Goal: Transaction & Acquisition: Book appointment/travel/reservation

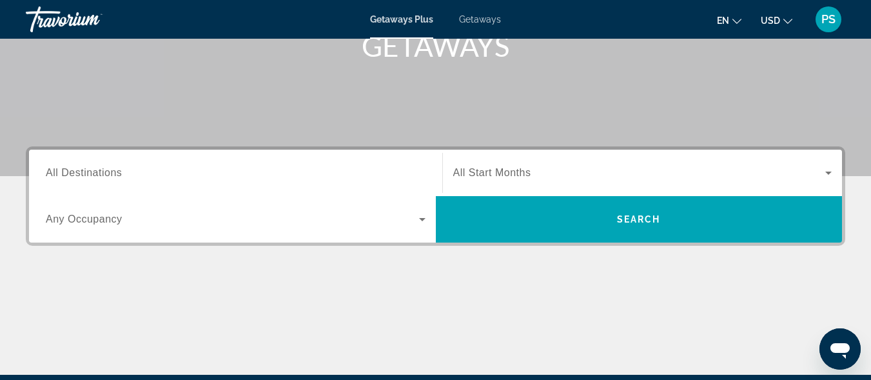
scroll to position [201, 0]
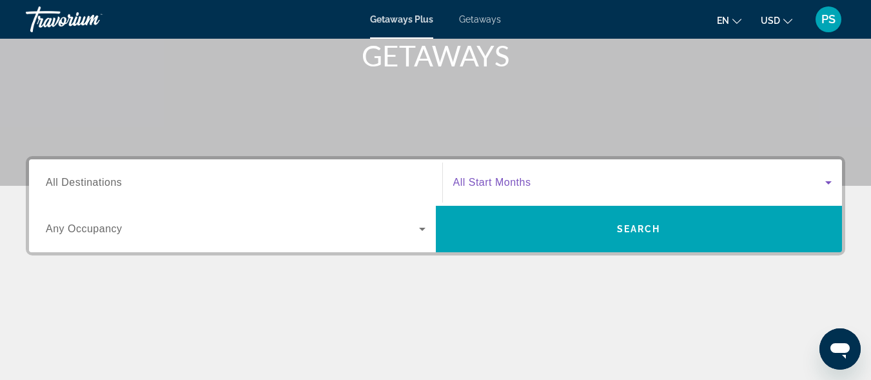
click at [831, 179] on icon "Search widget" at bounding box center [827, 182] width 15 height 15
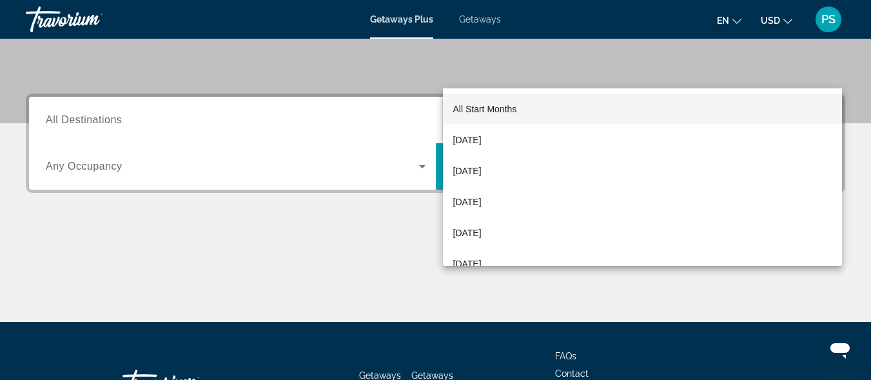
scroll to position [315, 0]
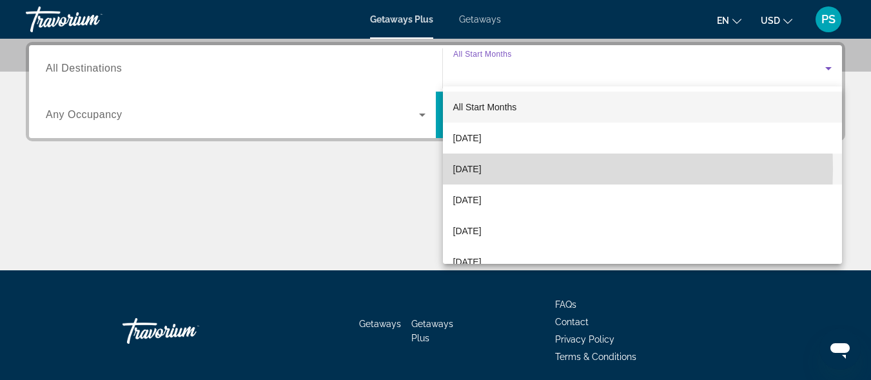
click at [479, 169] on span "[DATE]" at bounding box center [467, 168] width 28 height 15
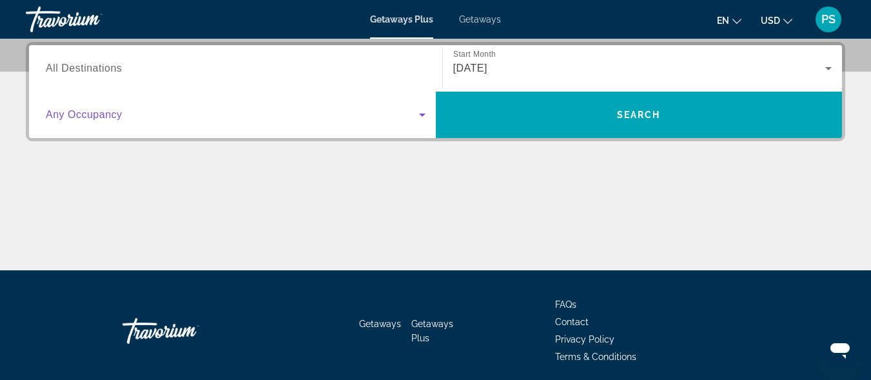
click at [423, 117] on icon "Search widget" at bounding box center [421, 114] width 15 height 15
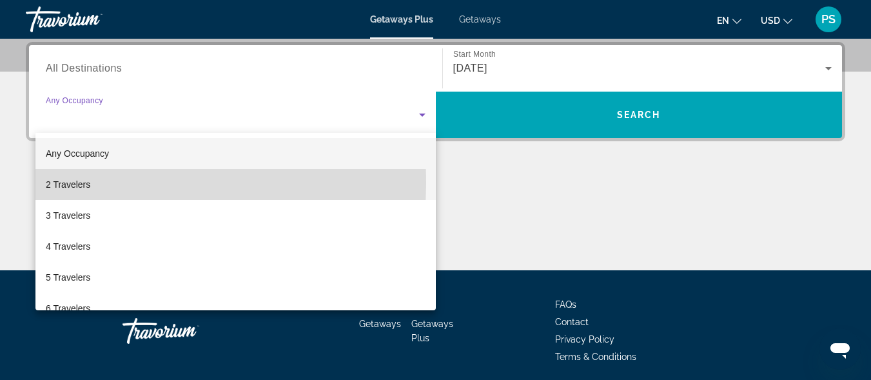
click at [84, 183] on span "2 Travelers" at bounding box center [68, 184] width 44 height 15
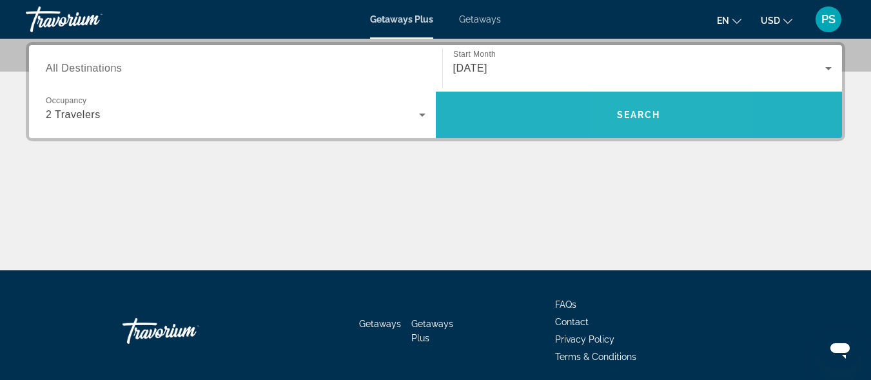
click at [635, 119] on span "Search" at bounding box center [639, 115] width 44 height 10
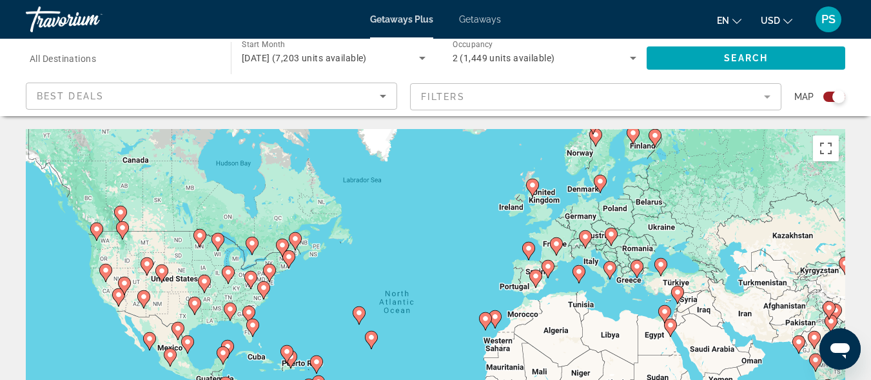
drag, startPoint x: 859, startPoint y: 33, endPoint x: 871, endPoint y: 29, distance: 12.8
click at [860, 34] on mat-toolbar "Getaways Plus Getaways en English Español Français Italiano Português русский U…" at bounding box center [435, 19] width 871 height 39
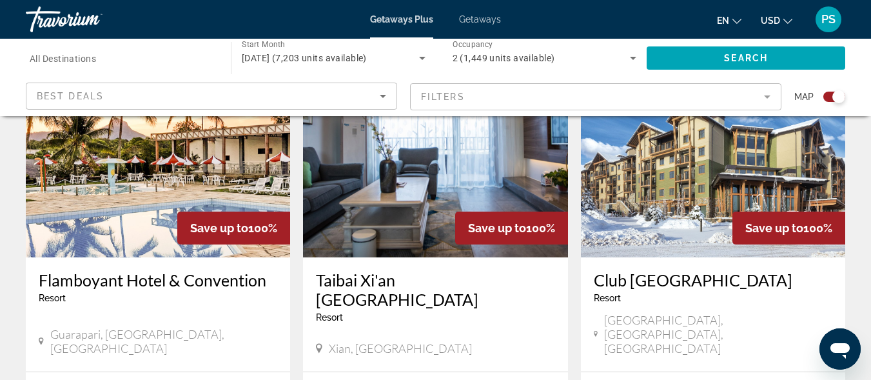
scroll to position [408, 0]
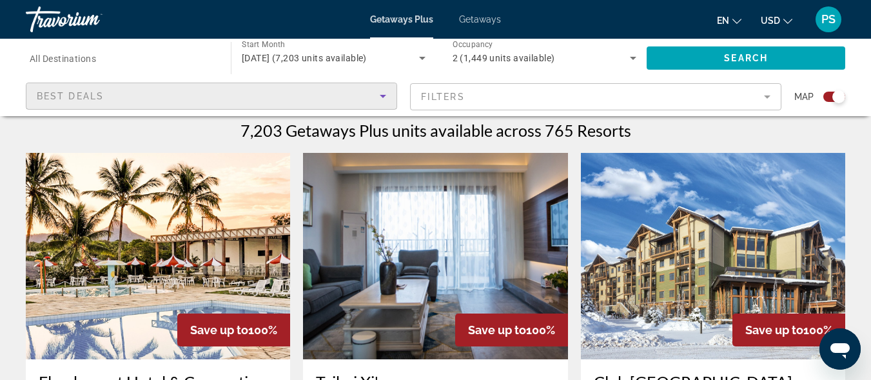
click at [384, 95] on icon "Sort by" at bounding box center [382, 95] width 15 height 15
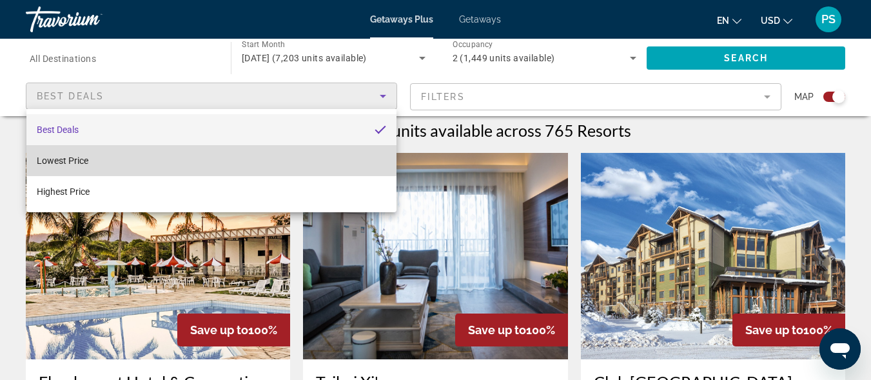
click at [73, 155] on mat-option "Lowest Price" at bounding box center [211, 160] width 370 height 31
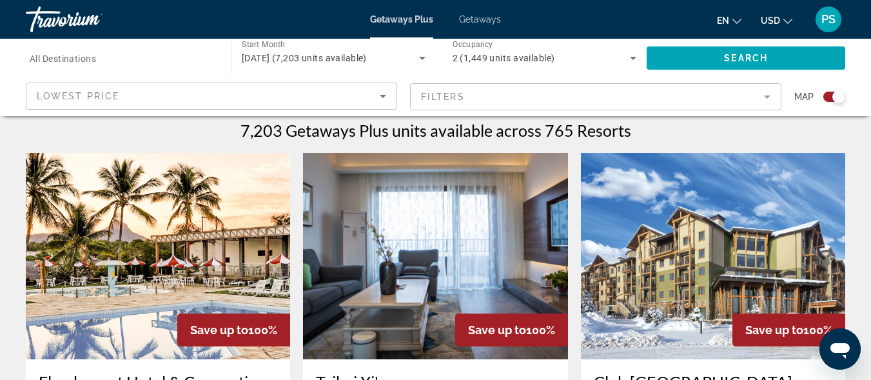
click at [765, 101] on mat-form-field "Filters" at bounding box center [595, 96] width 371 height 27
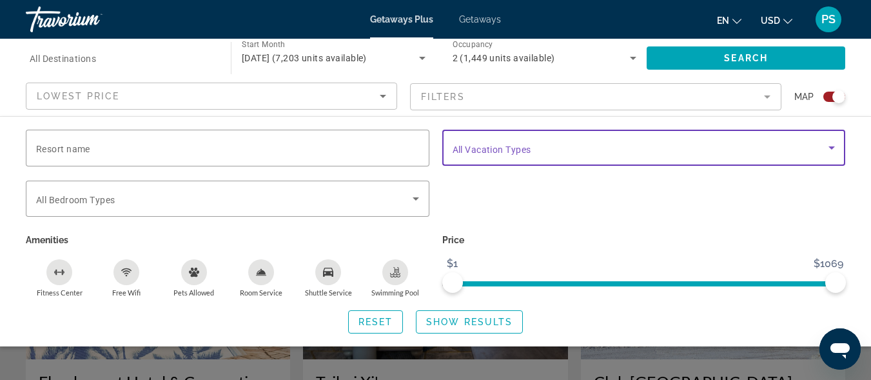
click at [835, 149] on icon "Search widget" at bounding box center [831, 147] width 15 height 15
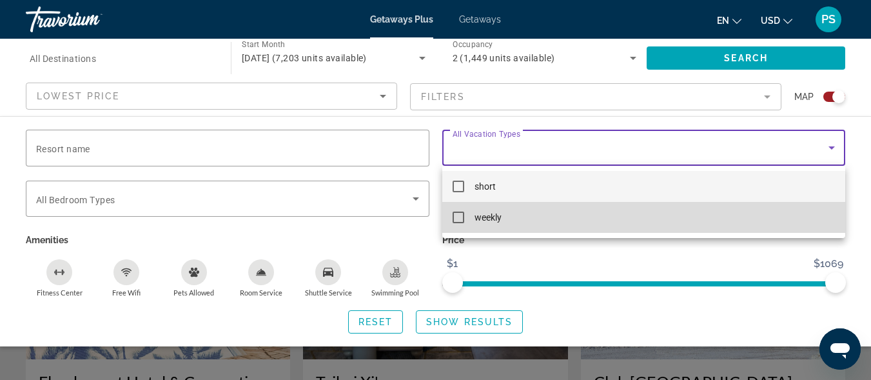
click at [462, 221] on mat-pseudo-checkbox at bounding box center [458, 217] width 12 height 12
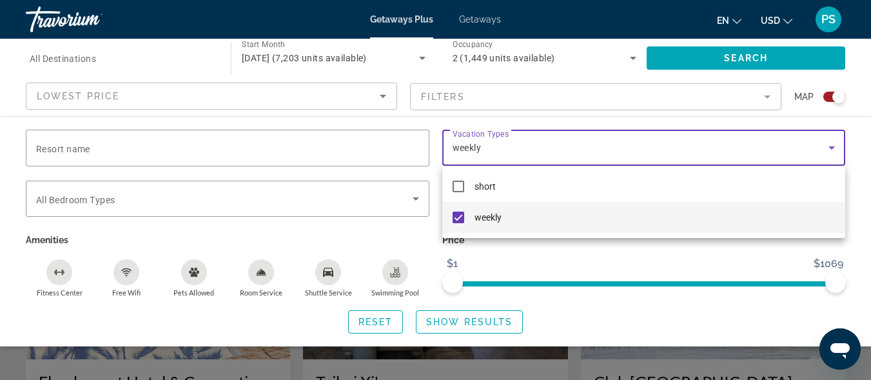
click at [731, 56] on div at bounding box center [435, 190] width 871 height 380
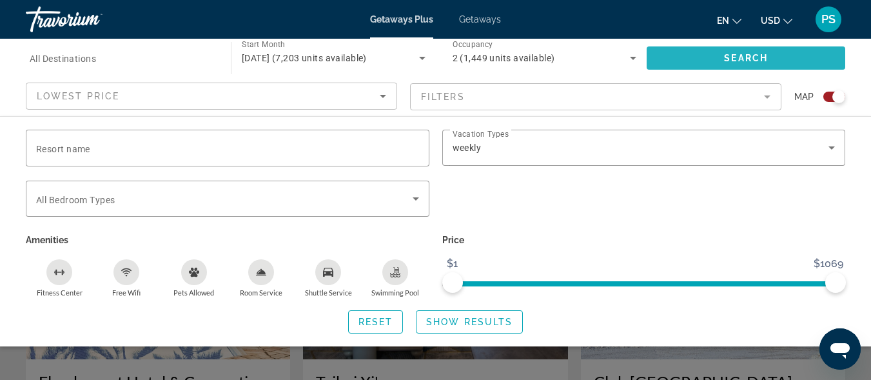
click at [719, 58] on span "Search widget" at bounding box center [745, 58] width 198 height 31
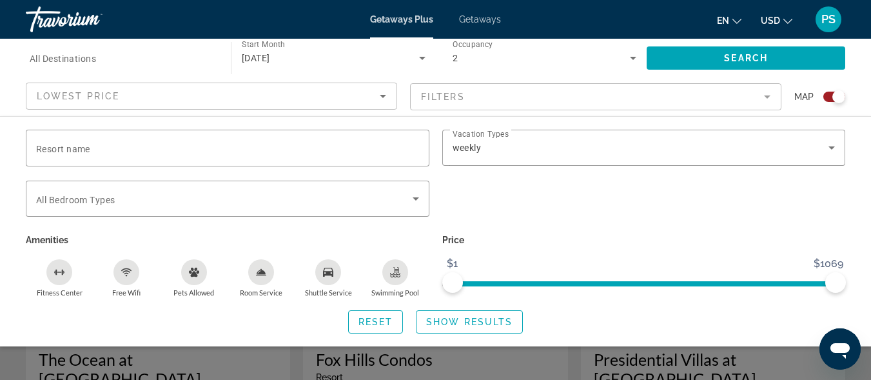
scroll to position [533, 0]
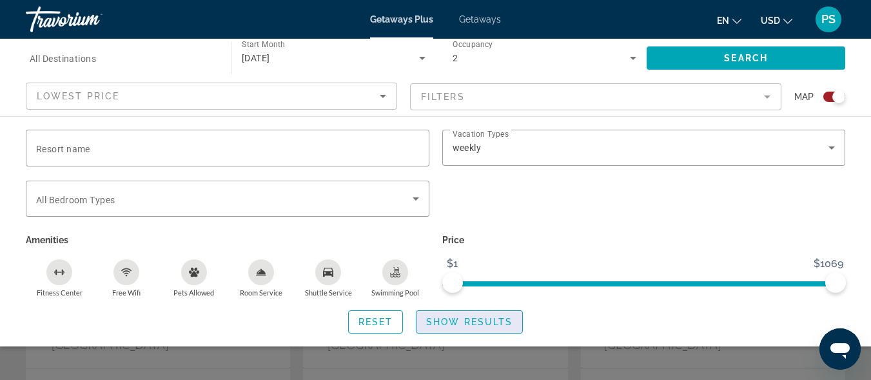
click at [476, 323] on span "Show Results" at bounding box center [469, 321] width 86 height 10
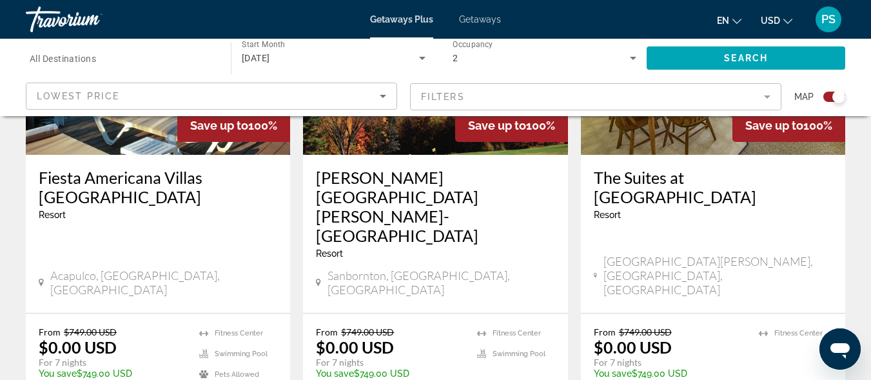
scroll to position [2075, 0]
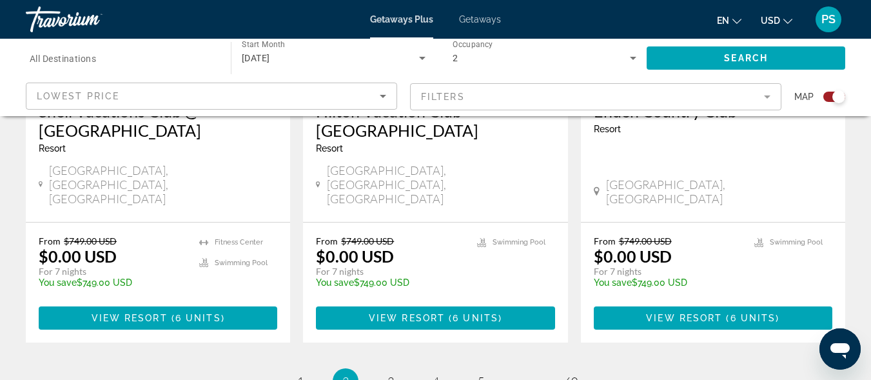
scroll to position [2165, 0]
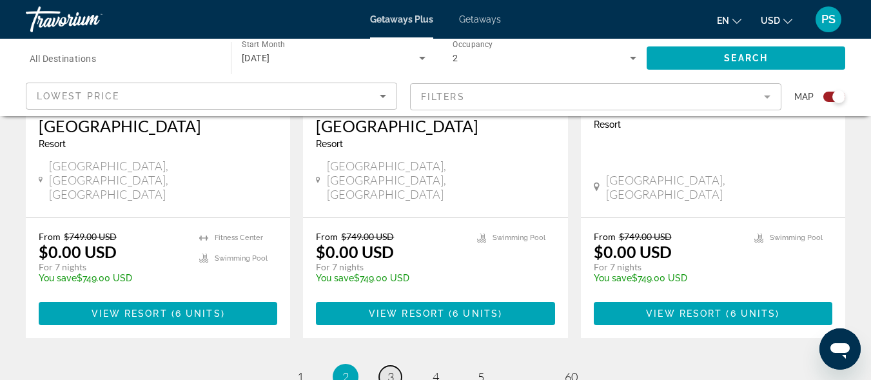
click at [389, 369] on span "3" at bounding box center [390, 376] width 6 height 14
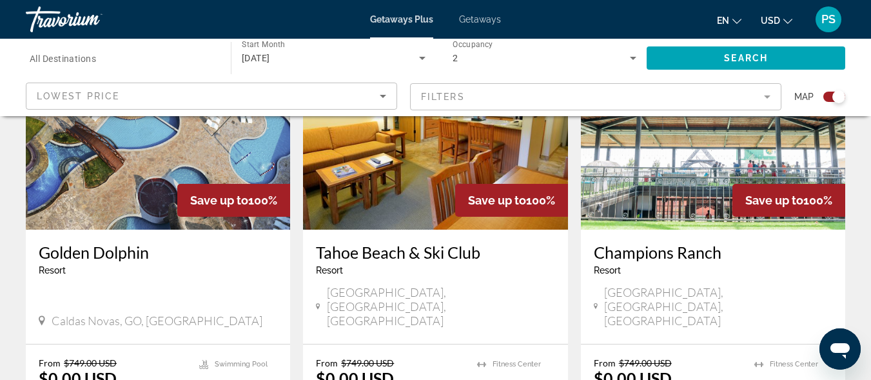
scroll to position [1052, 0]
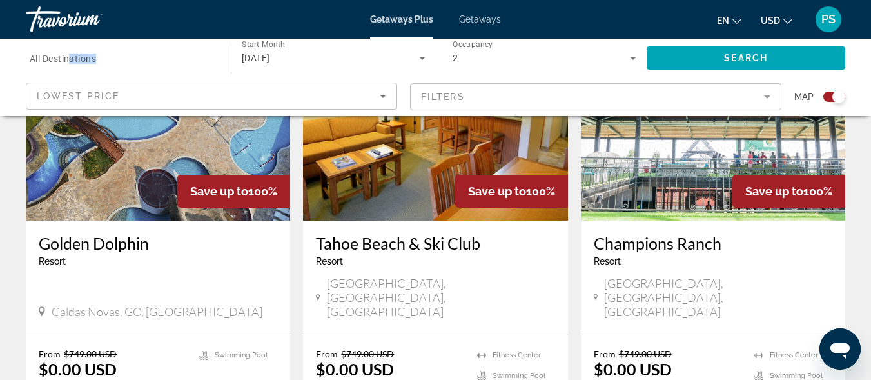
drag, startPoint x: 72, startPoint y: 61, endPoint x: 106, endPoint y: 61, distance: 34.2
click at [104, 61] on div "Destination All Destinations" at bounding box center [122, 58] width 184 height 37
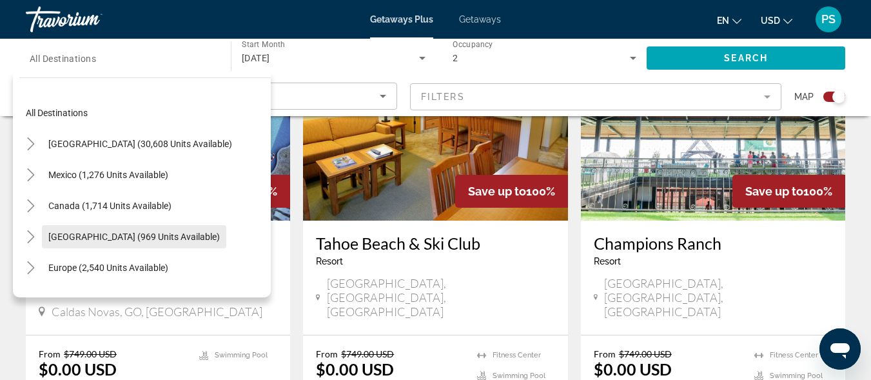
drag, startPoint x: 201, startPoint y: 198, endPoint x: 189, endPoint y: 233, distance: 36.9
click at [189, 233] on mat-tree "All destinations [GEOGRAPHIC_DATA] (30,608 units available) [GEOGRAPHIC_DATA] (…" at bounding box center [144, 298] width 251 height 402
click at [191, 235] on span "[GEOGRAPHIC_DATA] (969 units available)" at bounding box center [133, 236] width 171 height 10
type input "**********"
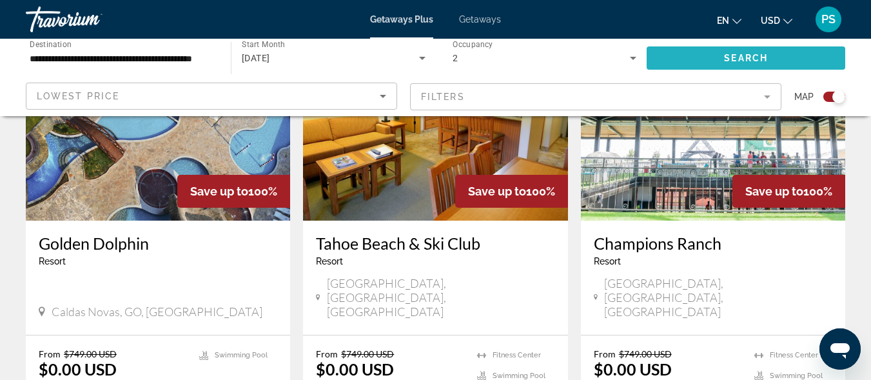
click at [729, 58] on span "Search" at bounding box center [746, 58] width 44 height 10
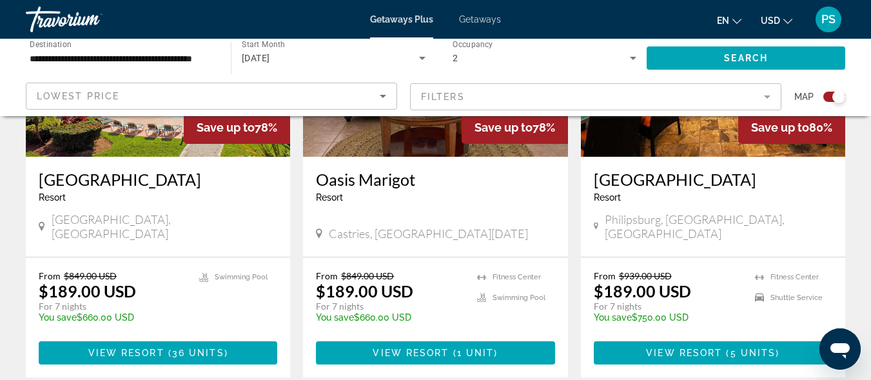
scroll to position [2025, 0]
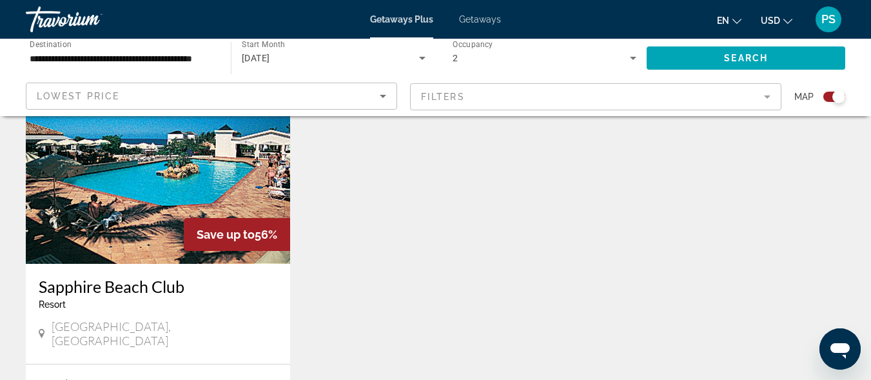
scroll to position [978, 0]
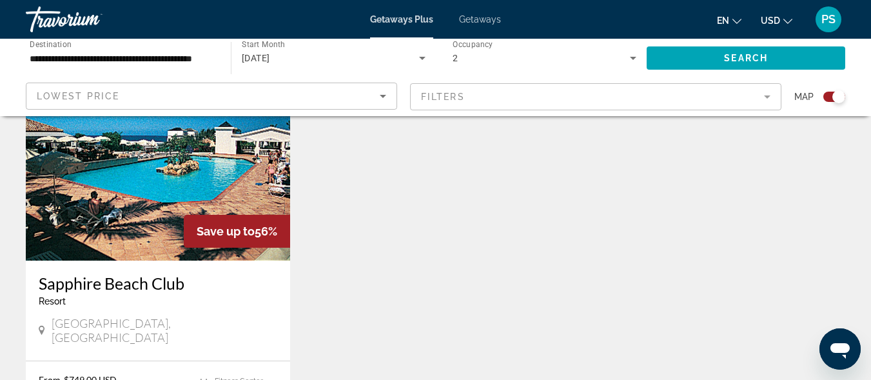
click at [130, 184] on img "Main content" at bounding box center [158, 157] width 264 height 206
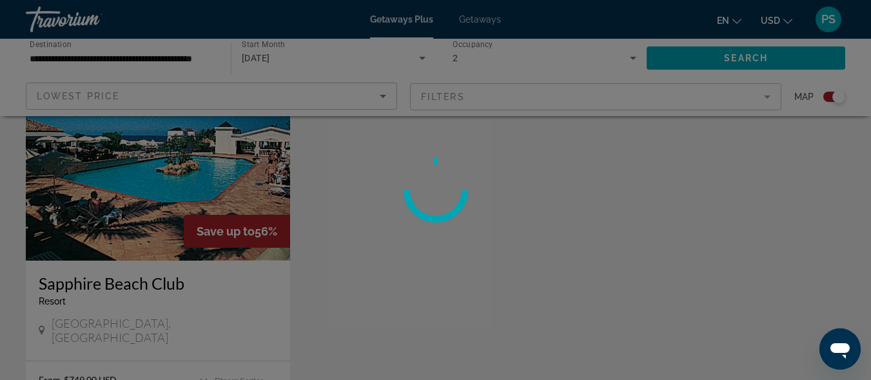
click at [130, 184] on div at bounding box center [435, 190] width 871 height 380
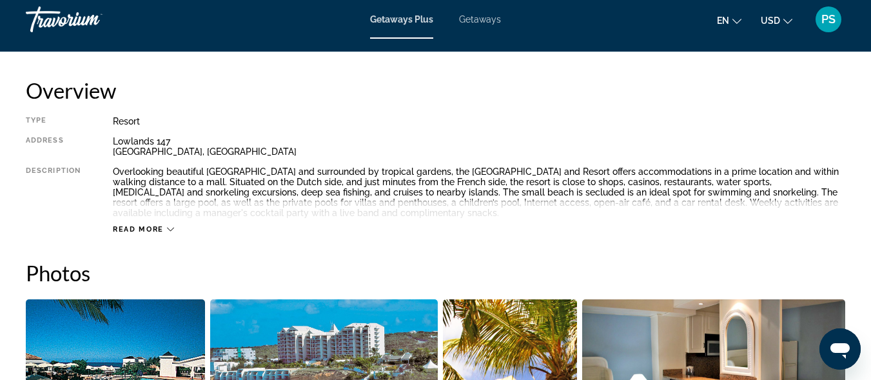
scroll to position [655, 0]
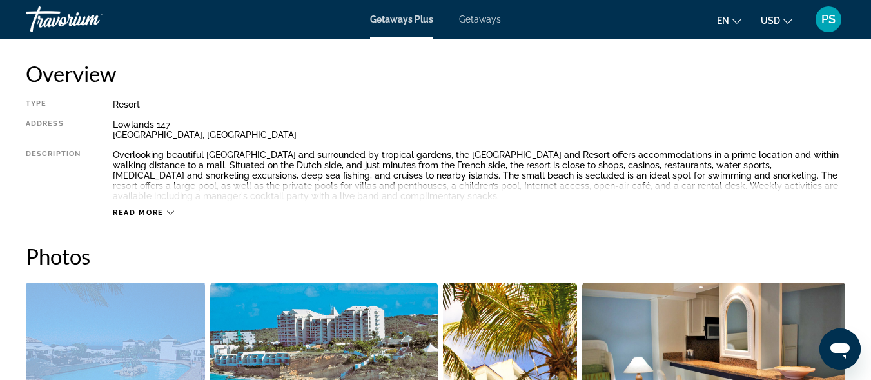
drag, startPoint x: 510, startPoint y: 237, endPoint x: 281, endPoint y: 277, distance: 232.2
click at [169, 209] on icon "Main content" at bounding box center [170, 212] width 7 height 7
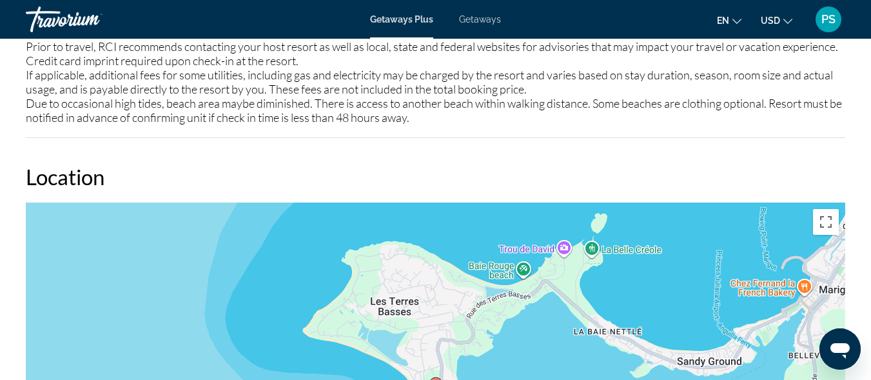
scroll to position [1815, 0]
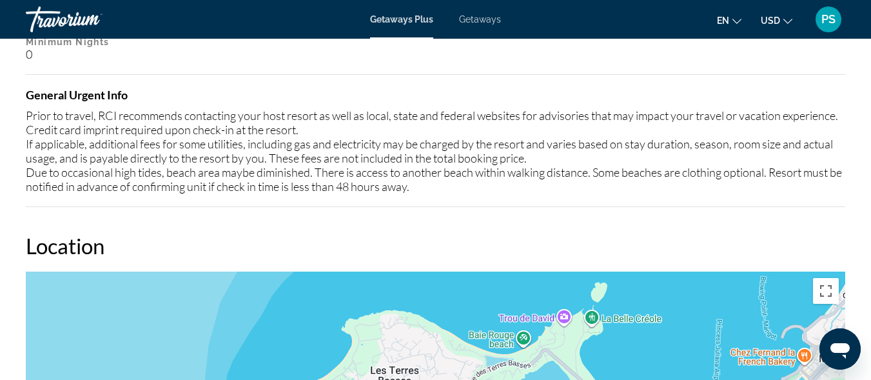
drag, startPoint x: 878, startPoint y: 106, endPoint x: 540, endPoint y: 267, distance: 373.9
click at [540, 258] on h2 "Location" at bounding box center [435, 246] width 819 height 26
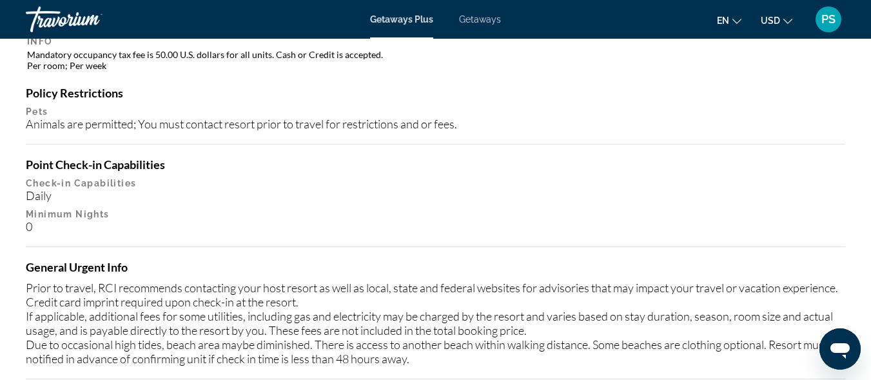
scroll to position [2516, 0]
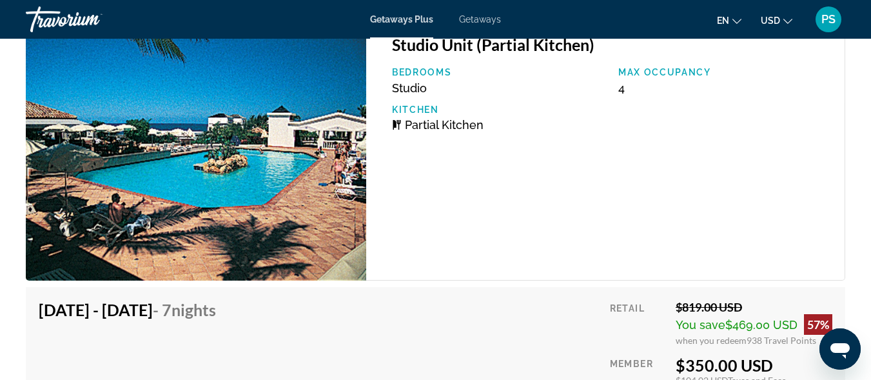
drag, startPoint x: 877, startPoint y: 312, endPoint x: 550, endPoint y: 212, distance: 341.6
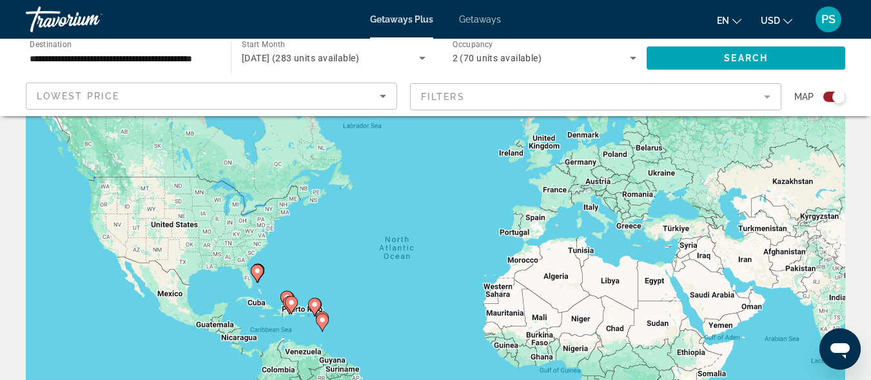
scroll to position [386, 0]
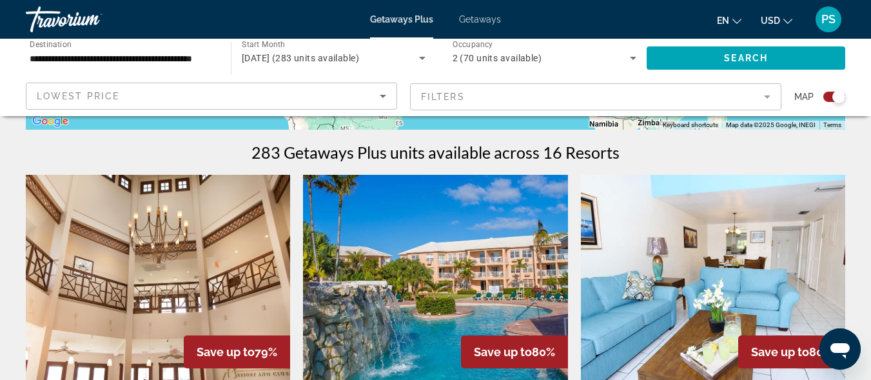
drag, startPoint x: 865, startPoint y: 118, endPoint x: 606, endPoint y: 183, distance: 267.1
click at [606, 182] on img "Main content" at bounding box center [713, 278] width 264 height 206
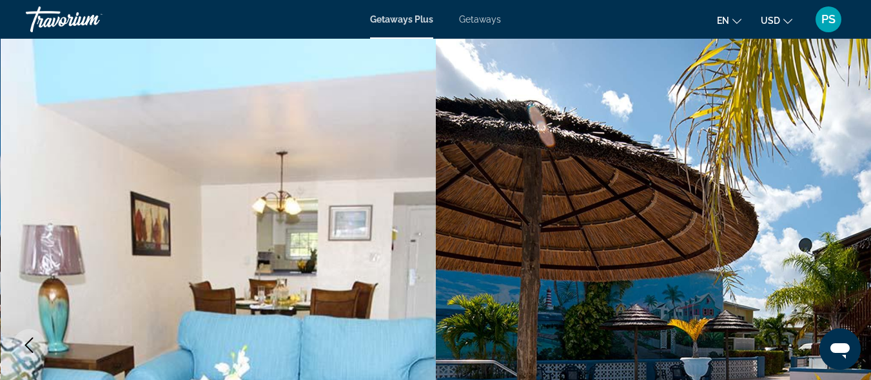
drag, startPoint x: 501, startPoint y: 86, endPoint x: 492, endPoint y: 88, distance: 10.0
drag, startPoint x: 320, startPoint y: 137, endPoint x: 566, endPoint y: 54, distance: 259.8
click at [566, 54] on img "Main content" at bounding box center [654, 345] width 436 height 612
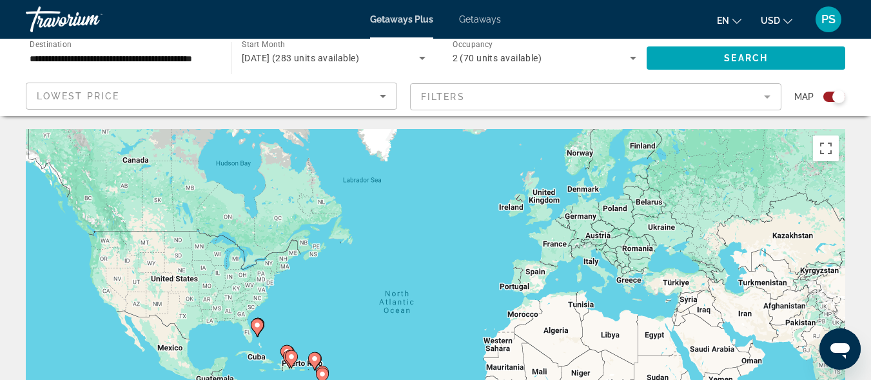
drag, startPoint x: 793, startPoint y: 6, endPoint x: 853, endPoint y: 69, distance: 86.6
click at [853, 69] on div "Search" at bounding box center [751, 58] width 211 height 39
click at [536, 78] on app-map-search-filters "Lowest Price Filters Map" at bounding box center [435, 96] width 845 height 39
click at [765, 97] on mat-form-field "Filters" at bounding box center [595, 96] width 371 height 27
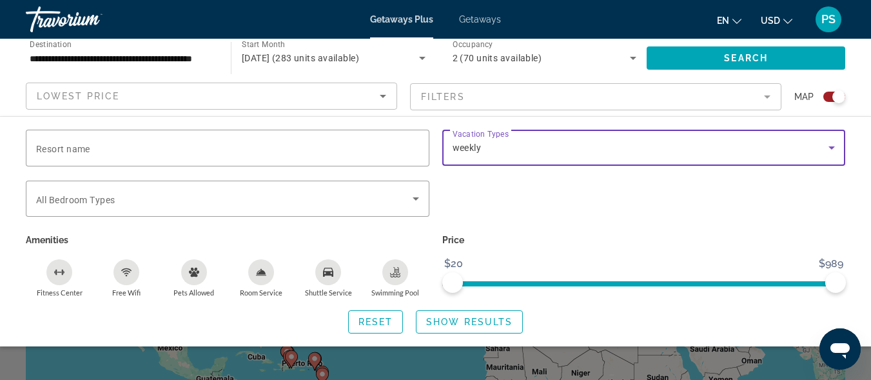
click at [834, 151] on icon "Search widget" at bounding box center [831, 147] width 15 height 15
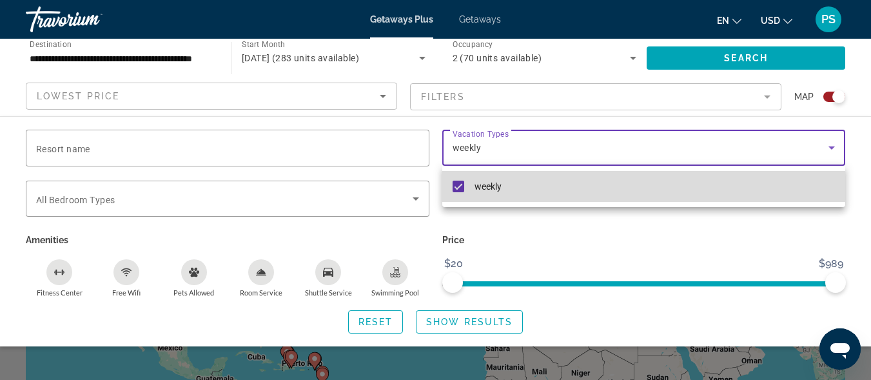
click at [455, 189] on mat-pseudo-checkbox at bounding box center [458, 186] width 12 height 12
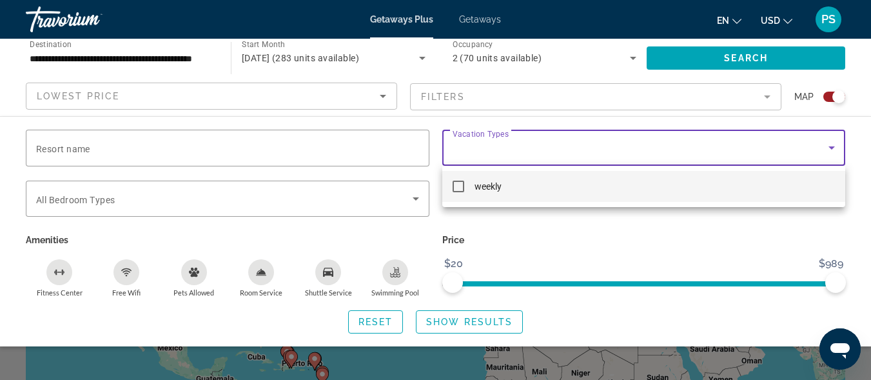
click at [833, 147] on div at bounding box center [435, 190] width 871 height 380
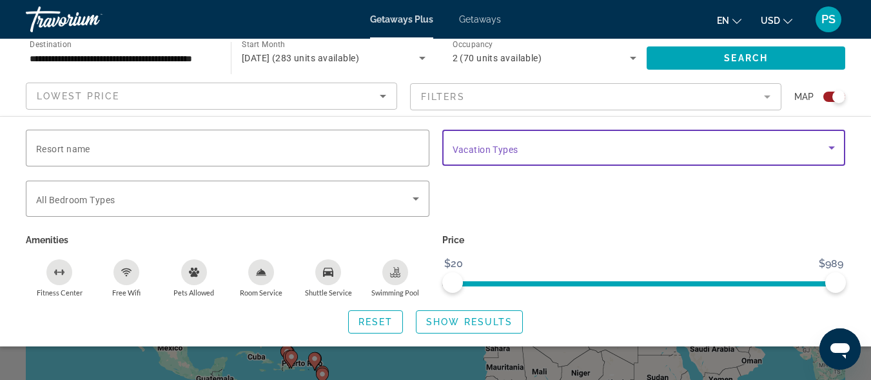
click at [829, 146] on icon "Search widget" at bounding box center [831, 147] width 6 height 3
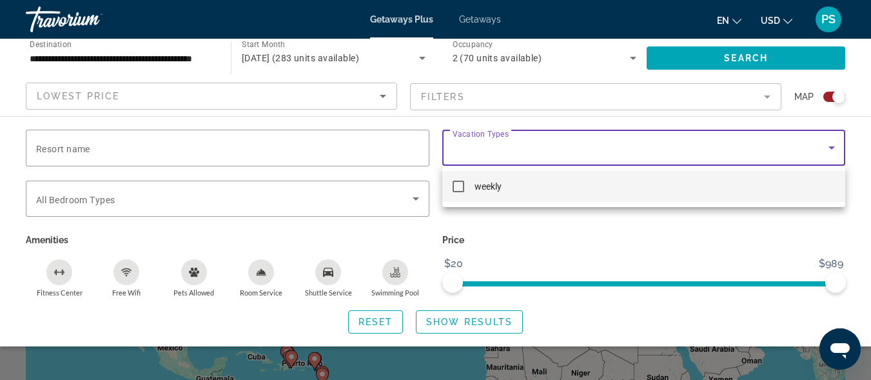
click at [831, 144] on div at bounding box center [435, 190] width 871 height 380
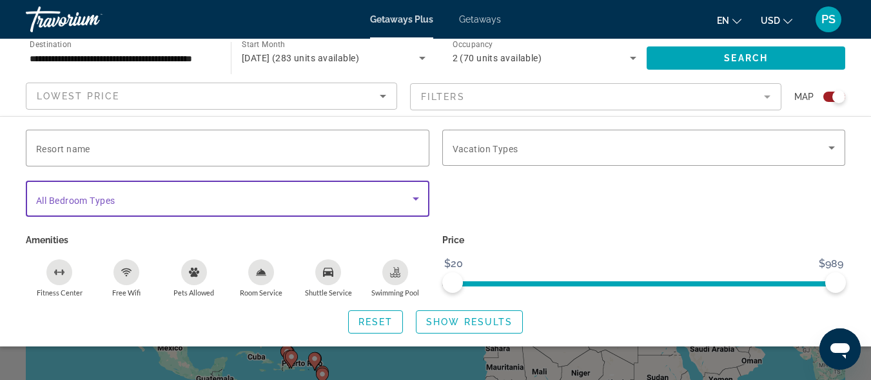
click at [412, 193] on icon "Search widget" at bounding box center [415, 198] width 15 height 15
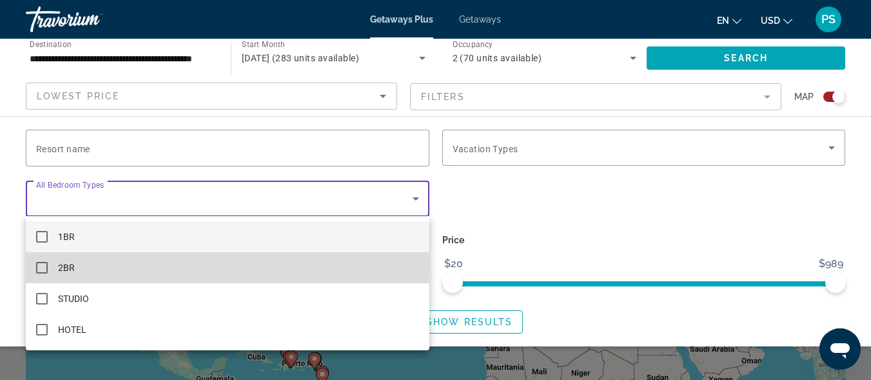
click at [43, 266] on mat-pseudo-checkbox at bounding box center [42, 268] width 12 height 12
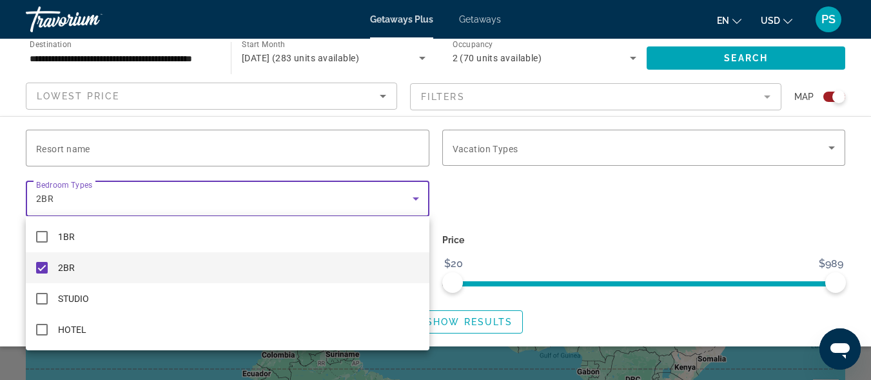
scroll to position [88, 0]
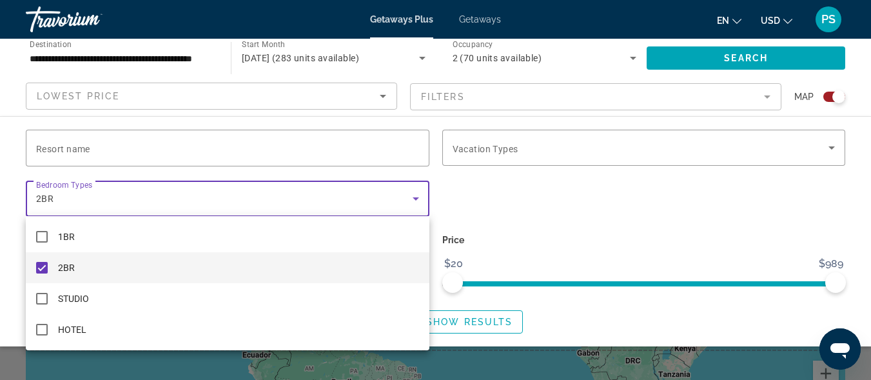
click at [833, 145] on div at bounding box center [435, 190] width 871 height 380
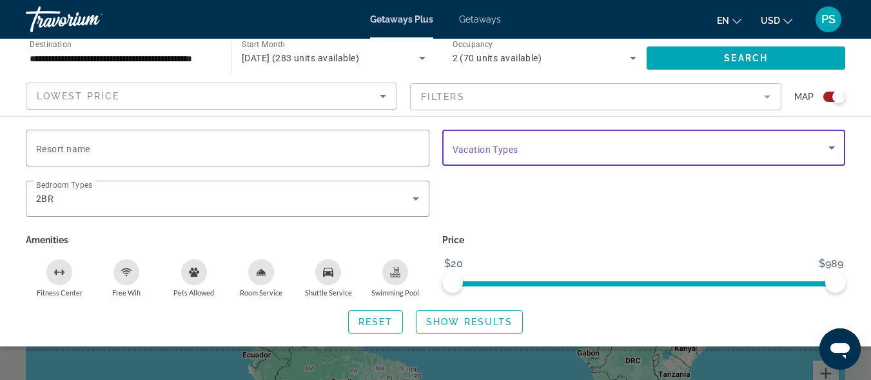
click at [831, 144] on icon "Search widget" at bounding box center [831, 147] width 15 height 15
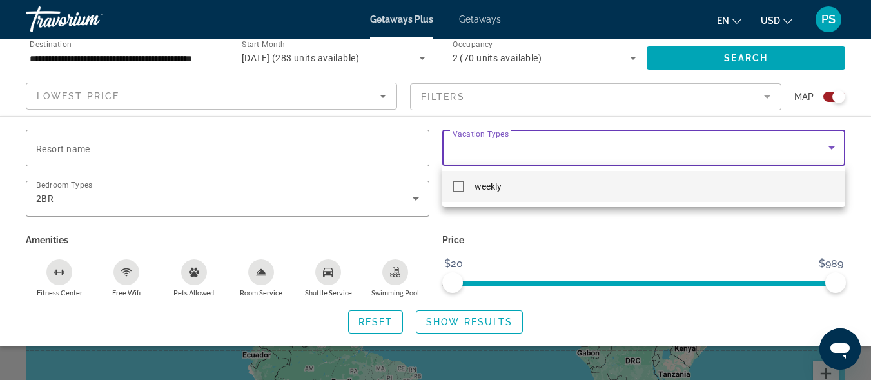
click at [464, 188] on mat-option "weekly" at bounding box center [643, 186] width 403 height 31
click at [753, 59] on div at bounding box center [435, 190] width 871 height 380
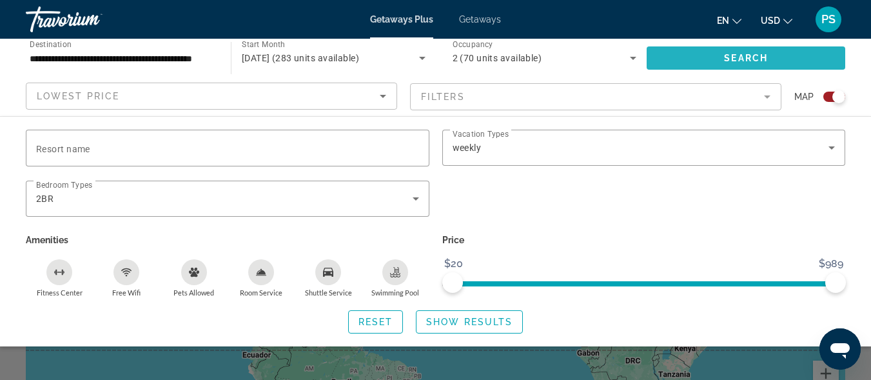
click at [751, 57] on span "Search" at bounding box center [746, 58] width 44 height 10
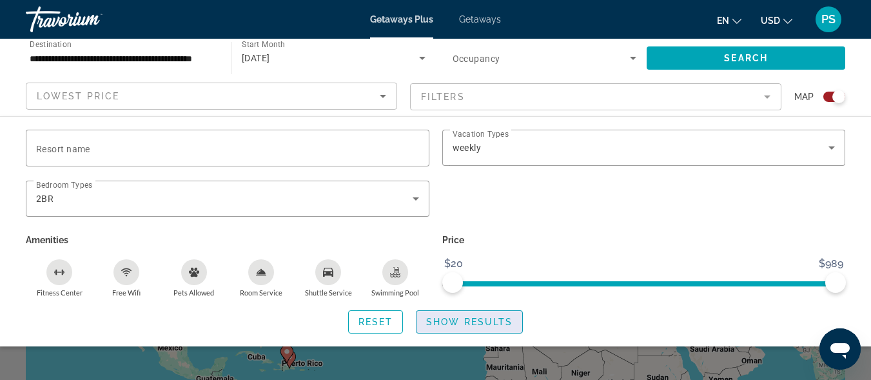
click at [458, 326] on span "Search widget" at bounding box center [469, 321] width 106 height 31
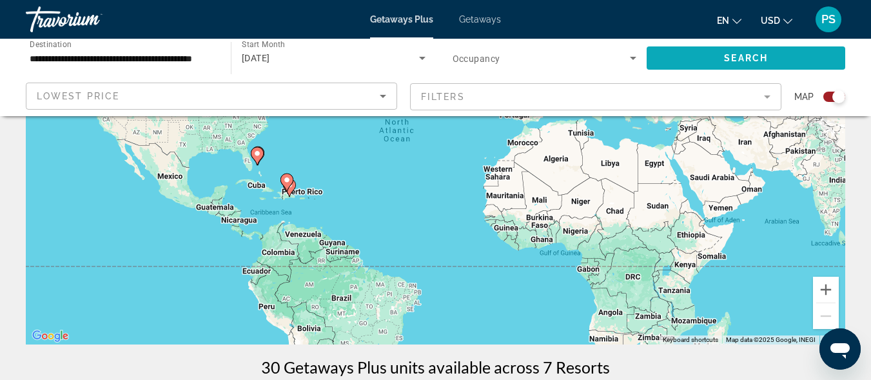
scroll to position [156, 0]
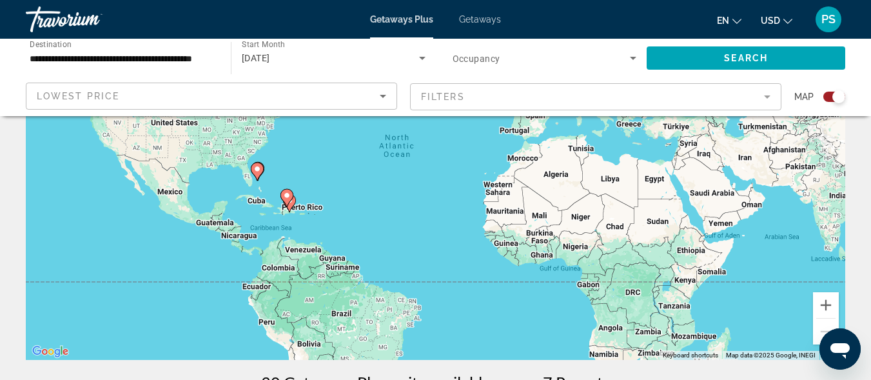
drag, startPoint x: 807, startPoint y: 54, endPoint x: 551, endPoint y: 89, distance: 258.8
click at [551, 89] on mat-form-field "Filters" at bounding box center [595, 96] width 371 height 27
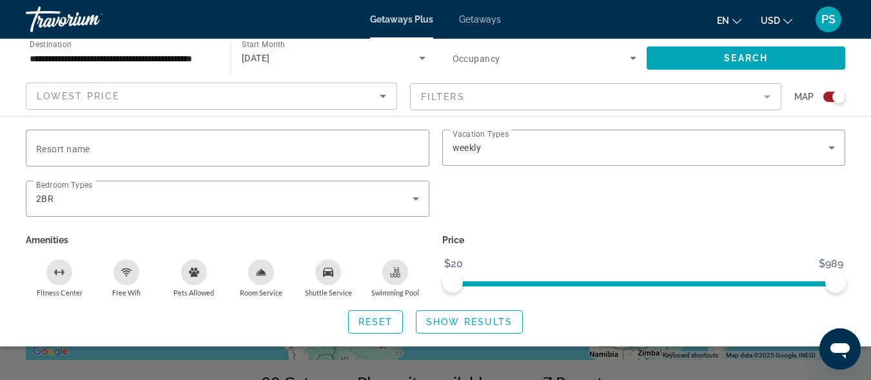
click at [769, 99] on mat-form-field "Filters" at bounding box center [595, 96] width 371 height 27
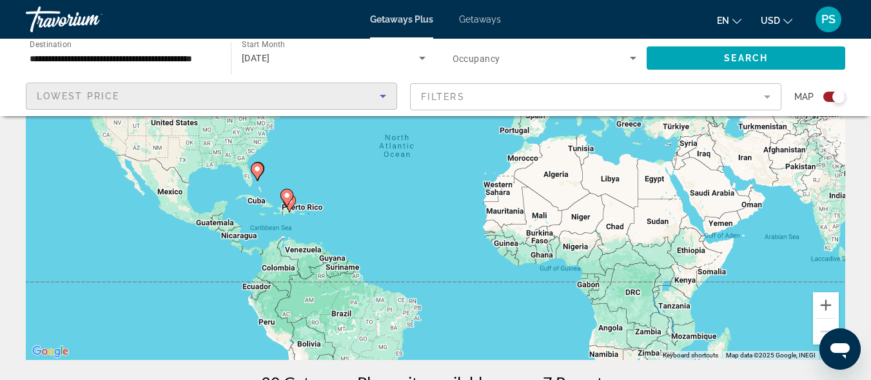
click at [380, 99] on icon "Sort by" at bounding box center [382, 95] width 15 height 15
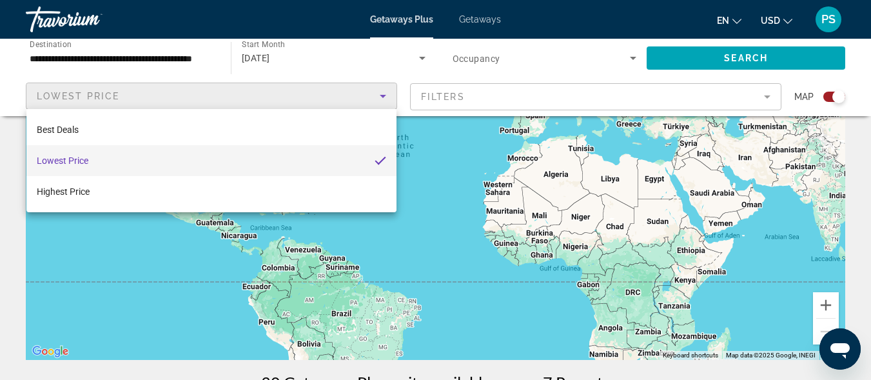
click at [380, 99] on div at bounding box center [435, 190] width 871 height 380
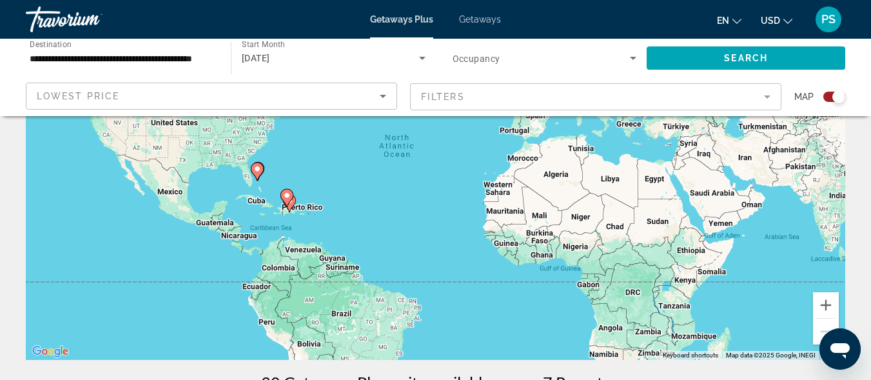
click at [768, 100] on mat-form-field "Filters" at bounding box center [595, 96] width 371 height 27
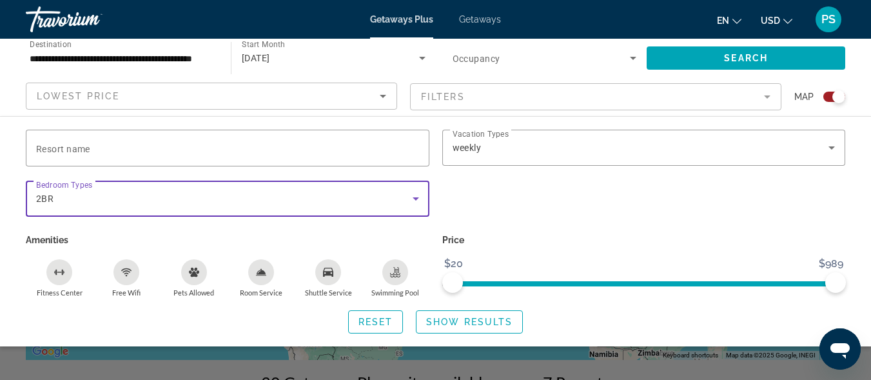
click at [417, 195] on icon "Search widget" at bounding box center [415, 198] width 15 height 15
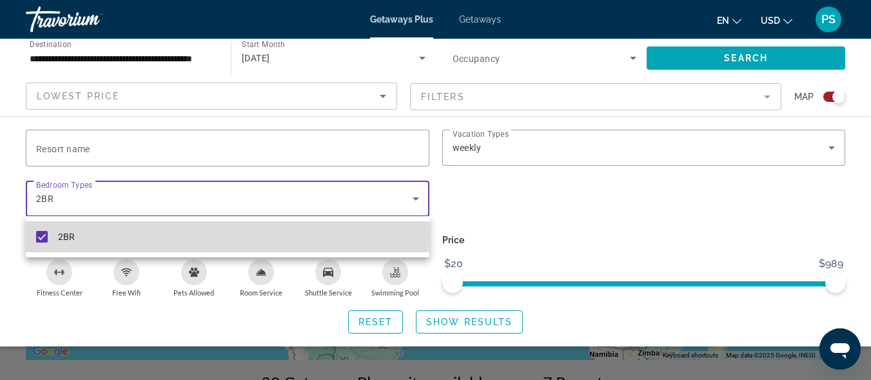
click at [42, 236] on mat-pseudo-checkbox at bounding box center [42, 237] width 12 height 12
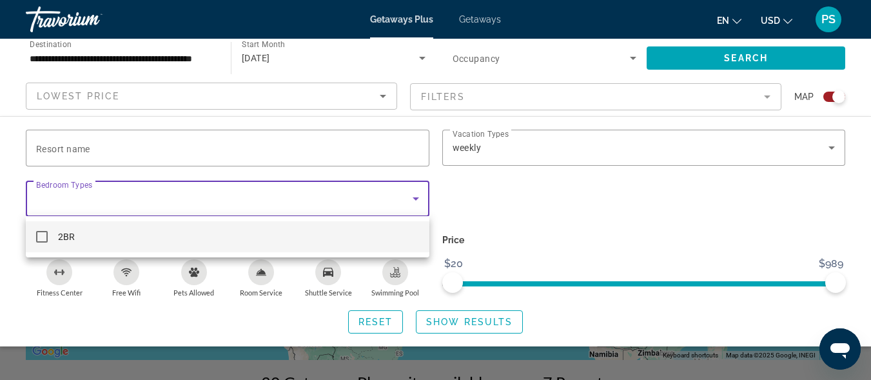
click at [545, 186] on div at bounding box center [435, 190] width 871 height 380
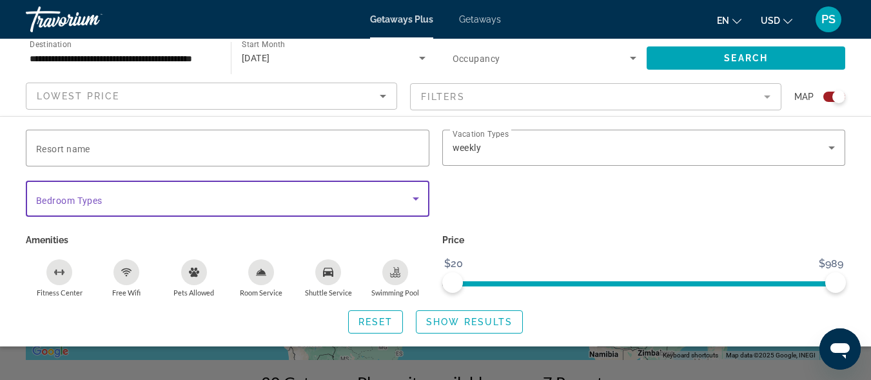
click at [416, 195] on icon "Search widget" at bounding box center [415, 198] width 15 height 15
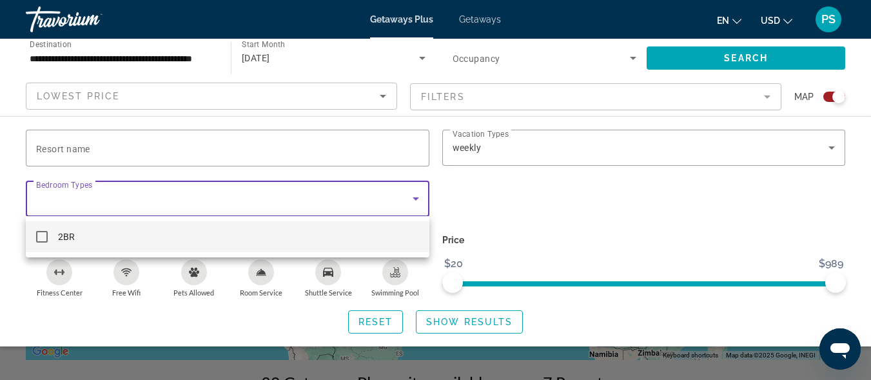
click at [523, 191] on div at bounding box center [435, 190] width 871 height 380
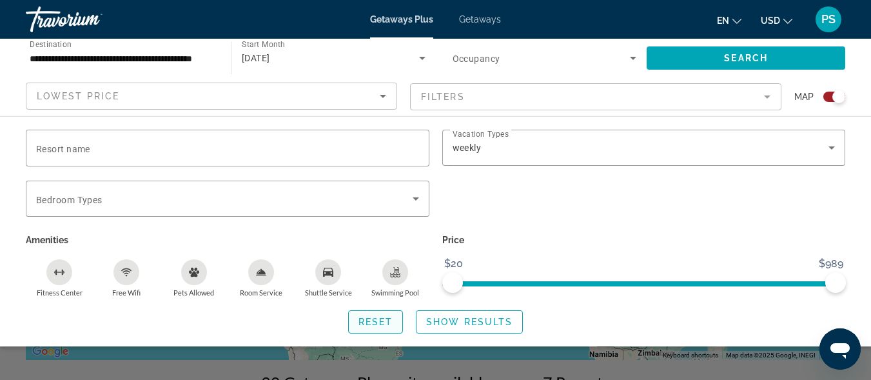
click at [383, 321] on span "Reset" at bounding box center [375, 321] width 35 height 10
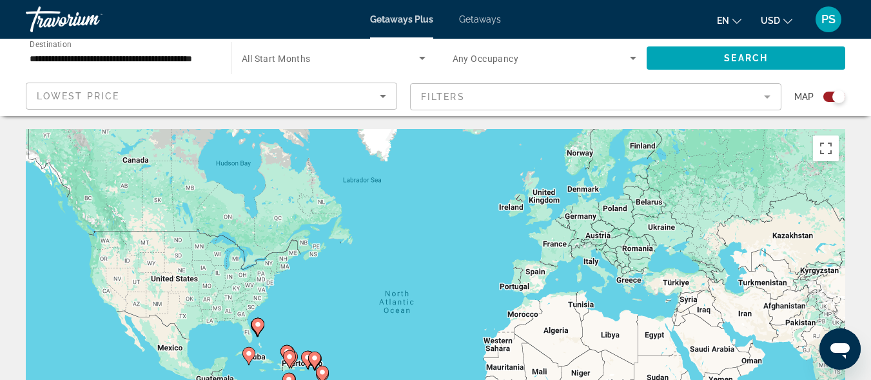
click at [379, 96] on icon "Sort by" at bounding box center [382, 95] width 15 height 15
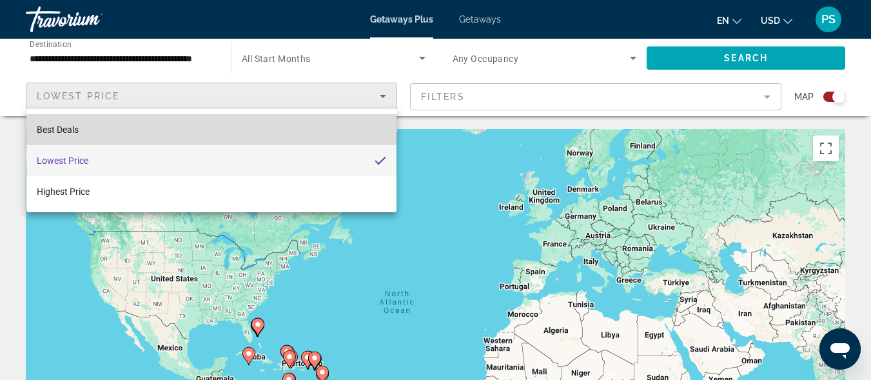
click at [66, 133] on span "Best Deals" at bounding box center [58, 129] width 42 height 15
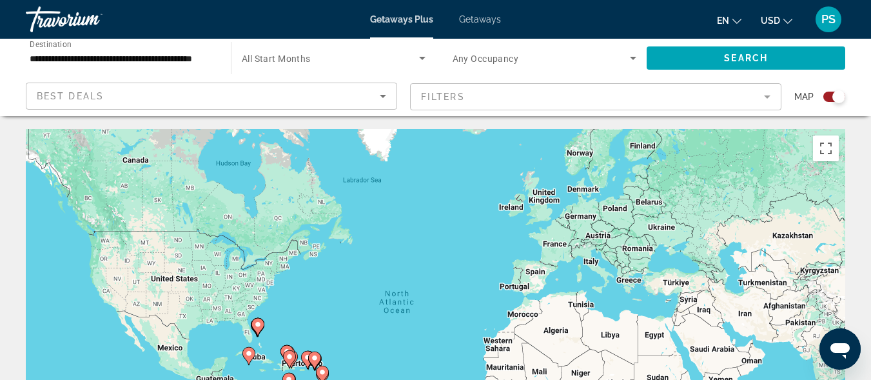
click at [766, 98] on mat-form-field "Filters" at bounding box center [595, 96] width 371 height 27
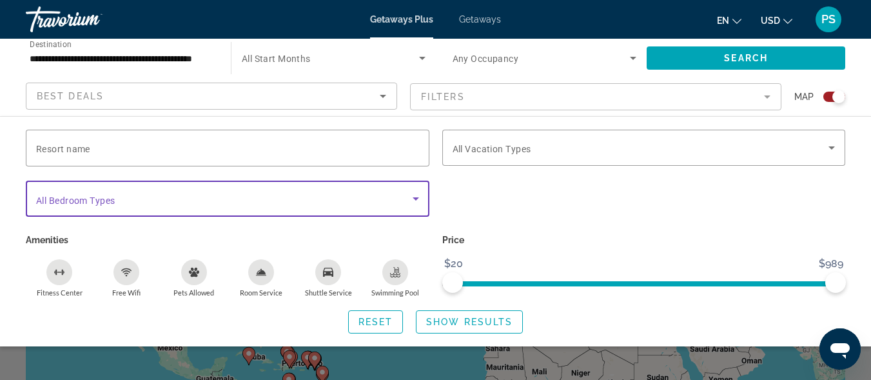
click at [418, 195] on icon "Search widget" at bounding box center [415, 198] width 15 height 15
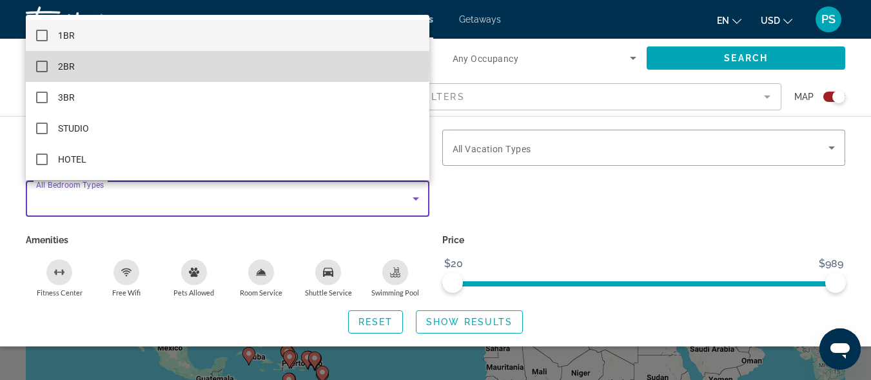
click at [41, 63] on mat-pseudo-checkbox at bounding box center [42, 67] width 12 height 12
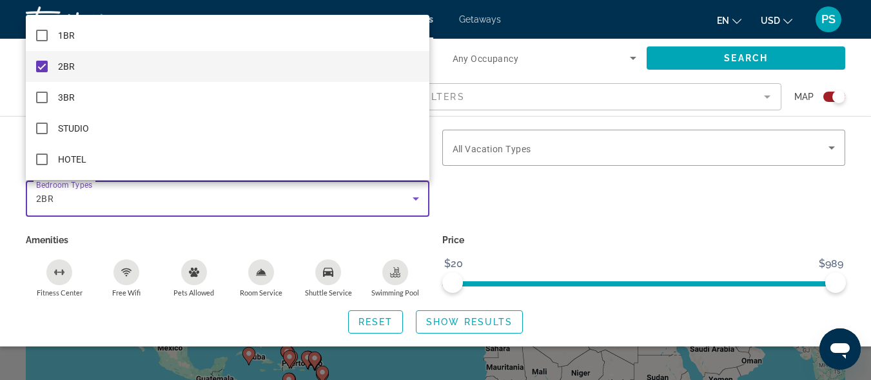
click at [582, 161] on div at bounding box center [435, 190] width 871 height 380
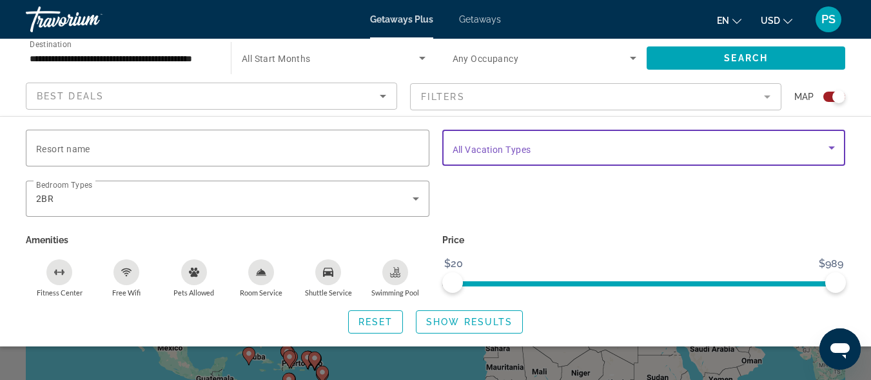
click at [829, 148] on icon "Search widget" at bounding box center [831, 147] width 15 height 15
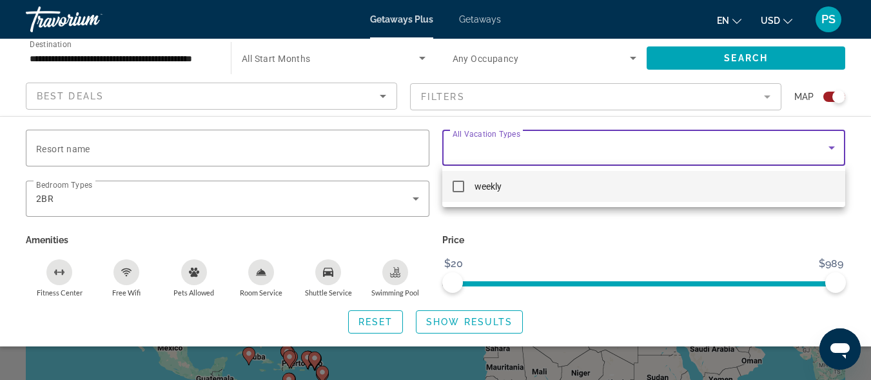
click at [831, 151] on div at bounding box center [435, 190] width 871 height 380
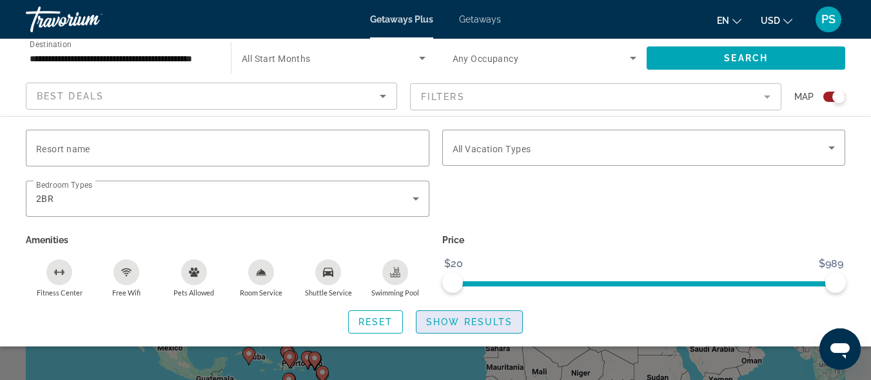
click at [449, 322] on span "Show Results" at bounding box center [469, 321] width 86 height 10
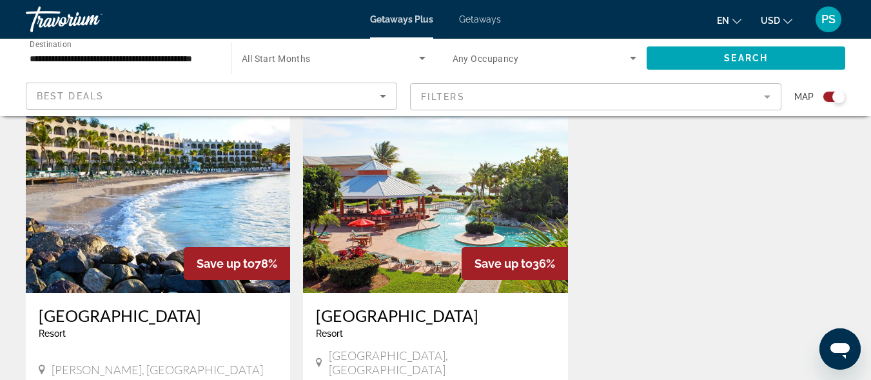
scroll to position [1363, 0]
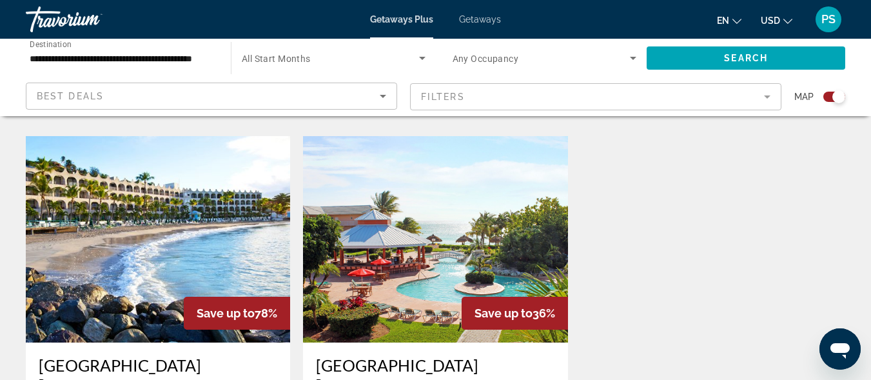
click at [181, 198] on img "Main content" at bounding box center [158, 239] width 264 height 206
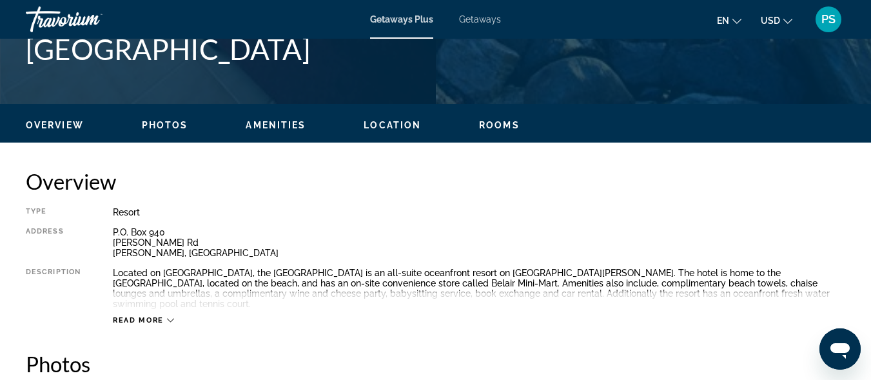
scroll to position [553, 0]
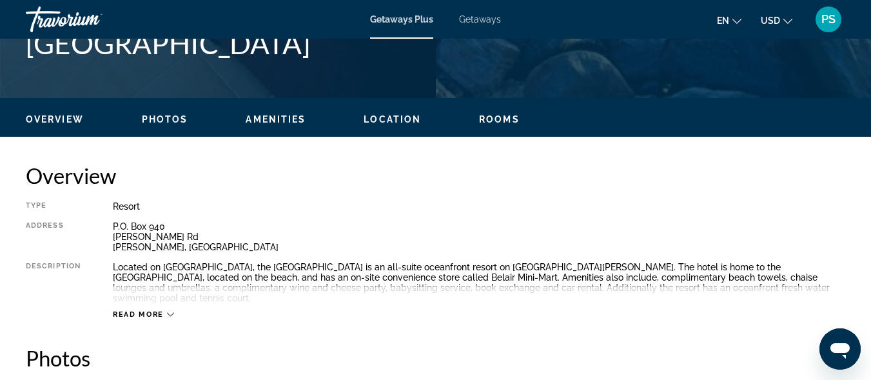
click at [169, 311] on icon "Main content" at bounding box center [170, 314] width 7 height 7
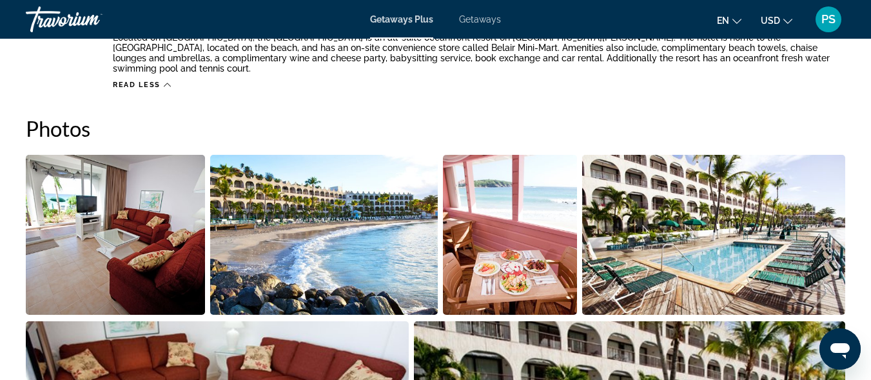
scroll to position [806, 0]
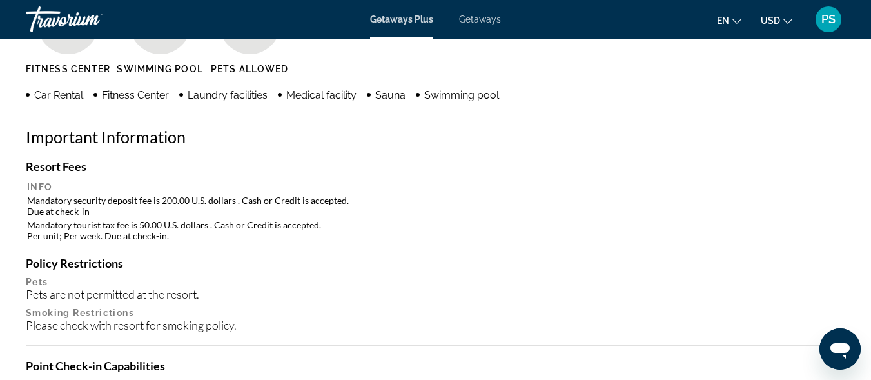
scroll to position [0, 0]
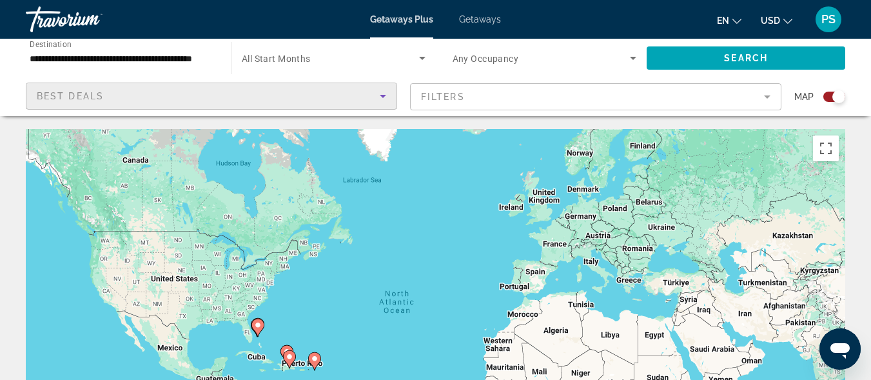
click at [383, 97] on icon "Sort by" at bounding box center [382, 95] width 15 height 15
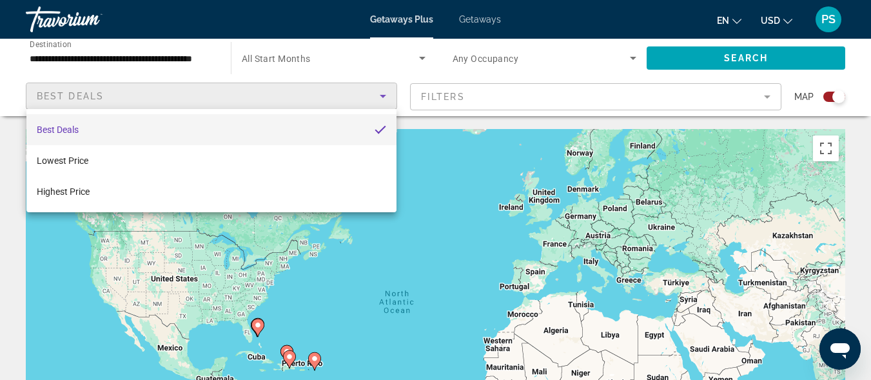
click at [81, 137] on mat-option "Best Deals" at bounding box center [211, 129] width 370 height 31
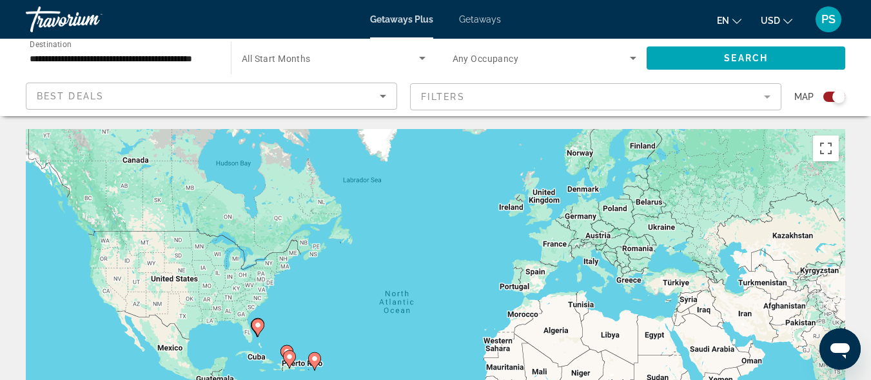
click at [766, 96] on mat-form-field "Filters" at bounding box center [595, 96] width 371 height 27
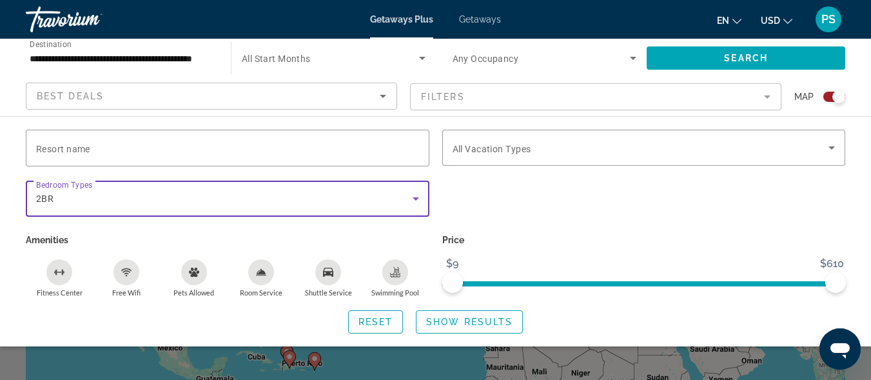
click at [418, 200] on icon "Search widget" at bounding box center [415, 198] width 15 height 15
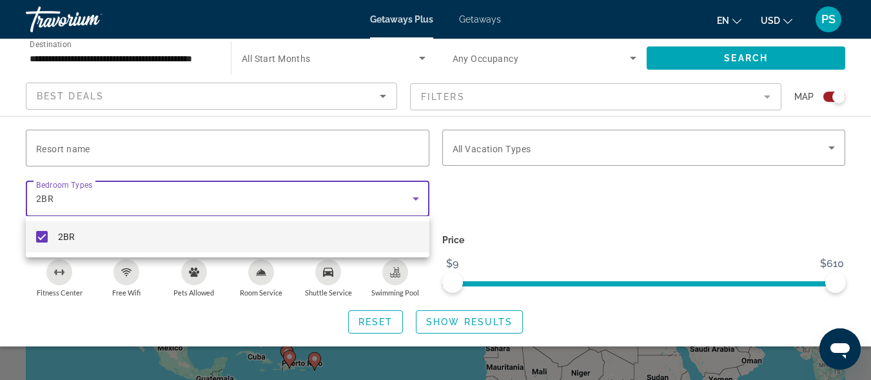
click at [420, 201] on div at bounding box center [435, 190] width 871 height 380
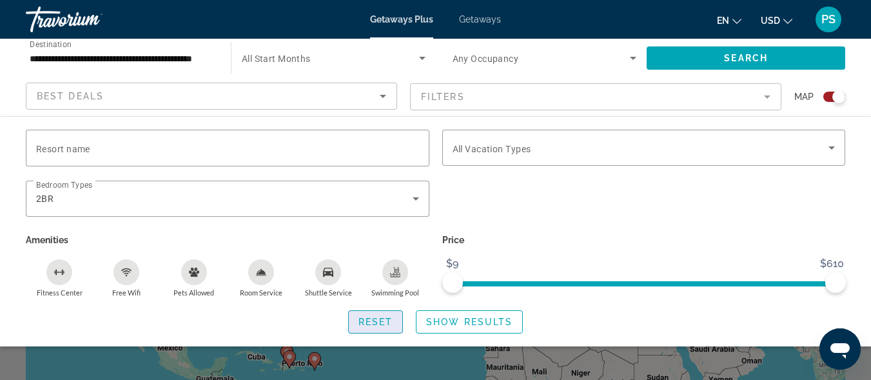
click at [379, 323] on span "Reset" at bounding box center [375, 321] width 35 height 10
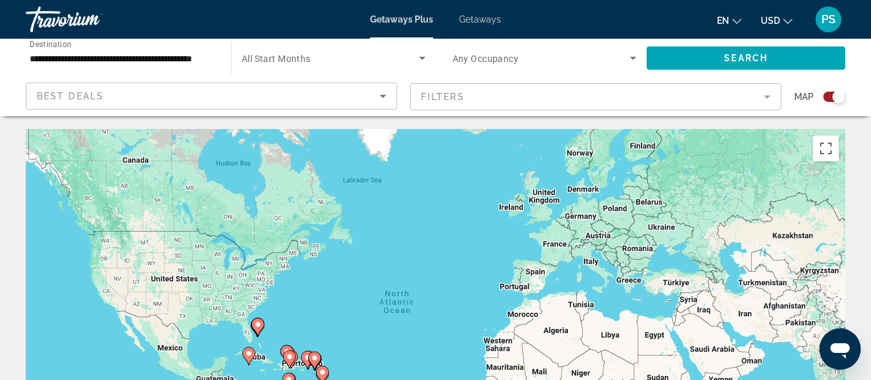
click at [767, 97] on mat-form-field "Filters" at bounding box center [595, 96] width 371 height 27
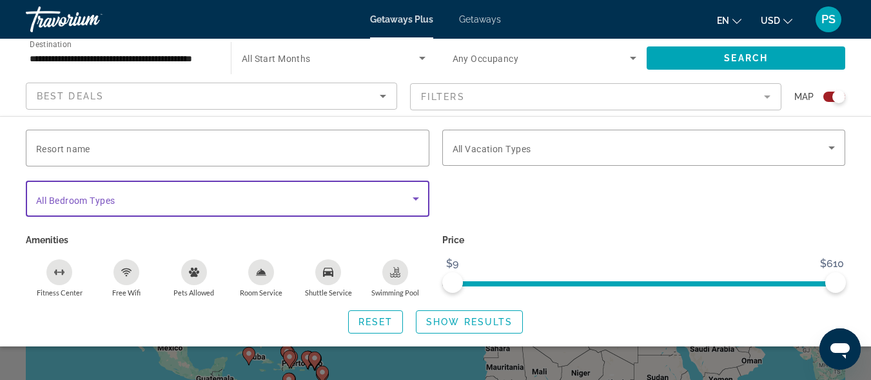
click at [413, 197] on icon "Search widget" at bounding box center [415, 198] width 6 height 3
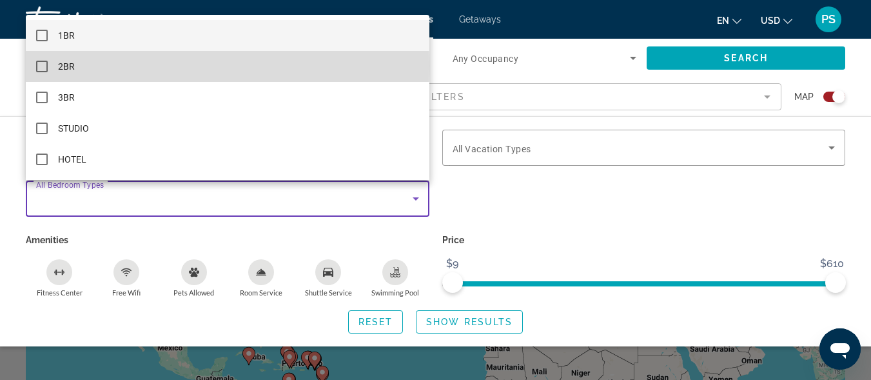
click at [43, 66] on mat-pseudo-checkbox at bounding box center [42, 67] width 12 height 12
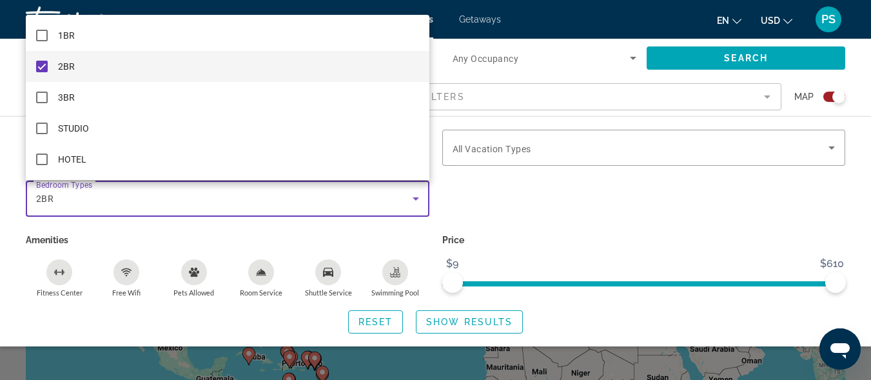
click at [403, 238] on div at bounding box center [435, 190] width 871 height 380
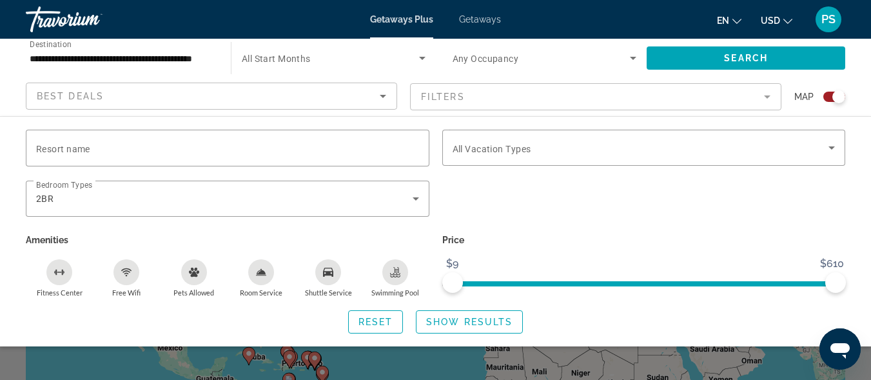
click at [383, 92] on icon "Sort by" at bounding box center [382, 95] width 15 height 15
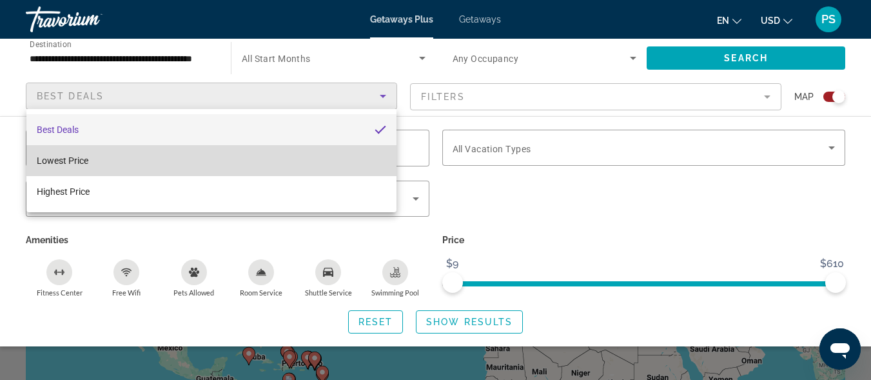
click at [62, 159] on span "Lowest Price" at bounding box center [63, 160] width 52 height 10
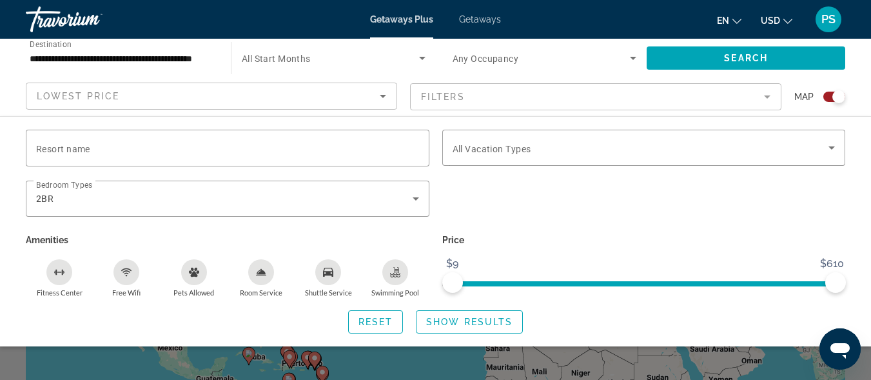
click at [770, 99] on mat-form-field "Filters" at bounding box center [595, 96] width 371 height 27
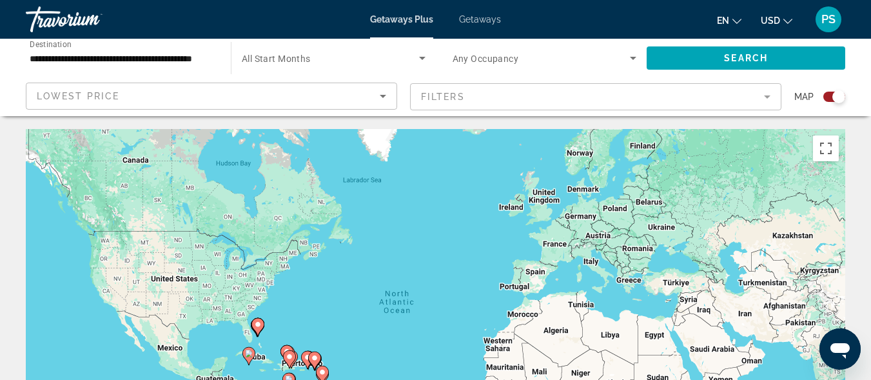
click at [766, 100] on mat-form-field "Filters" at bounding box center [595, 96] width 371 height 27
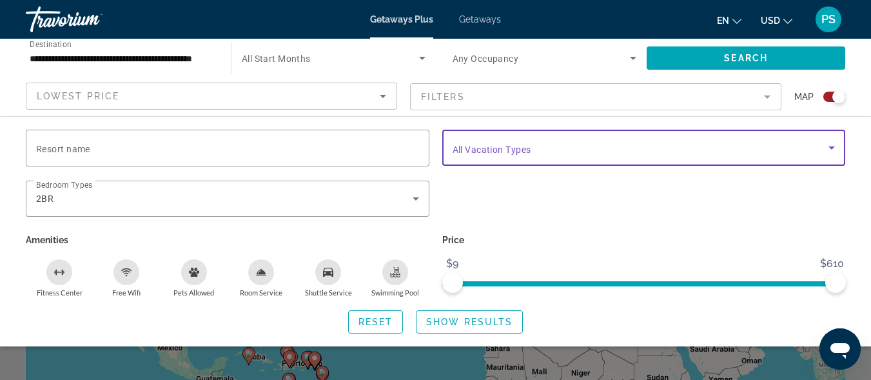
click at [832, 150] on icon "Search widget" at bounding box center [831, 147] width 15 height 15
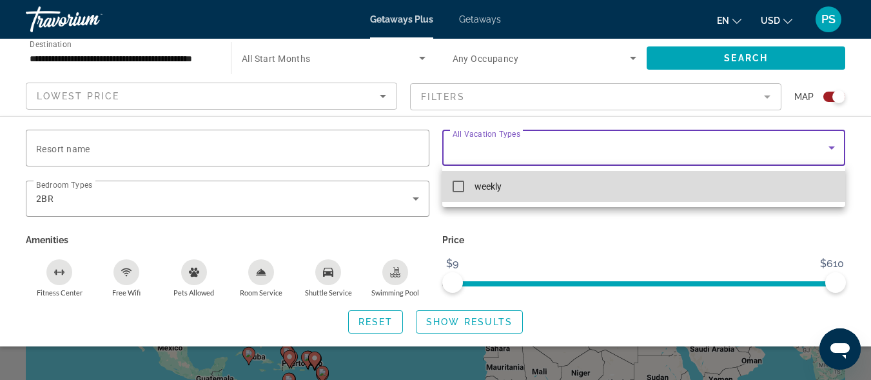
click at [456, 188] on mat-pseudo-checkbox at bounding box center [458, 186] width 12 height 12
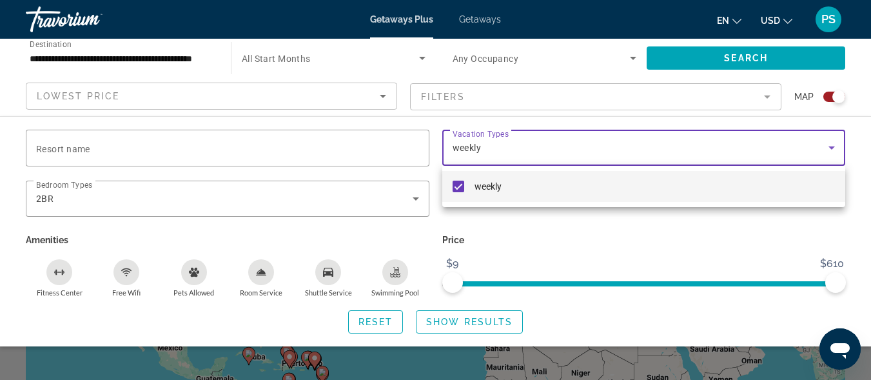
click at [482, 318] on div at bounding box center [435, 190] width 871 height 380
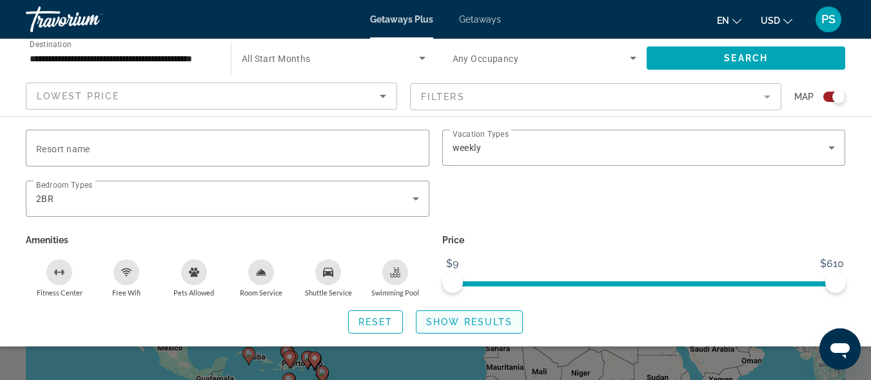
click at [483, 318] on button "Show Results" at bounding box center [469, 321] width 107 height 23
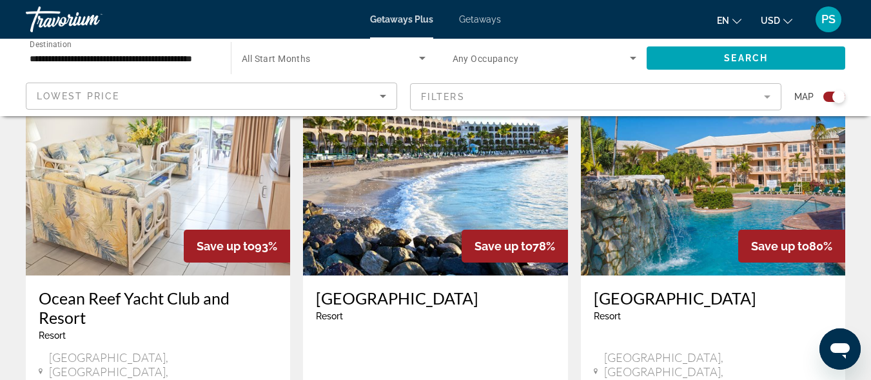
scroll to position [918, 0]
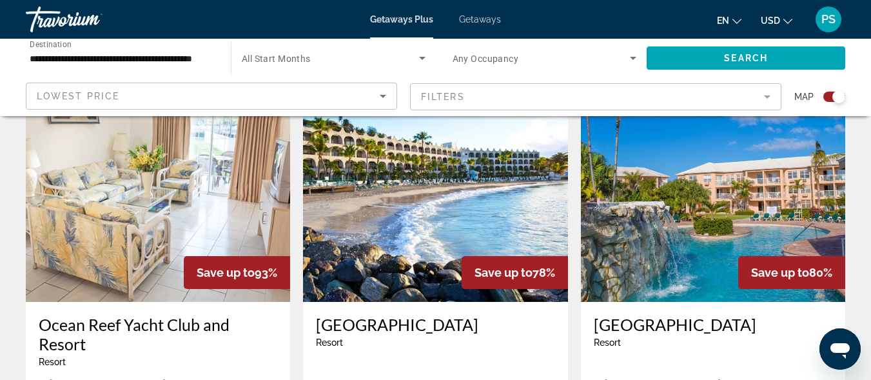
drag, startPoint x: 867, startPoint y: 206, endPoint x: 867, endPoint y: 222, distance: 16.1
click at [867, 222] on div "← Move left → Move right ↑ Move up ↓ Move down + Zoom in - Zoom out Home Jump l…" at bounding box center [435, 145] width 871 height 1868
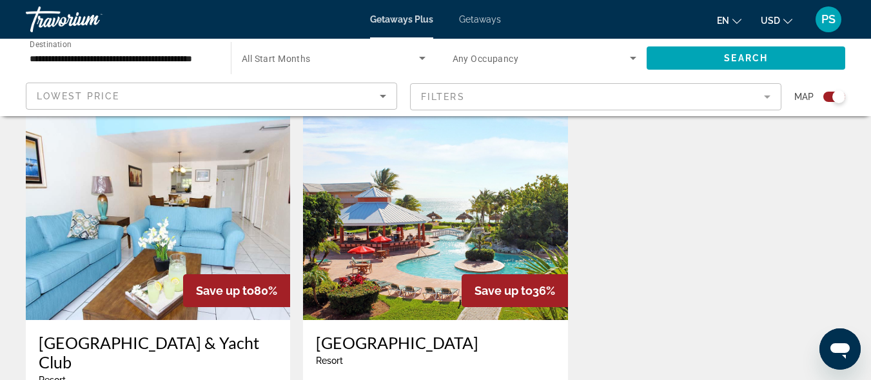
scroll to position [1336, 0]
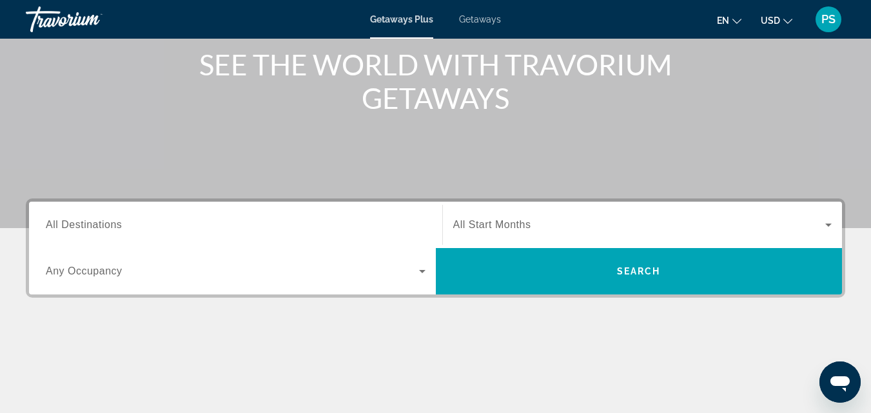
scroll to position [159, 0]
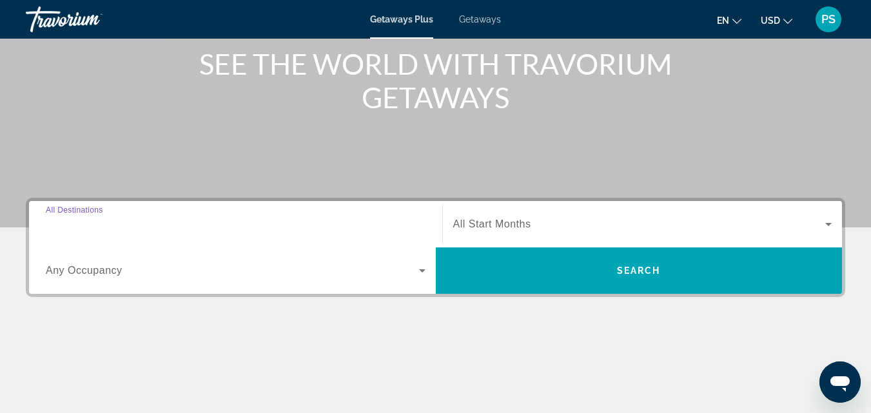
click at [127, 226] on input "Destination All Destinations" at bounding box center [236, 224] width 380 height 15
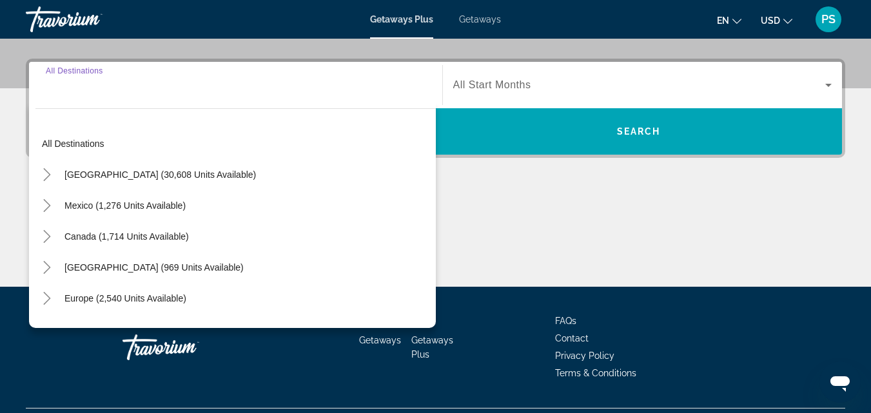
scroll to position [315, 0]
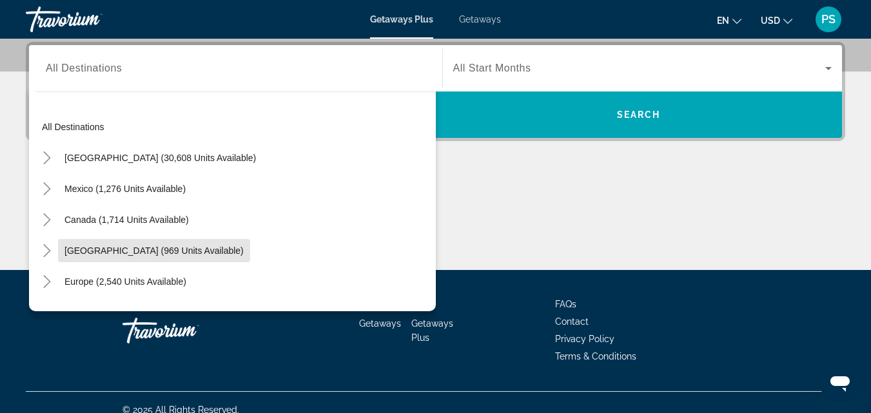
click at [146, 249] on span "[GEOGRAPHIC_DATA] (969 units available)" at bounding box center [153, 251] width 179 height 10
type input "**********"
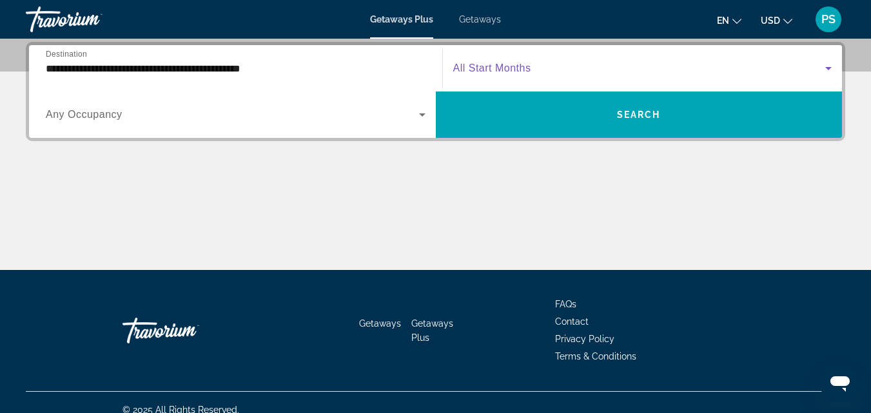
click at [831, 68] on icon "Search widget" at bounding box center [827, 68] width 15 height 15
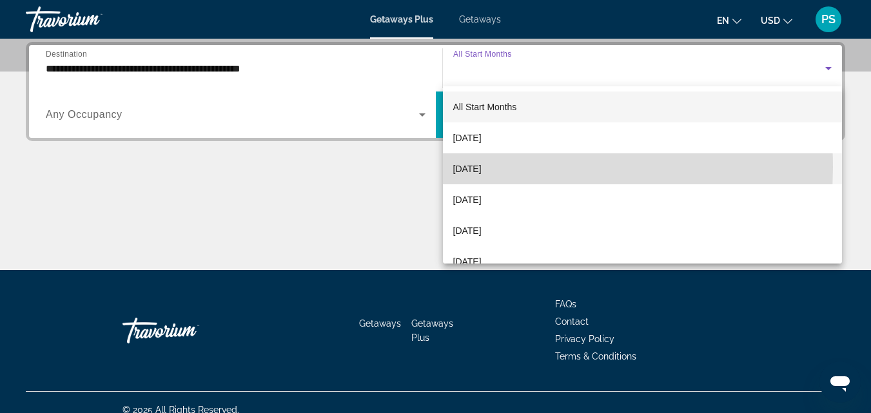
click at [481, 167] on span "[DATE]" at bounding box center [467, 168] width 28 height 15
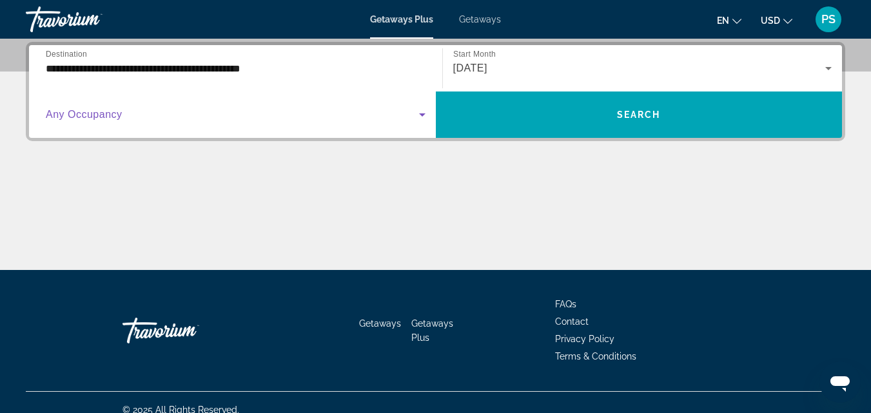
click at [425, 115] on icon "Search widget" at bounding box center [421, 114] width 15 height 15
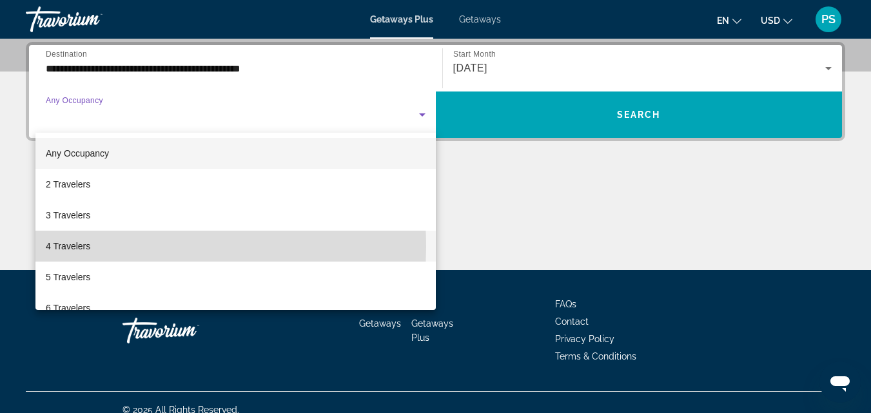
click at [77, 246] on span "4 Travelers" at bounding box center [68, 245] width 44 height 15
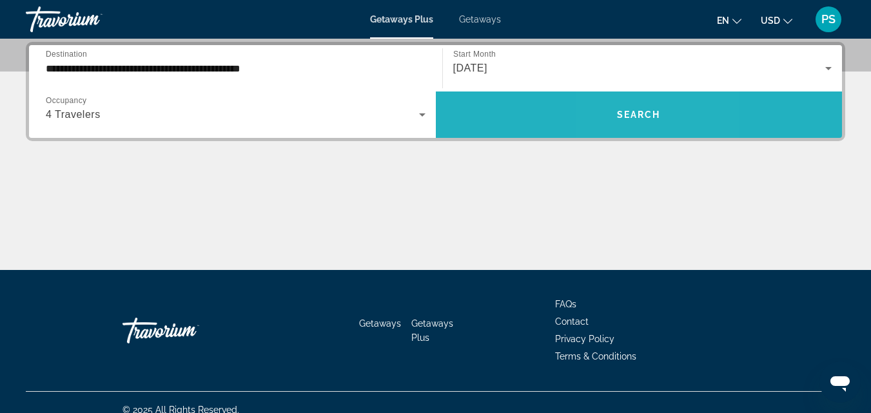
click at [627, 114] on span "Search" at bounding box center [639, 115] width 44 height 10
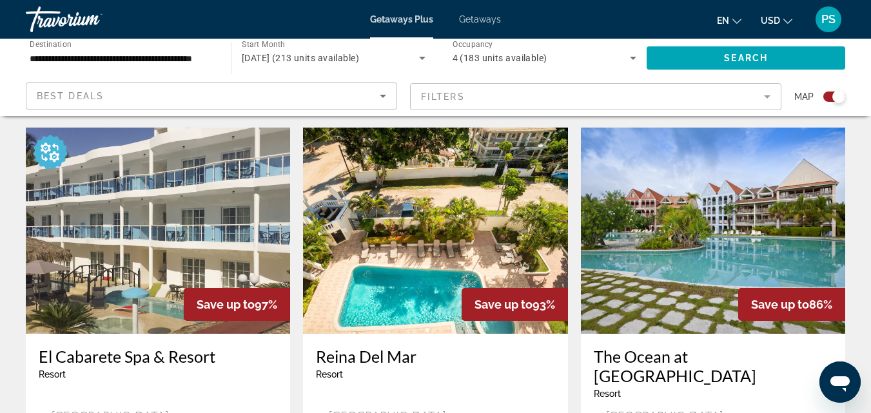
scroll to position [1399, 0]
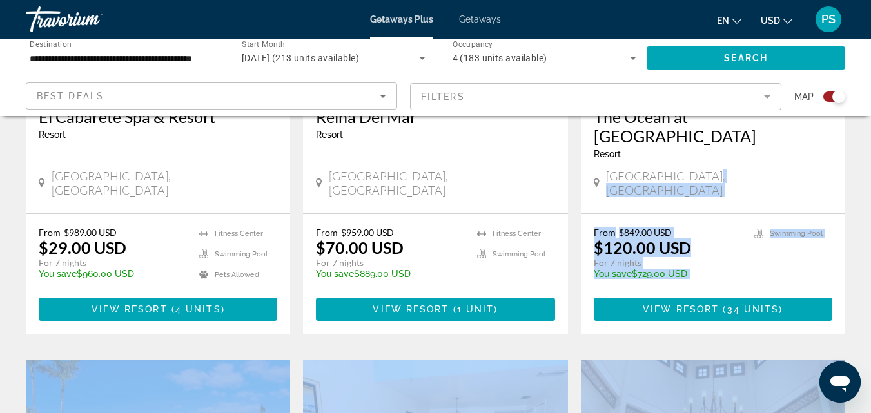
drag, startPoint x: 874, startPoint y: 51, endPoint x: 842, endPoint y: 297, distance: 248.3
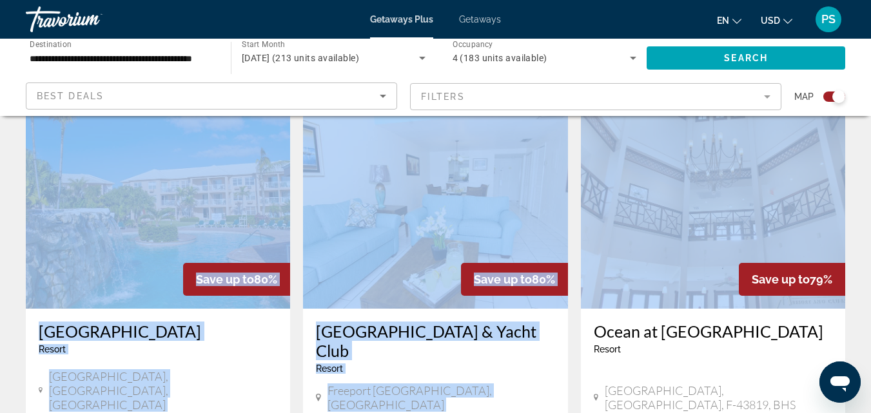
scroll to position [1955, 0]
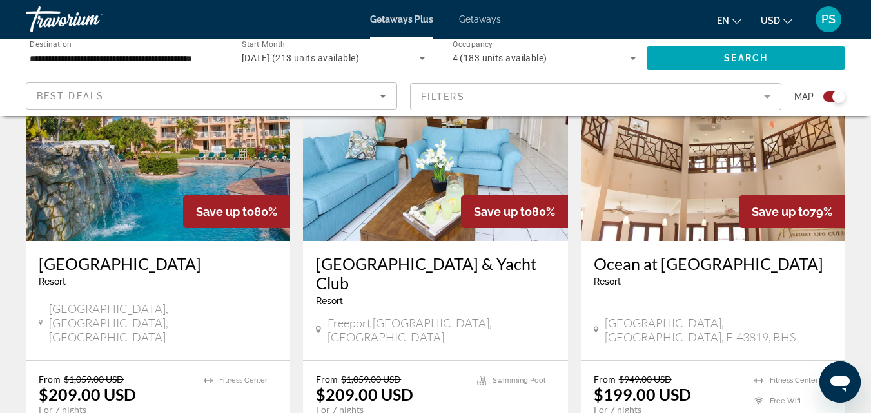
click at [796, 316] on span "[GEOGRAPHIC_DATA], [GEOGRAPHIC_DATA], F-43819, BHS" at bounding box center [717, 330] width 227 height 28
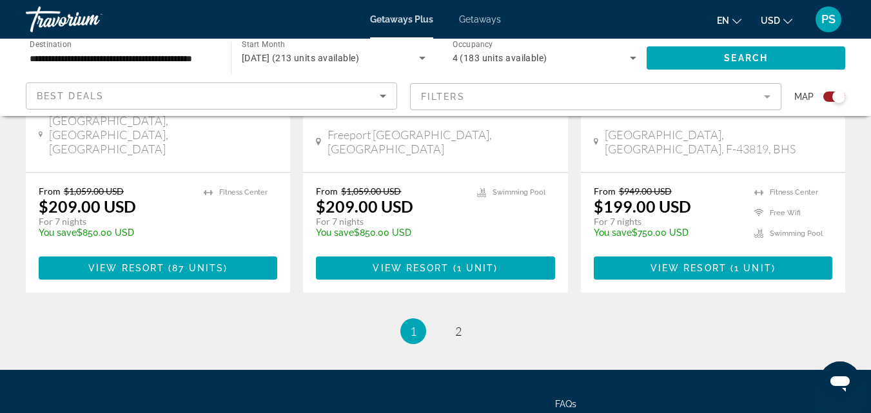
scroll to position [2141, 0]
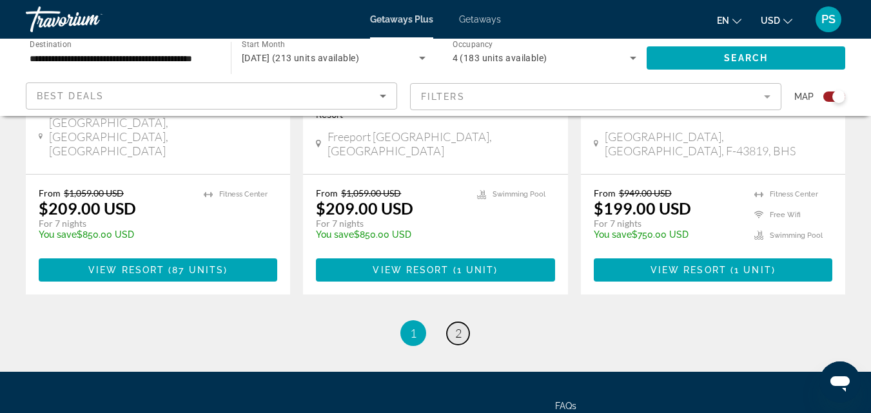
click at [454, 322] on link "page 2" at bounding box center [458, 333] width 23 height 23
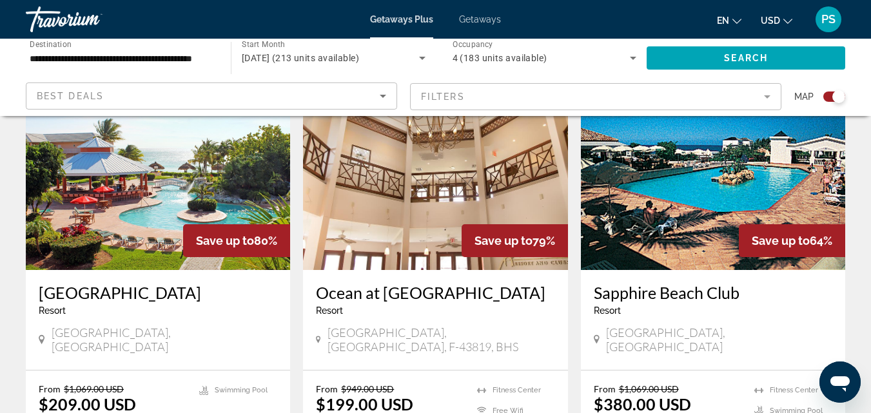
scroll to position [505, 0]
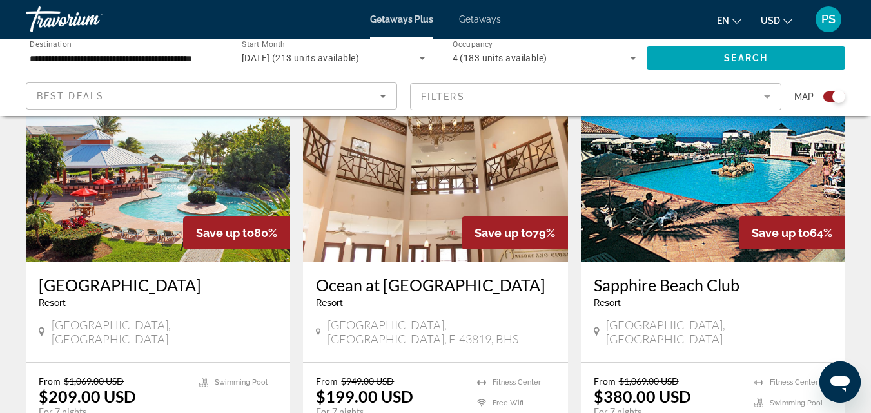
click at [663, 197] on img "Main content" at bounding box center [713, 159] width 264 height 206
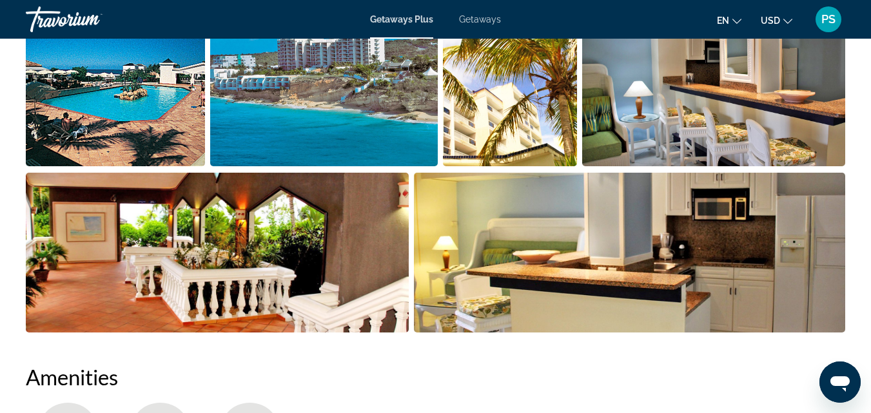
scroll to position [825, 0]
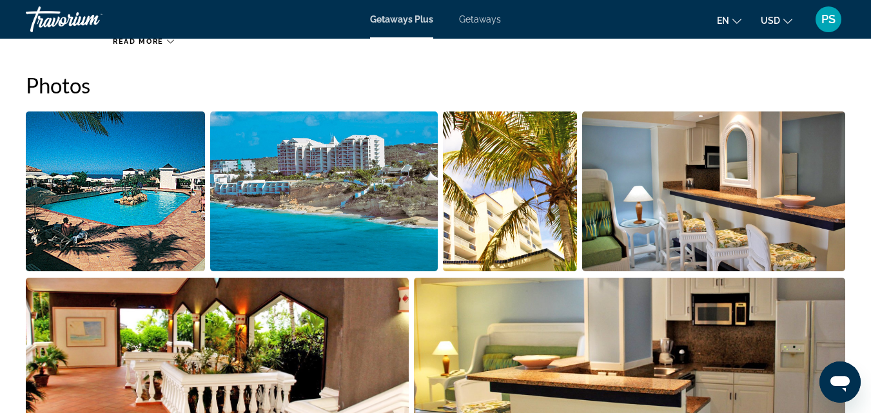
click at [140, 236] on img "Open full-screen image slider" at bounding box center [115, 191] width 179 height 160
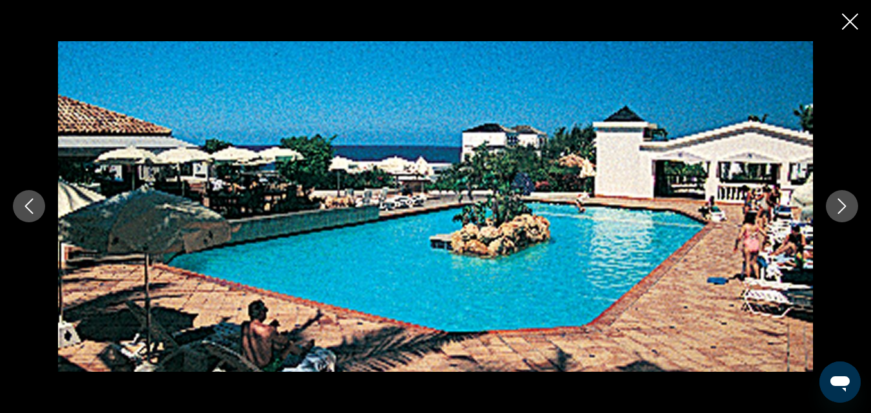
click at [140, 236] on img "Main content" at bounding box center [435, 206] width 755 height 331
click at [844, 206] on icon "Next image" at bounding box center [842, 206] width 8 height 15
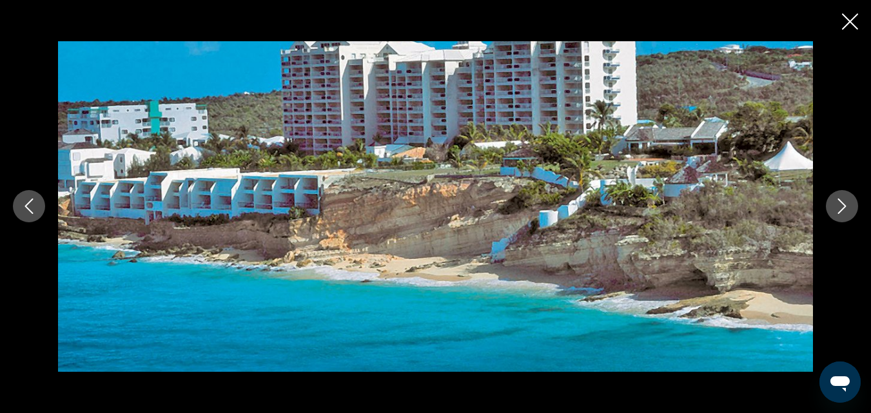
click at [839, 210] on icon "Next image" at bounding box center [841, 205] width 15 height 15
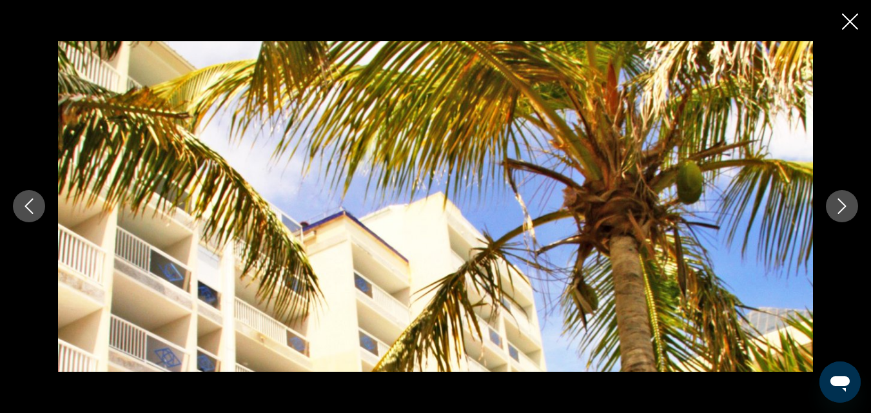
click at [840, 211] on icon "Next image" at bounding box center [841, 205] width 15 height 15
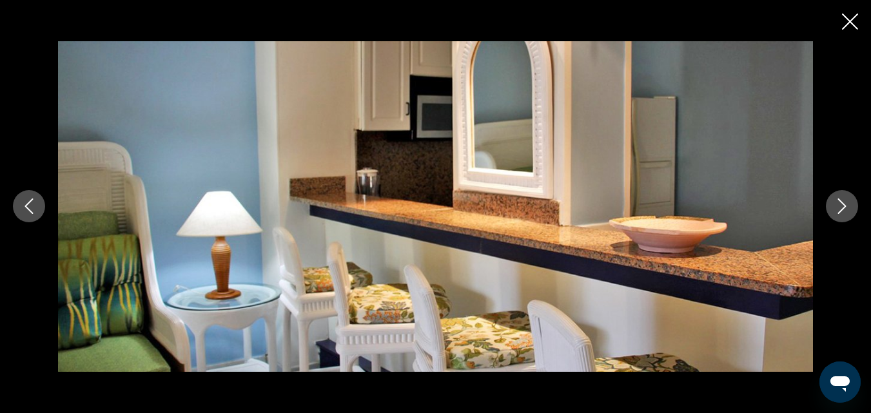
click at [841, 211] on icon "Next image" at bounding box center [842, 206] width 8 height 15
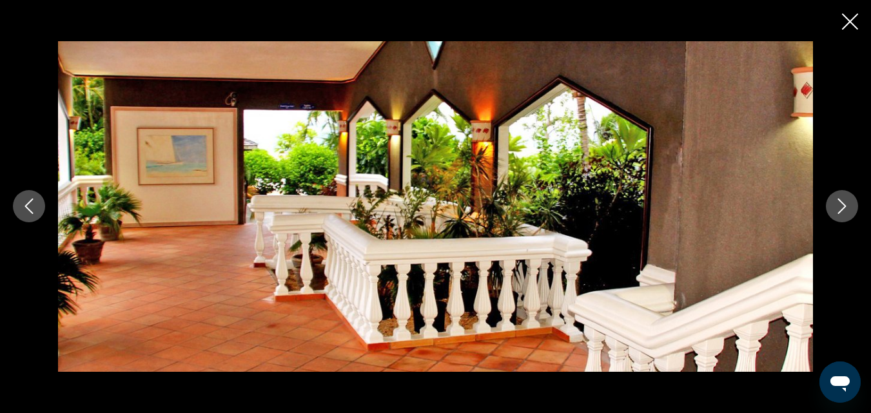
click at [842, 212] on icon "Next image" at bounding box center [841, 205] width 15 height 15
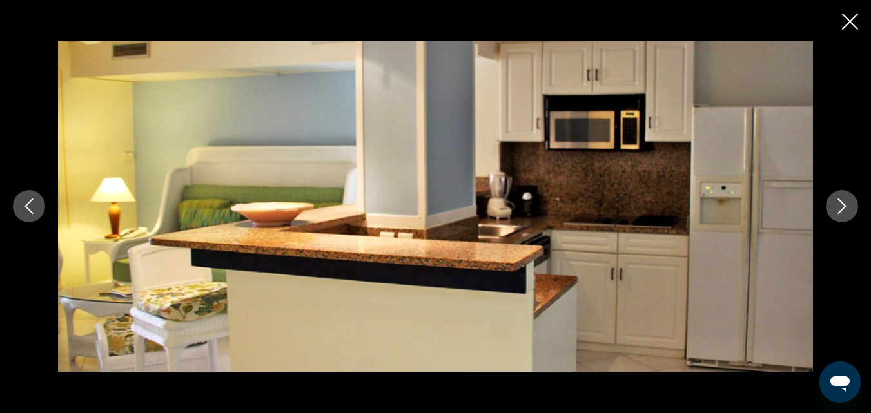
click at [841, 211] on icon "Next image" at bounding box center [842, 206] width 8 height 15
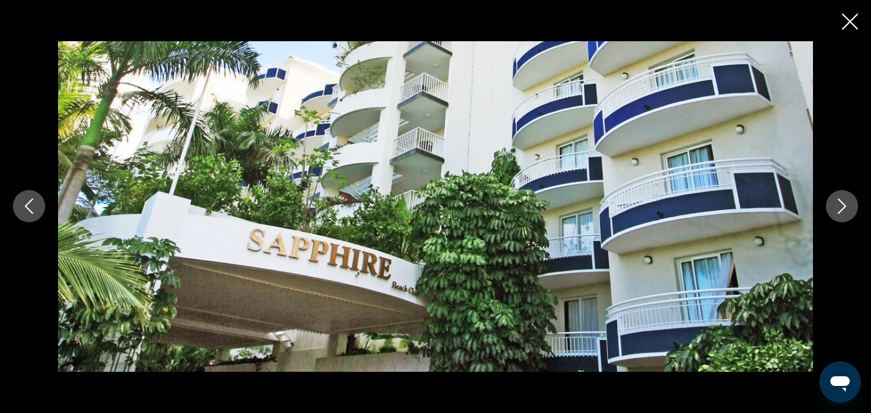
click at [842, 211] on icon "Next image" at bounding box center [841, 205] width 15 height 15
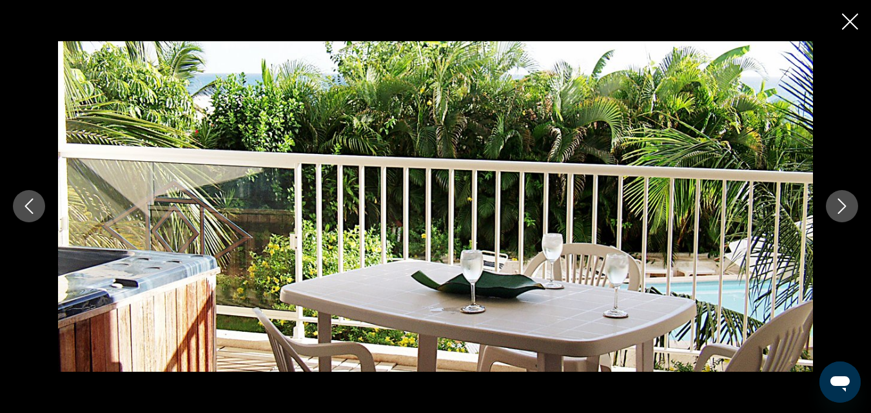
click at [844, 213] on icon "Next image" at bounding box center [841, 205] width 15 height 15
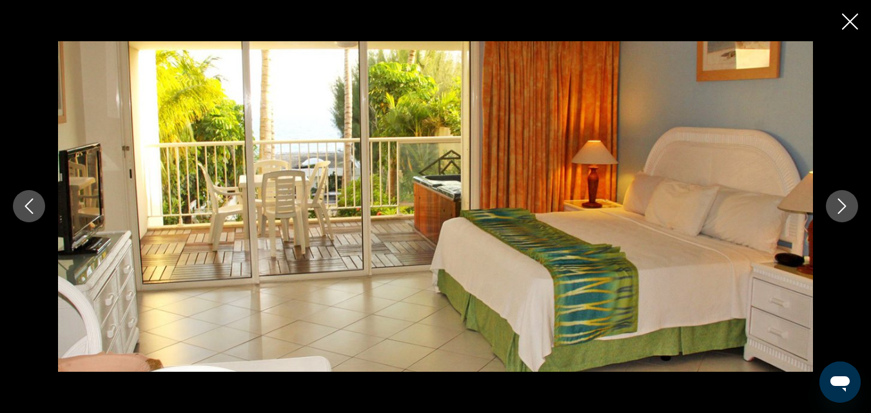
click at [845, 215] on button "Next image" at bounding box center [841, 206] width 32 height 32
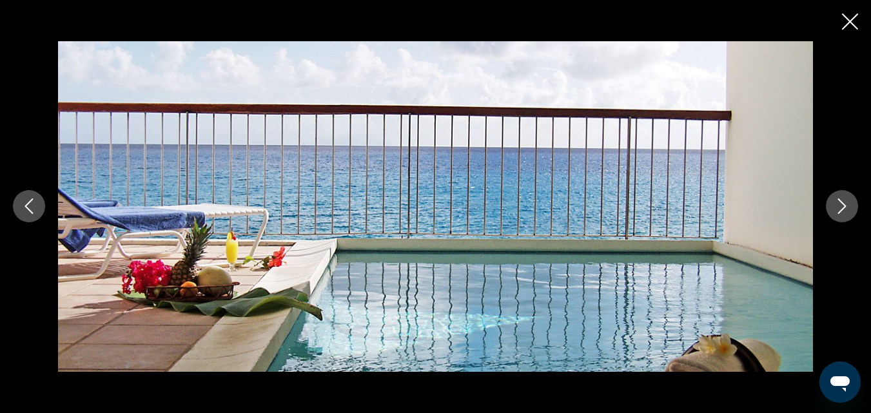
click at [845, 214] on button "Next image" at bounding box center [841, 206] width 32 height 32
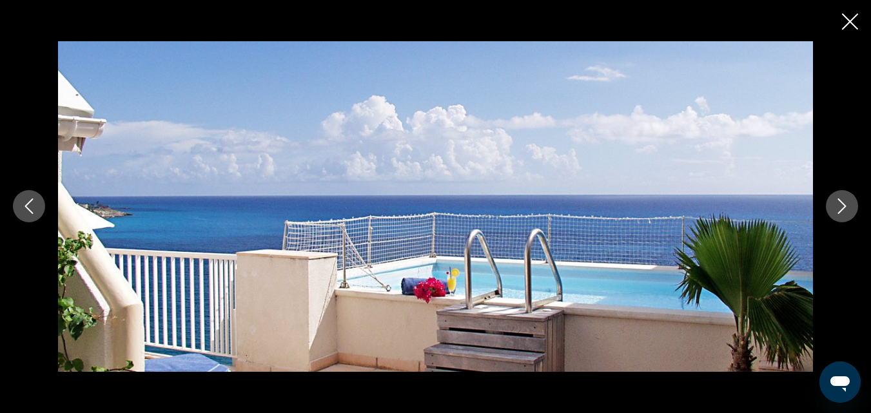
click at [844, 214] on icon "Next image" at bounding box center [841, 205] width 15 height 15
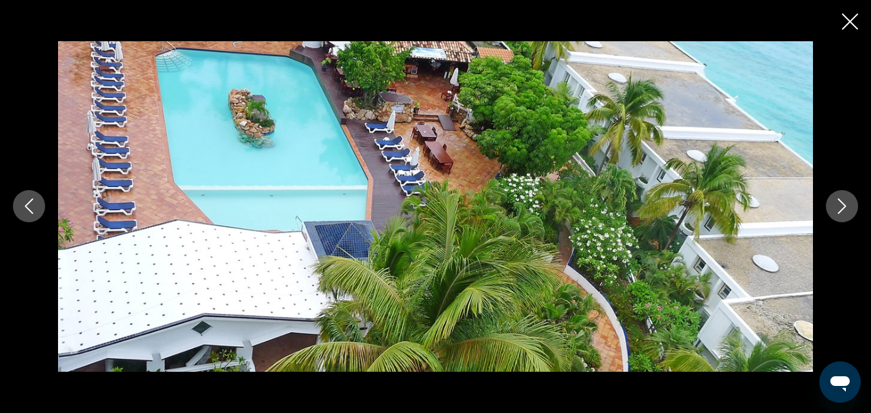
click at [843, 214] on icon "Next image" at bounding box center [841, 205] width 15 height 15
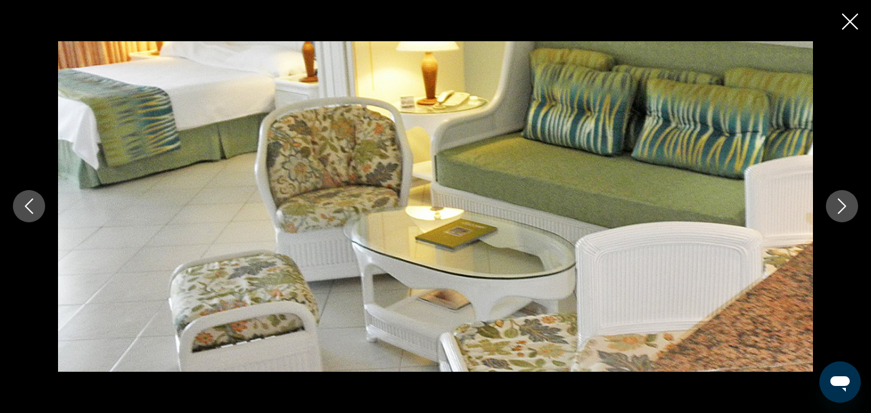
drag, startPoint x: 843, startPoint y: 214, endPoint x: 37, endPoint y: 206, distance: 806.2
click at [37, 206] on button "Previous image" at bounding box center [29, 206] width 32 height 32
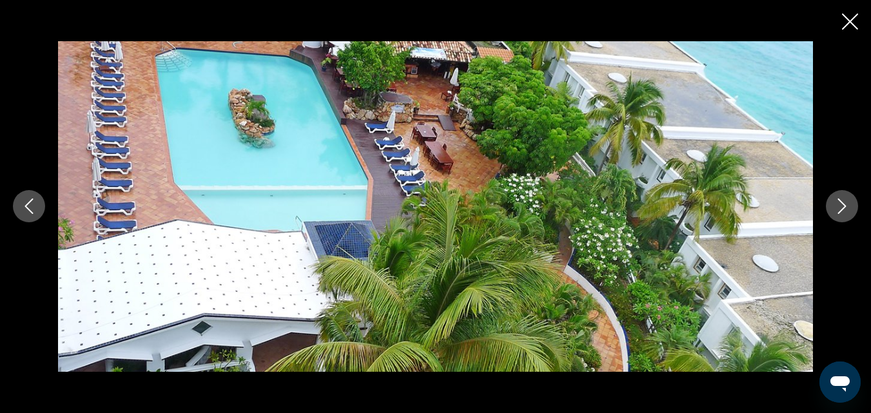
click at [837, 210] on icon "Next image" at bounding box center [841, 205] width 15 height 15
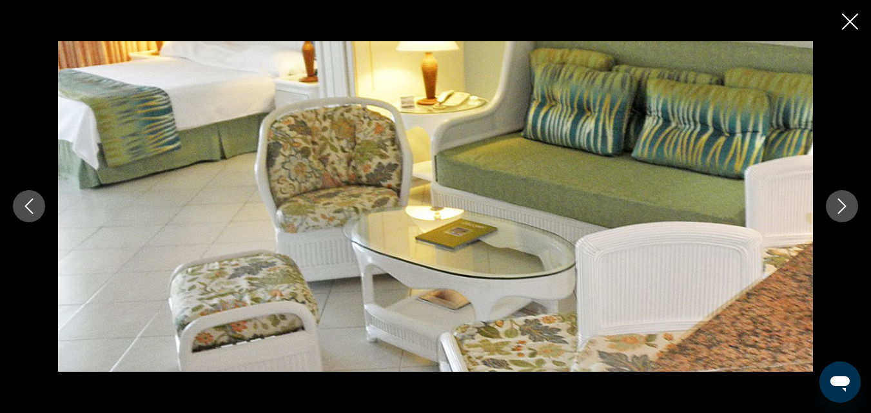
click at [837, 210] on icon "Next image" at bounding box center [841, 205] width 15 height 15
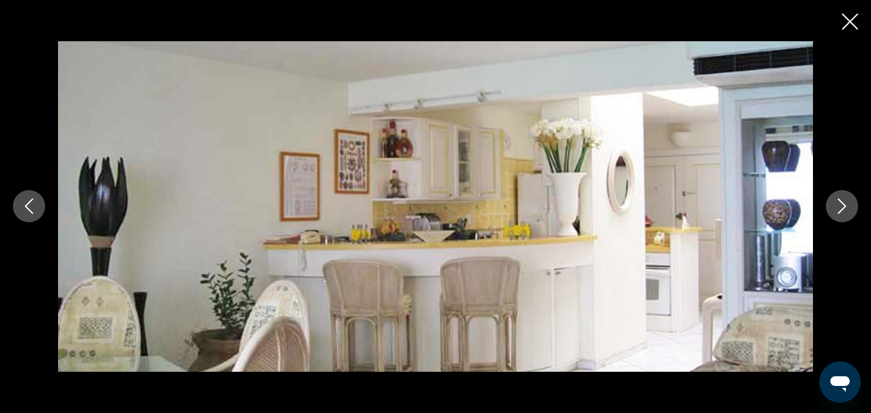
click at [840, 211] on icon "Next image" at bounding box center [841, 205] width 15 height 15
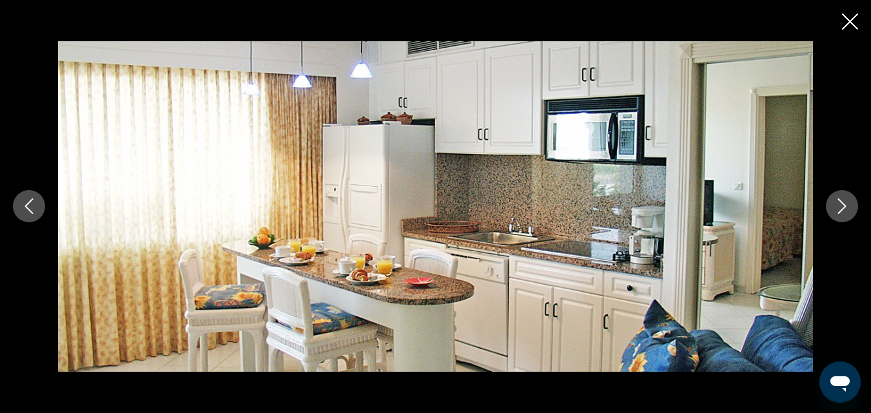
click at [839, 211] on icon "Next image" at bounding box center [841, 205] width 15 height 15
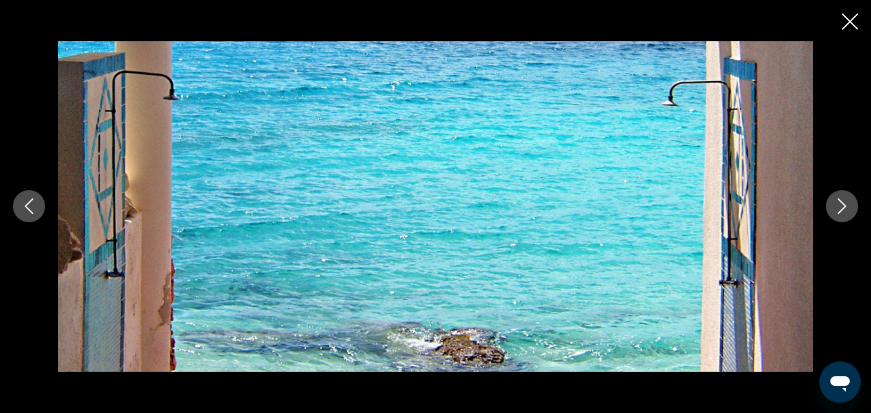
click at [840, 211] on icon "Next image" at bounding box center [841, 205] width 15 height 15
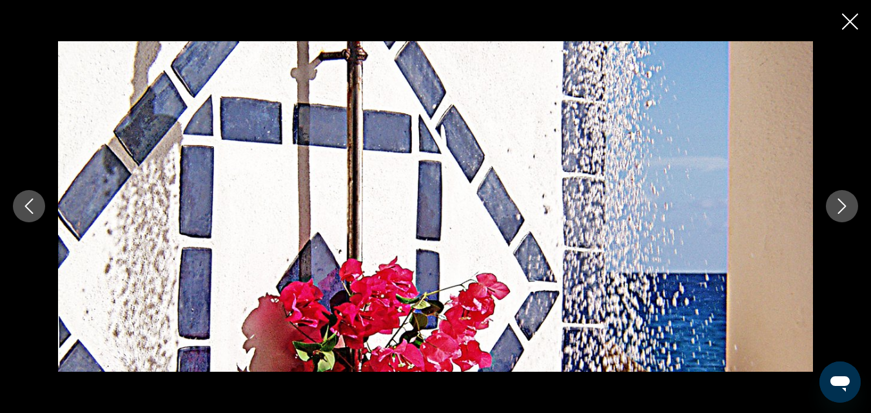
click at [841, 212] on icon "Next image" at bounding box center [841, 205] width 15 height 15
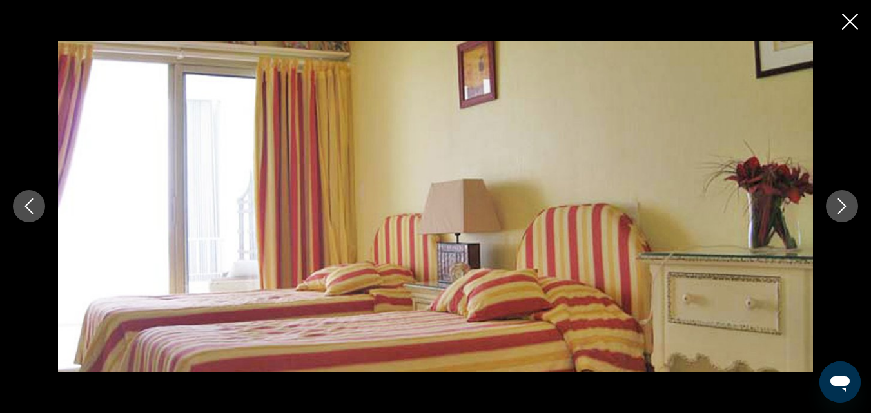
click at [841, 212] on icon "Next image" at bounding box center [841, 205] width 15 height 15
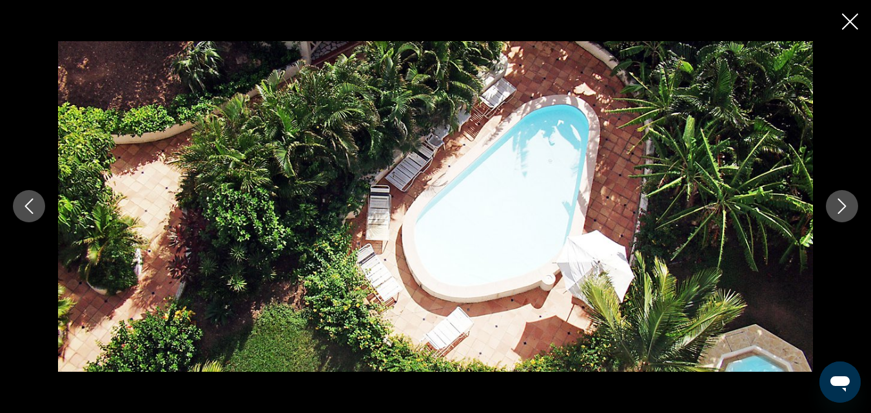
click at [842, 213] on icon "Next image" at bounding box center [841, 205] width 15 height 15
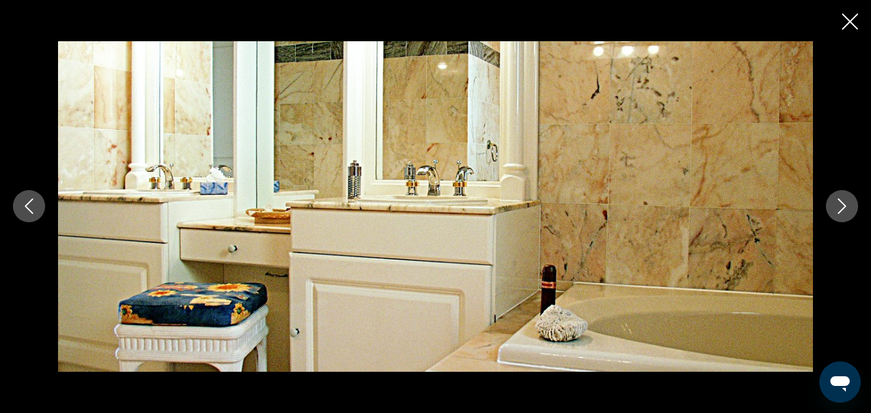
drag, startPoint x: 13, startPoint y: 47, endPoint x: 23, endPoint y: 181, distance: 134.4
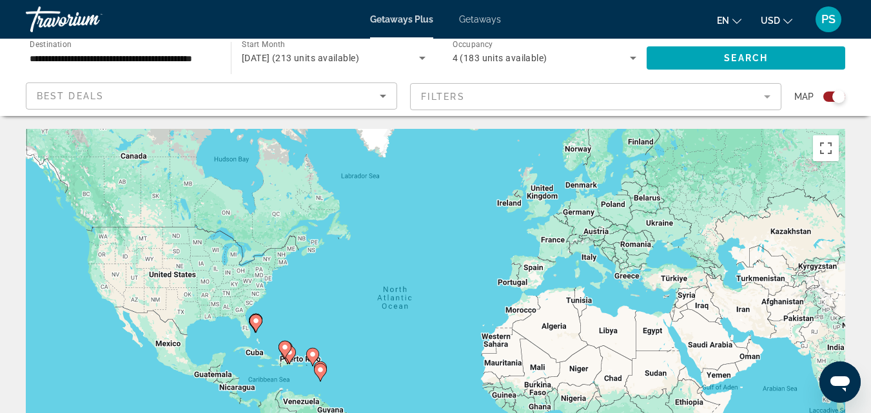
drag, startPoint x: 24, startPoint y: 202, endPoint x: 387, endPoint y: 185, distance: 363.2
drag, startPoint x: 874, startPoint y: 60, endPoint x: 621, endPoint y: 239, distance: 309.7
click at [621, 238] on div "To activate drag with keyboard, press Alt + Enter. Once in keyboard drag state,…" at bounding box center [435, 322] width 819 height 387
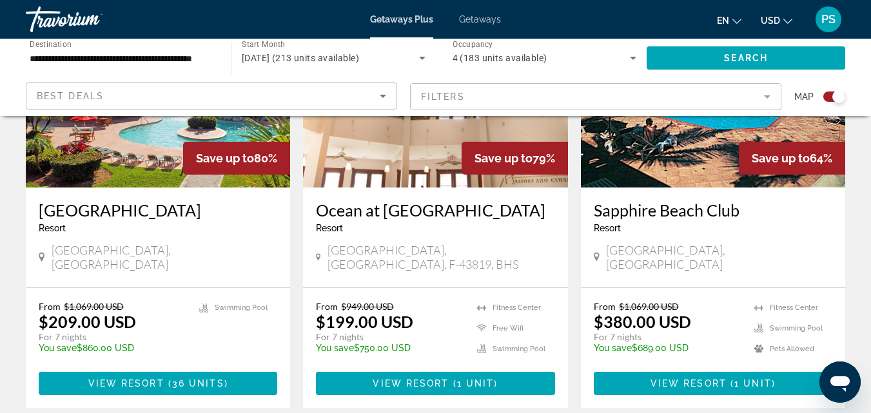
scroll to position [575, 0]
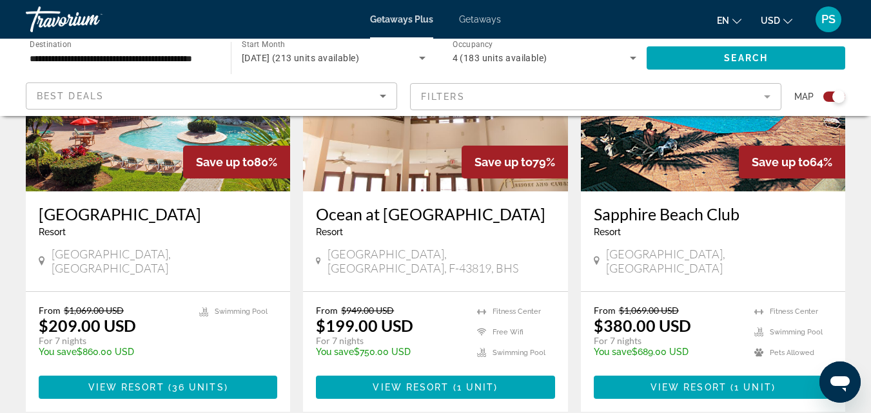
drag, startPoint x: 874, startPoint y: 274, endPoint x: 584, endPoint y: 151, distance: 314.4
click at [584, 151] on img "Main content" at bounding box center [713, 88] width 264 height 206
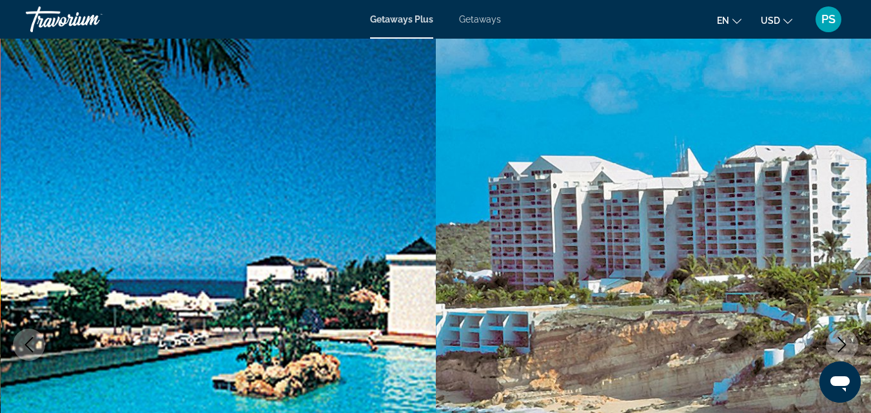
click at [815, 247] on img "Main content" at bounding box center [654, 345] width 436 height 612
click at [854, 224] on img "Main content" at bounding box center [654, 345] width 436 height 612
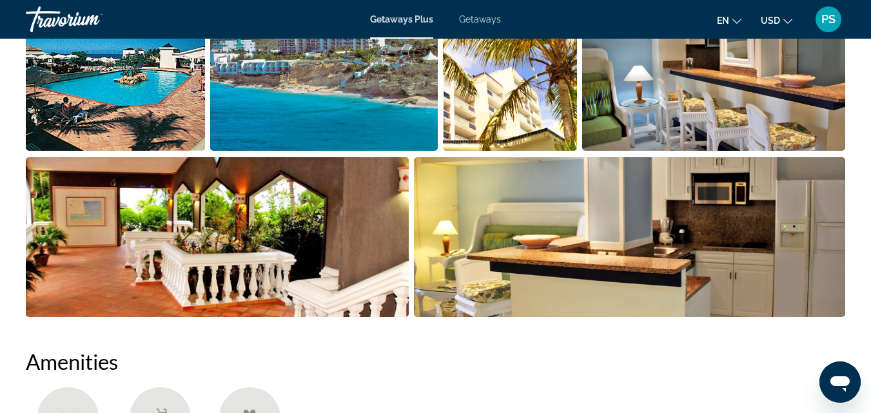
scroll to position [883, 0]
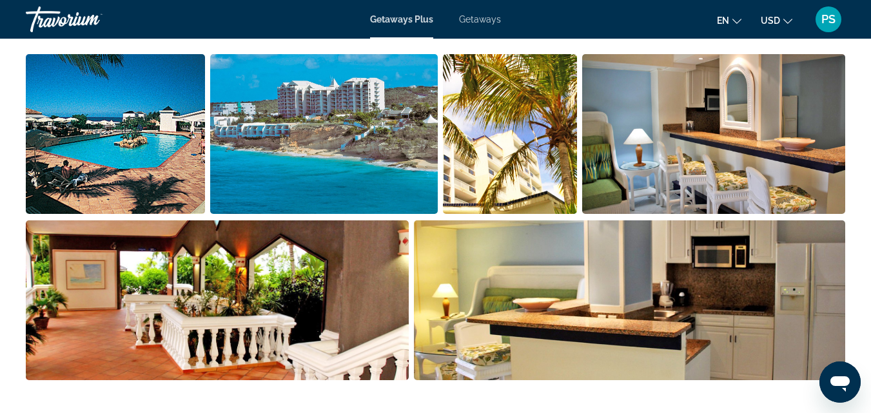
click at [138, 155] on img "Open full-screen image slider" at bounding box center [115, 134] width 179 height 160
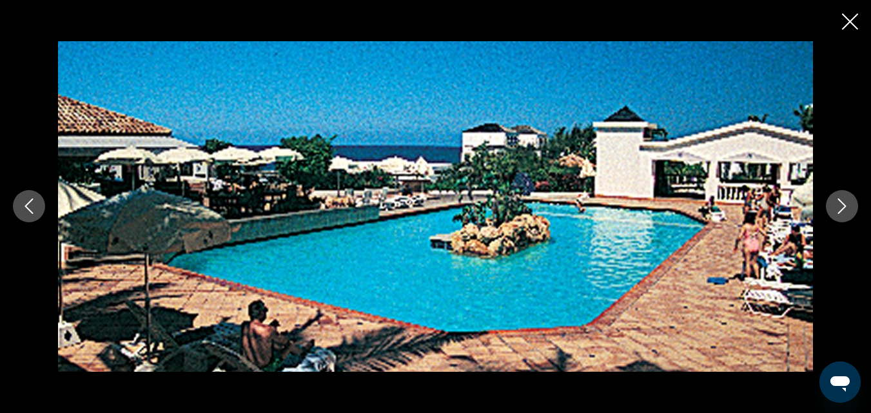
click at [847, 202] on icon "Next image" at bounding box center [841, 205] width 15 height 15
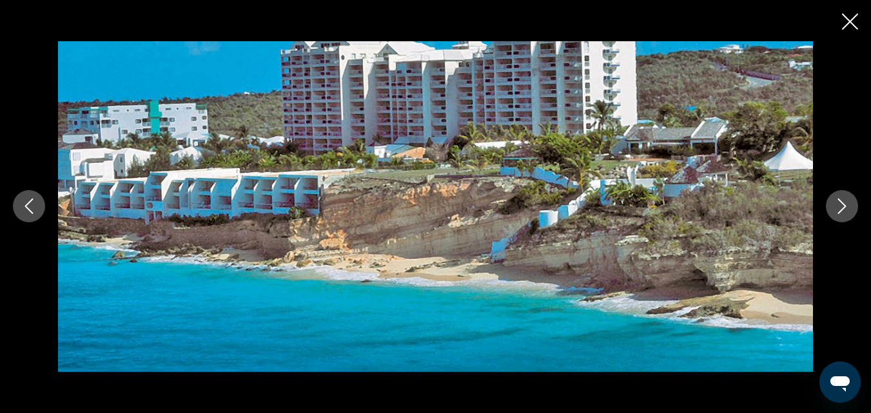
click at [835, 208] on icon "Next image" at bounding box center [841, 205] width 15 height 15
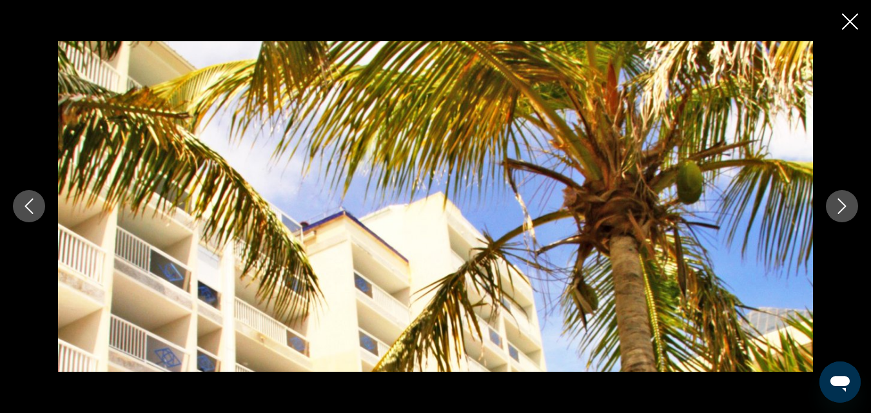
click at [835, 208] on icon "Next image" at bounding box center [841, 205] width 15 height 15
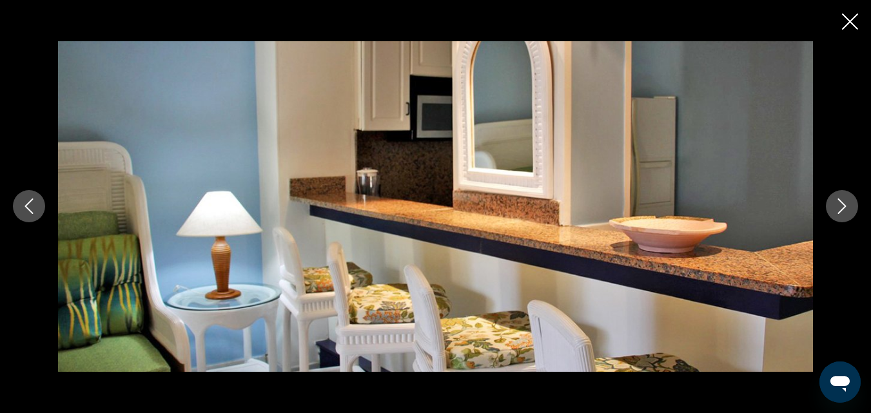
click at [836, 209] on icon "Next image" at bounding box center [841, 205] width 15 height 15
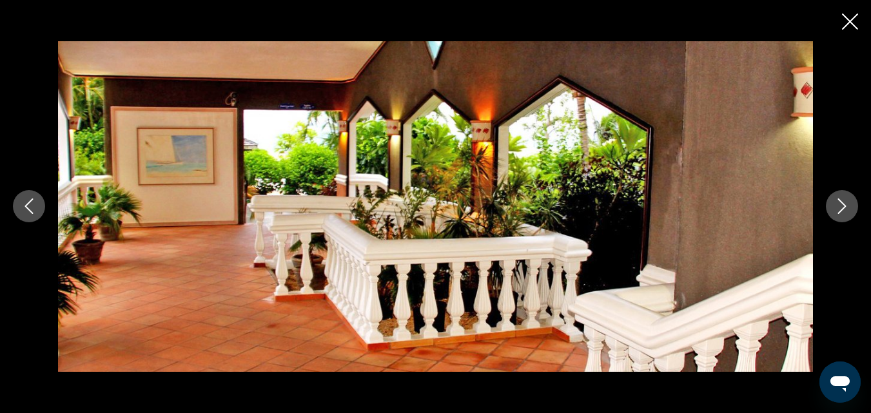
click at [836, 209] on icon "Next image" at bounding box center [841, 205] width 15 height 15
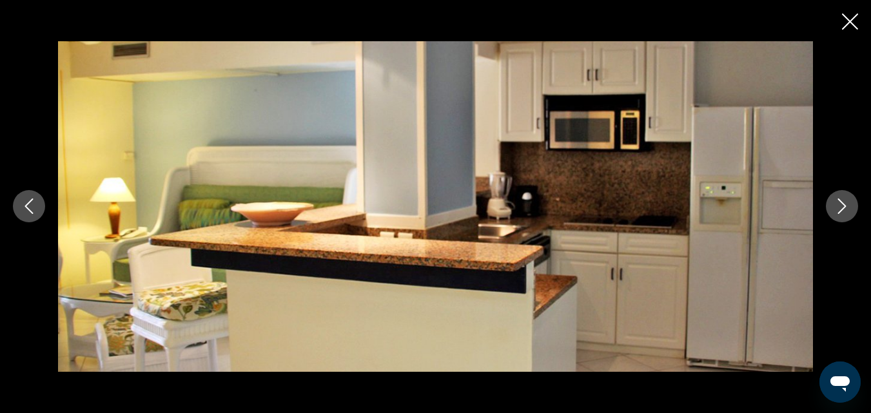
click at [836, 209] on icon "Next image" at bounding box center [841, 205] width 15 height 15
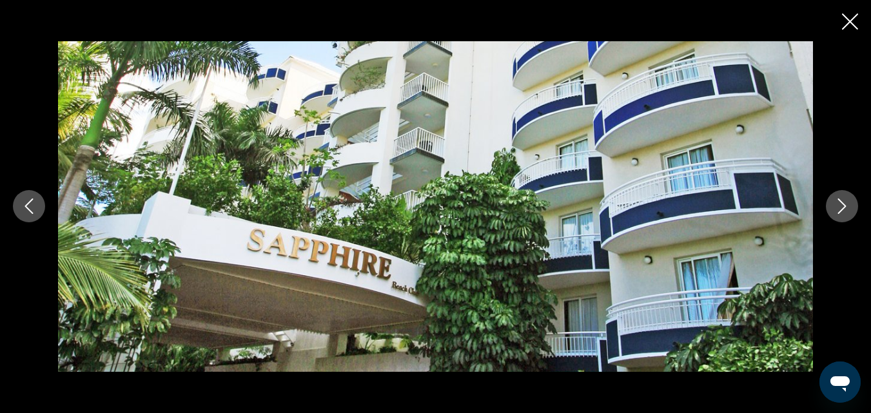
click at [836, 209] on icon "Next image" at bounding box center [841, 205] width 15 height 15
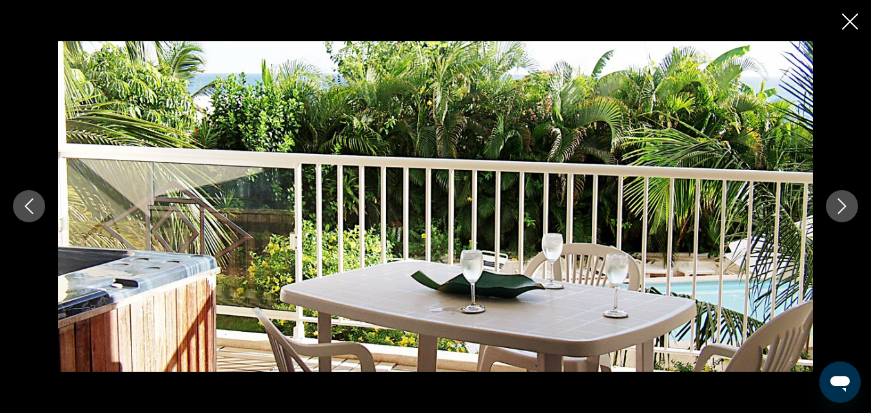
click at [836, 209] on icon "Next image" at bounding box center [841, 205] width 15 height 15
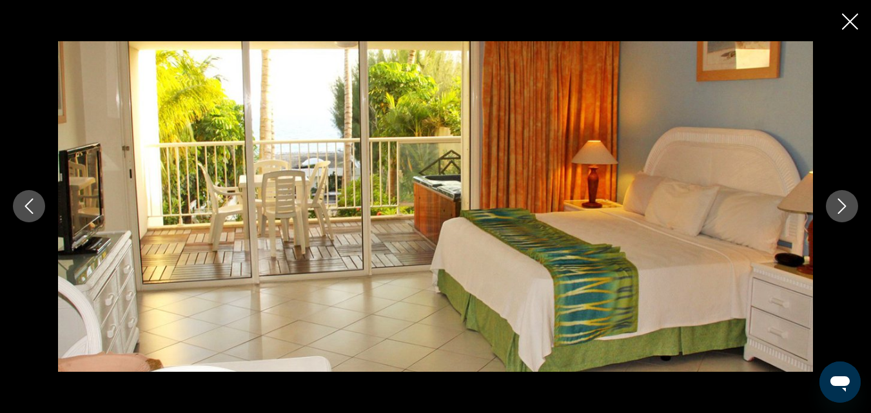
click at [836, 209] on icon "Next image" at bounding box center [841, 205] width 15 height 15
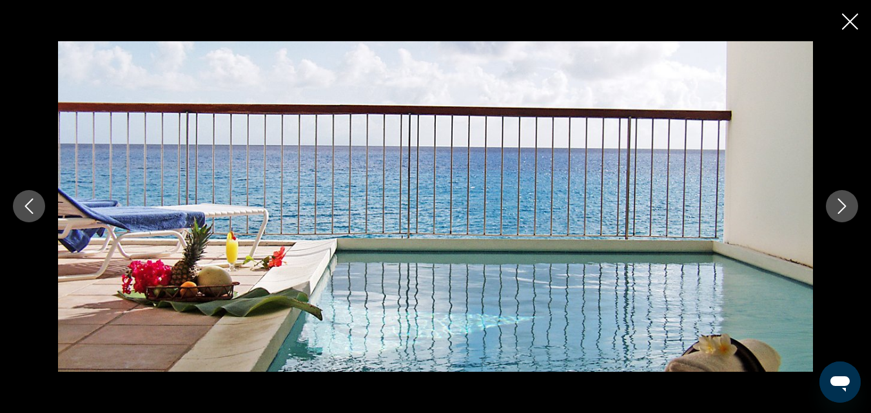
click at [838, 208] on icon "Next image" at bounding box center [841, 205] width 15 height 15
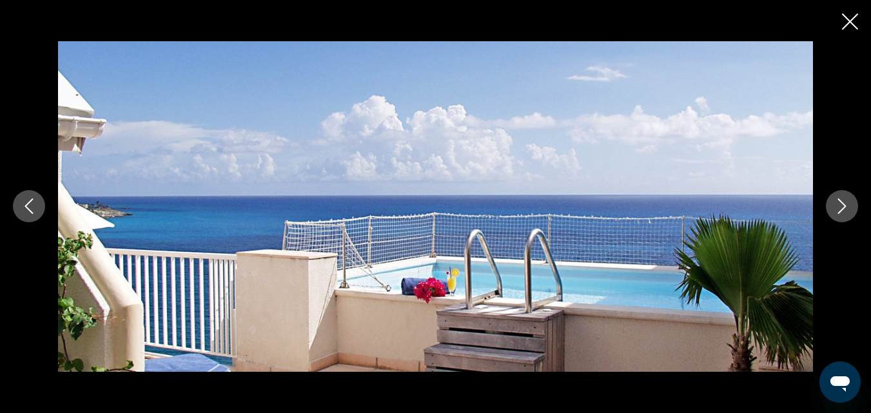
click at [839, 208] on icon "Next image" at bounding box center [841, 205] width 15 height 15
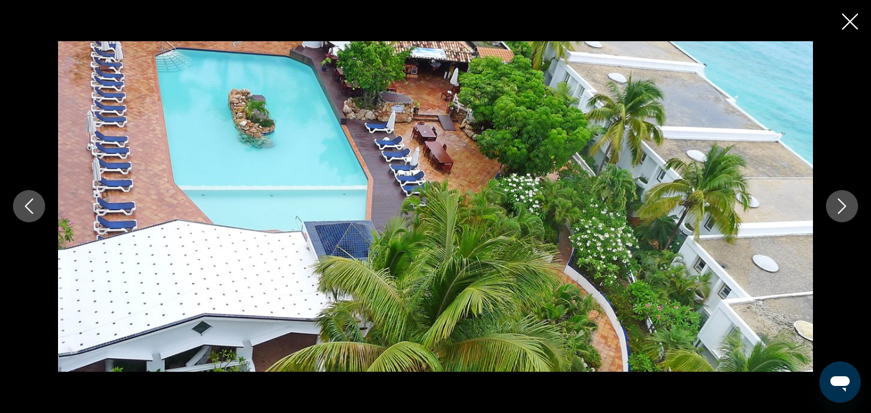
click at [839, 208] on icon "Next image" at bounding box center [841, 205] width 15 height 15
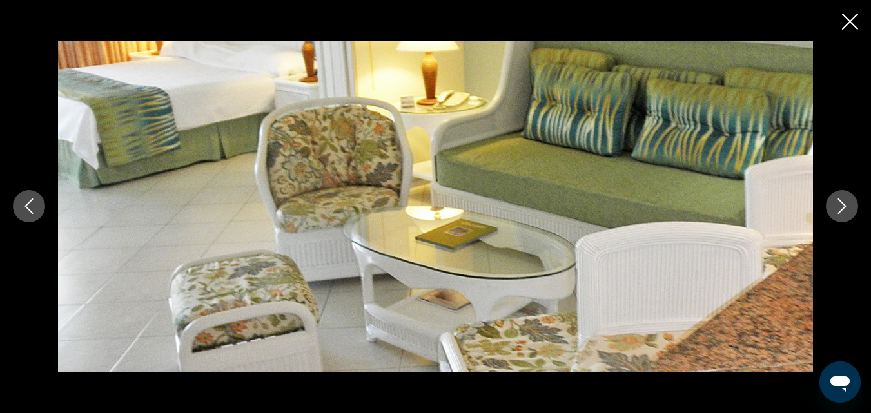
click at [839, 208] on icon "Next image" at bounding box center [841, 205] width 15 height 15
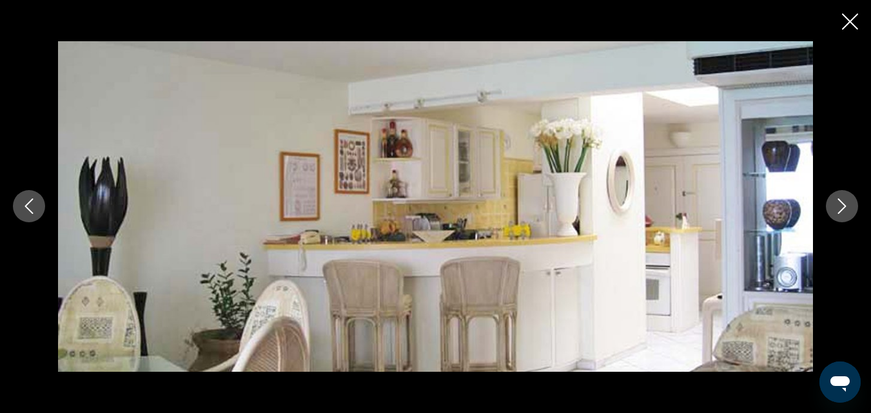
click at [840, 208] on icon "Next image" at bounding box center [841, 205] width 15 height 15
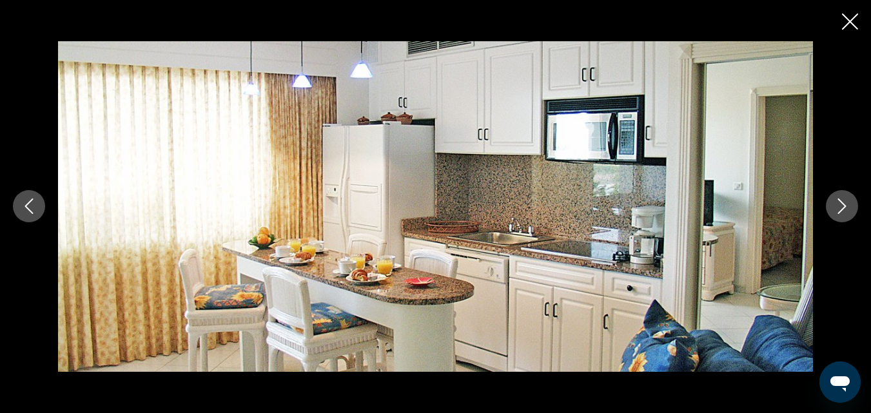
click at [840, 209] on icon "Next image" at bounding box center [841, 205] width 15 height 15
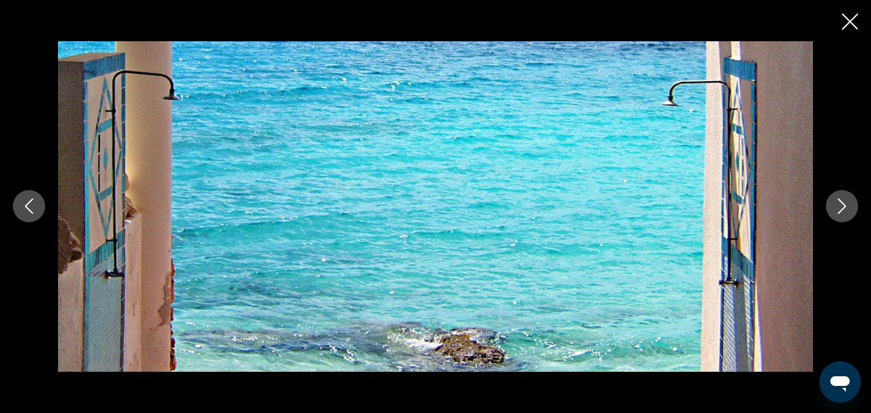
click at [845, 210] on icon "Next image" at bounding box center [841, 205] width 15 height 15
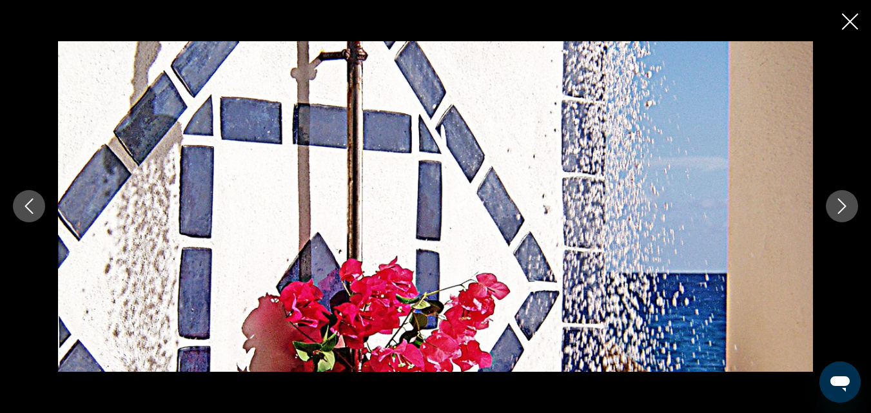
click at [847, 211] on icon "Next image" at bounding box center [841, 205] width 15 height 15
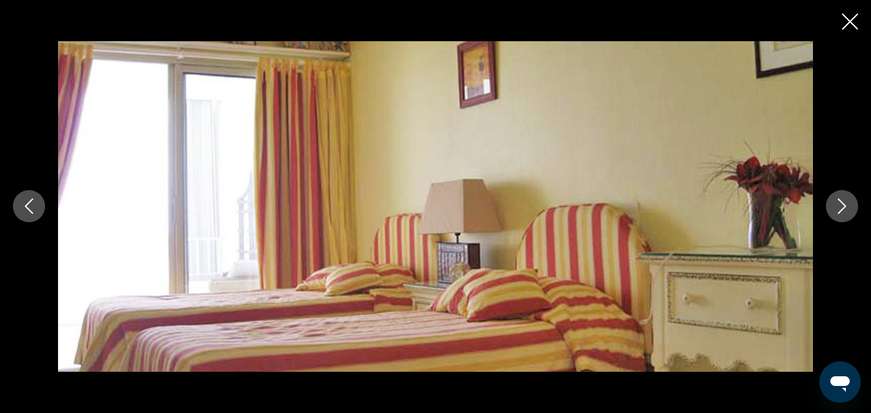
click at [847, 212] on icon "Next image" at bounding box center [841, 205] width 15 height 15
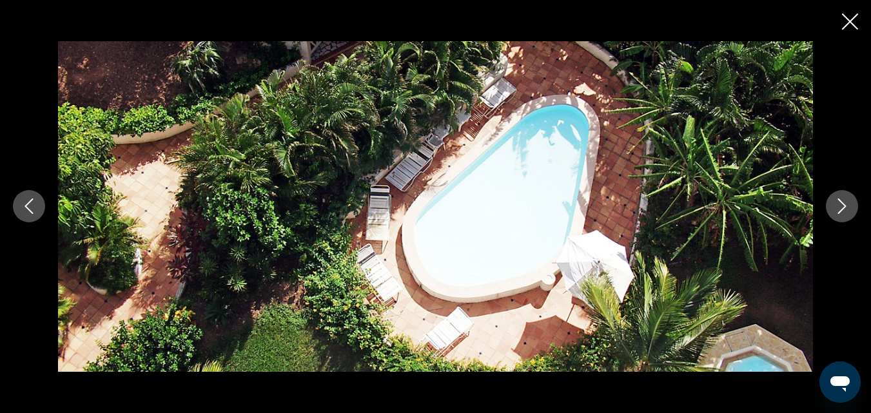
click at [849, 213] on icon "Next image" at bounding box center [841, 205] width 15 height 15
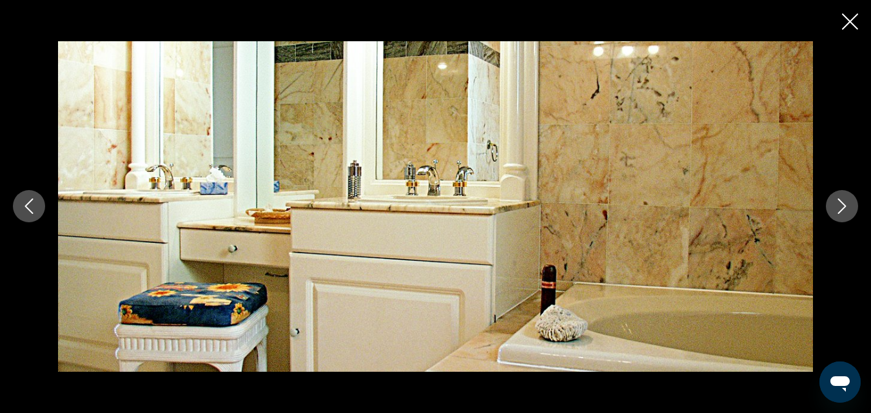
click at [851, 215] on button "Next image" at bounding box center [841, 206] width 32 height 32
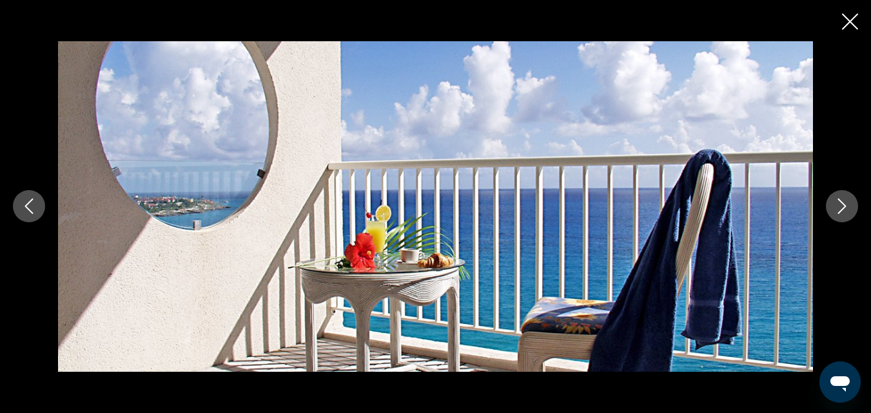
click at [851, 215] on button "Next image" at bounding box center [841, 206] width 32 height 32
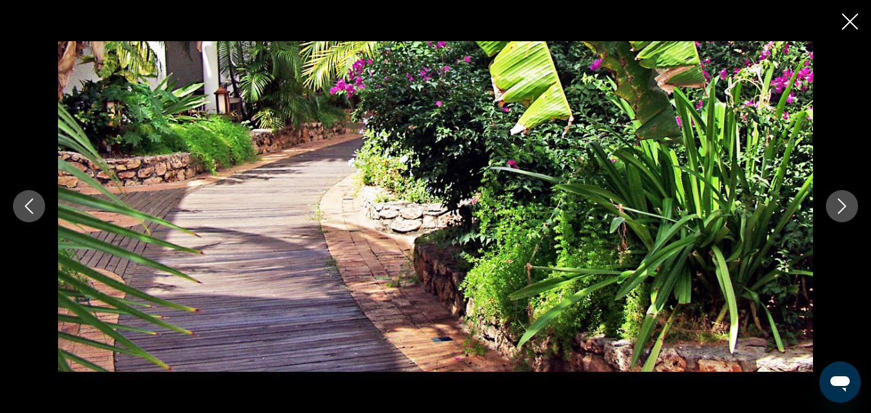
click at [851, 215] on button "Next image" at bounding box center [841, 206] width 32 height 32
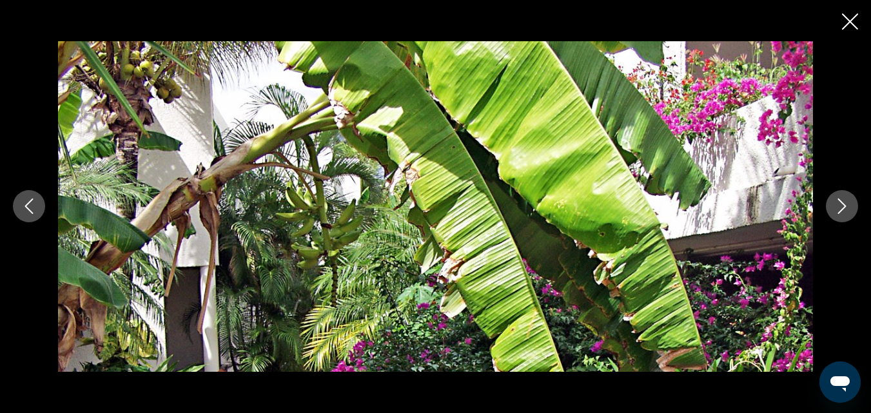
click at [851, 216] on button "Next image" at bounding box center [841, 206] width 32 height 32
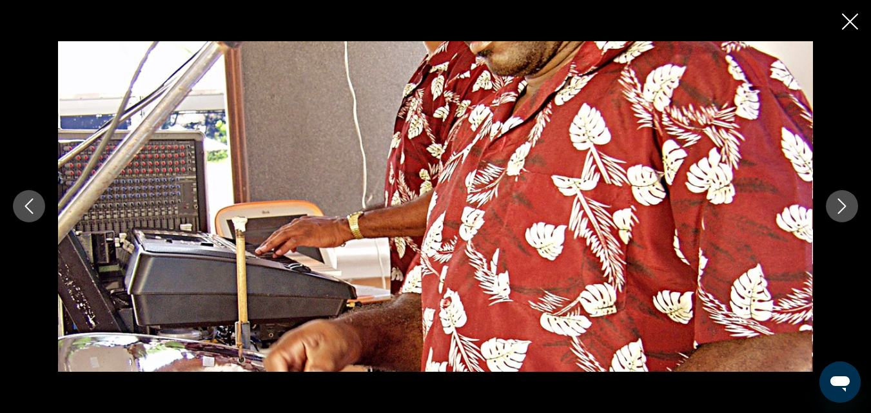
drag, startPoint x: 851, startPoint y: 216, endPoint x: 845, endPoint y: 213, distance: 6.6
click at [845, 213] on icon "Next image" at bounding box center [841, 205] width 15 height 15
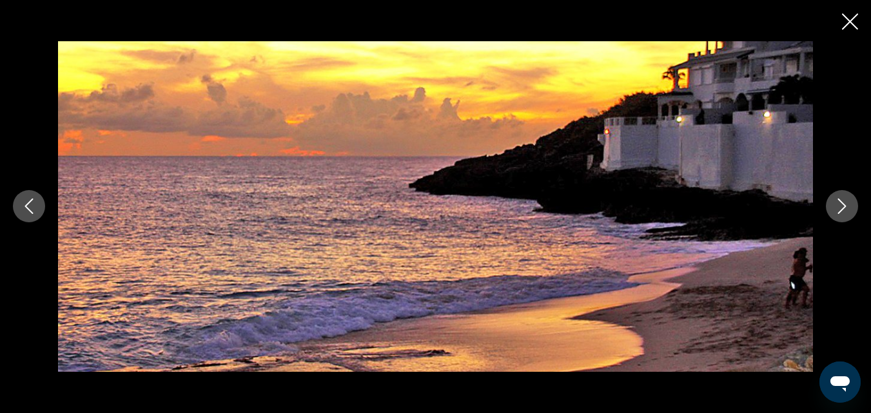
drag, startPoint x: 849, startPoint y: 218, endPoint x: 842, endPoint y: 230, distance: 14.1
click at [842, 230] on div "prev next" at bounding box center [435, 206] width 871 height 331
click at [842, 216] on button "Next image" at bounding box center [841, 206] width 32 height 32
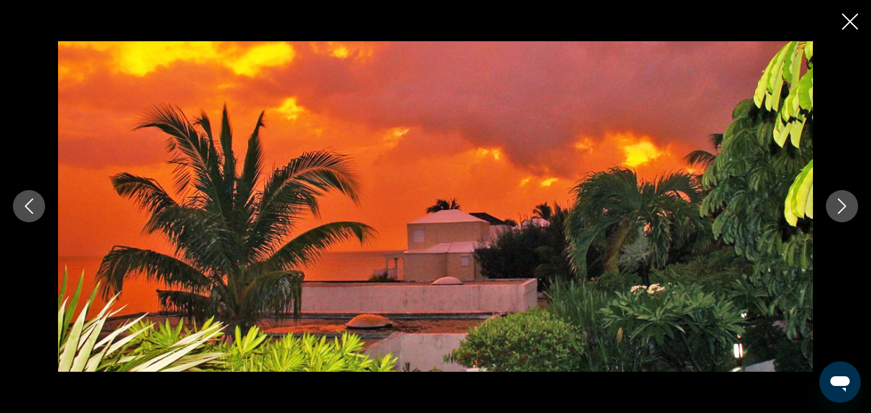
click at [840, 211] on icon "Next image" at bounding box center [842, 206] width 8 height 15
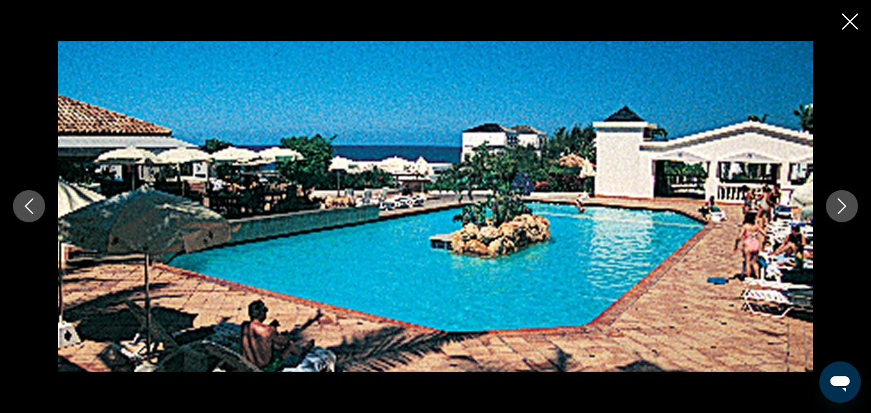
click at [848, 21] on icon "Close slideshow" at bounding box center [850, 22] width 16 height 16
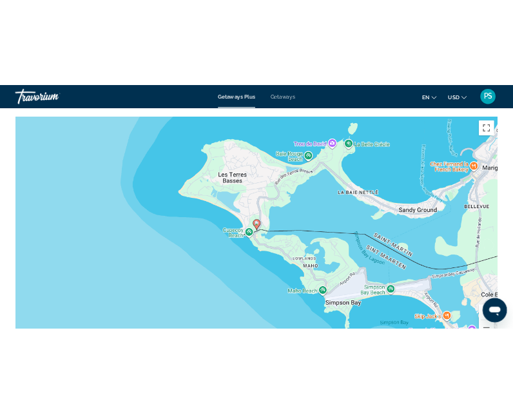
scroll to position [2328, 0]
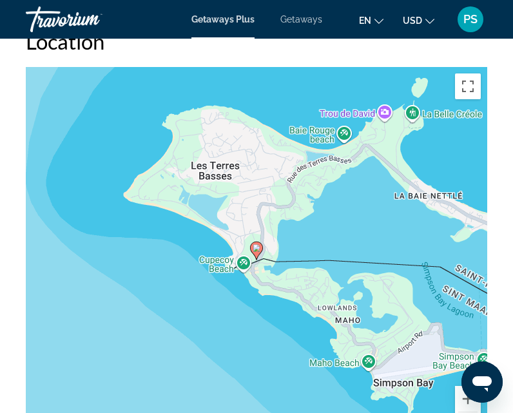
click at [298, 301] on div "To activate drag with keyboard, press Alt + Enter. Once in keyboard drag state,…" at bounding box center [256, 260] width 461 height 387
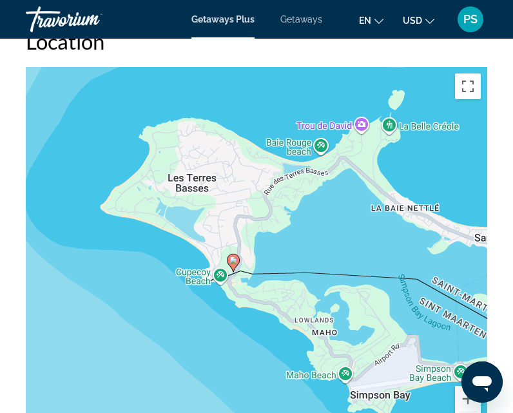
drag, startPoint x: 95, startPoint y: 380, endPoint x: 183, endPoint y: 381, distance: 87.6
click at [109, 381] on div "To activate drag with keyboard, press Alt + Enter. Once in keyboard drag state,…" at bounding box center [256, 260] width 461 height 387
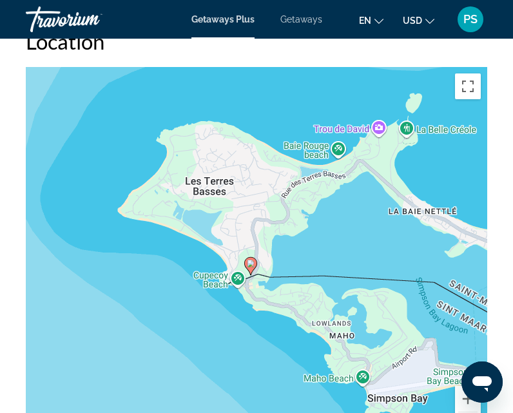
drag, startPoint x: 232, startPoint y: 410, endPoint x: 173, endPoint y: 366, distance: 74.1
click at [232, 412] on div "To activate drag with keyboard, press Alt + Enter. Once in keyboard drag state,…" at bounding box center [256, 260] width 461 height 387
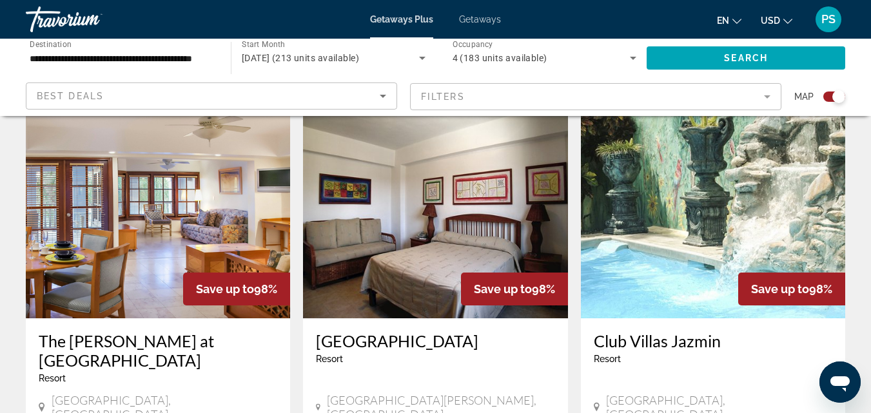
scroll to position [1699, 0]
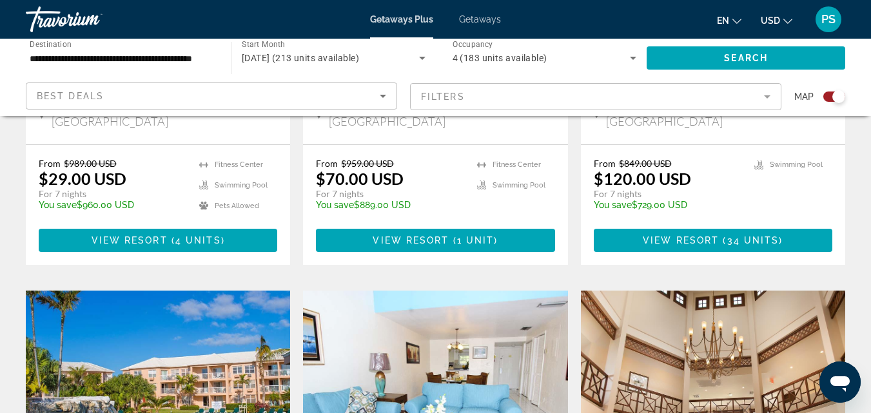
drag, startPoint x: 880, startPoint y: 54, endPoint x: 150, endPoint y: 229, distance: 750.7
click at [150, 291] on img "Main content" at bounding box center [158, 394] width 264 height 206
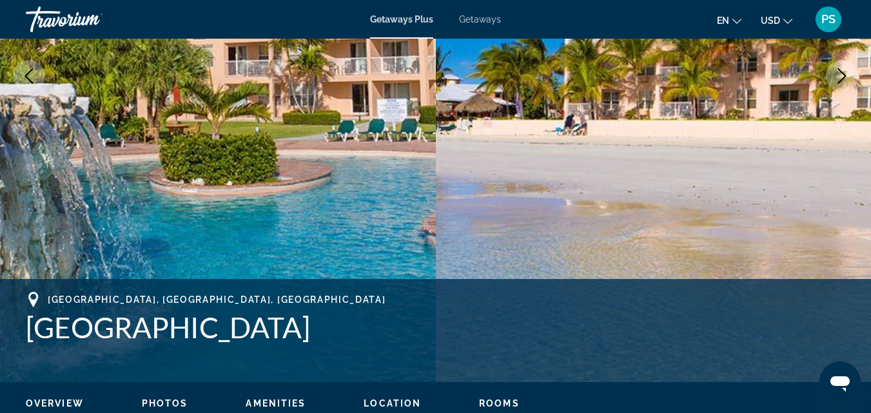
scroll to position [172, 0]
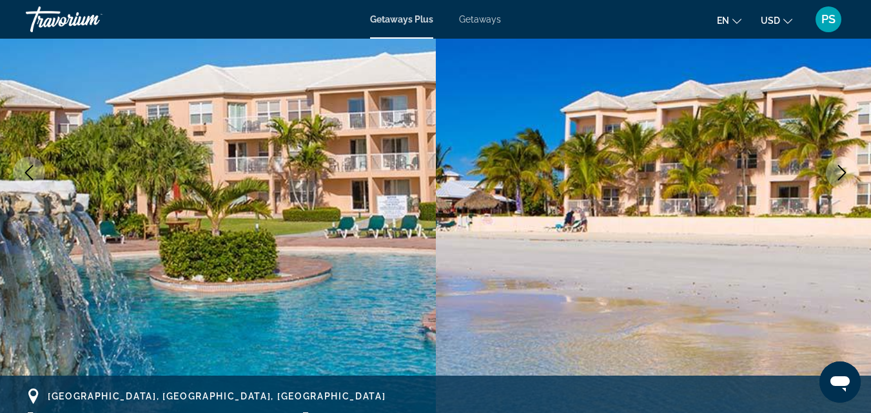
click at [317, 284] on img "Main content" at bounding box center [218, 173] width 436 height 612
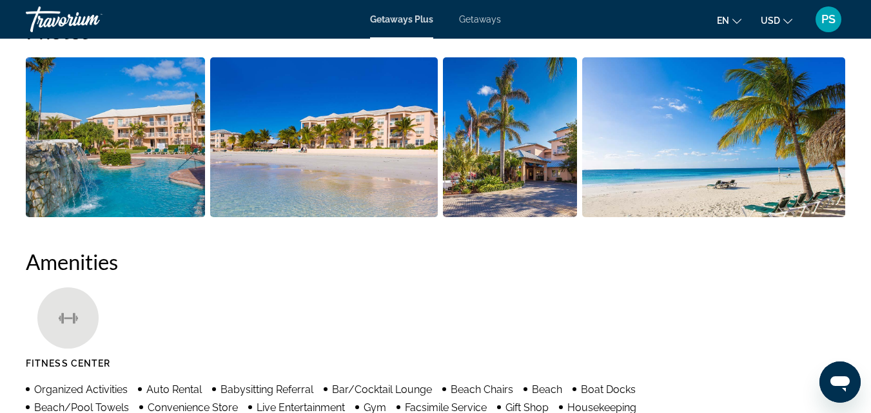
scroll to position [784, 0]
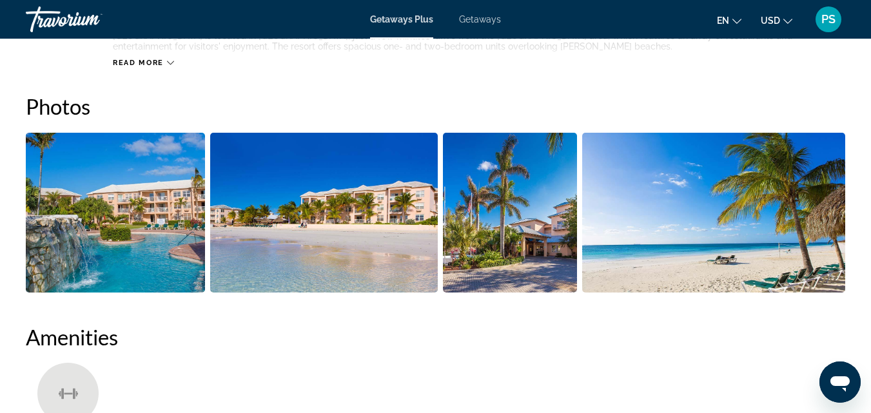
click at [62, 247] on img "Open full-screen image slider" at bounding box center [115, 213] width 179 height 160
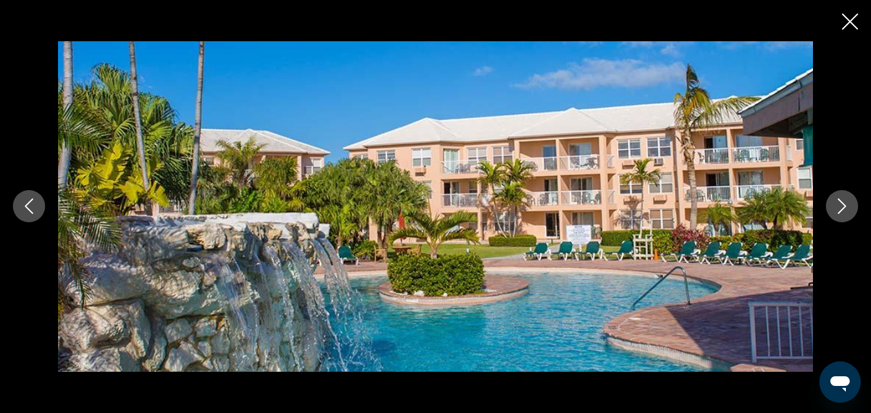
click at [832, 205] on button "Next image" at bounding box center [841, 206] width 32 height 32
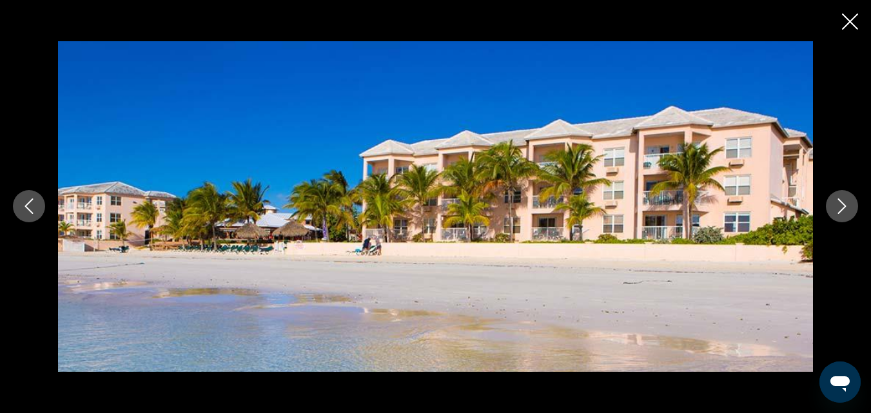
click at [848, 202] on icon "Next image" at bounding box center [841, 205] width 15 height 15
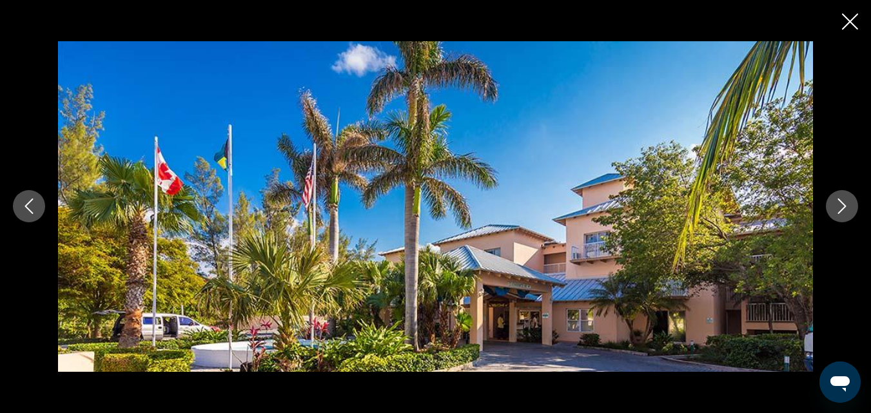
click at [839, 207] on icon "Next image" at bounding box center [841, 205] width 15 height 15
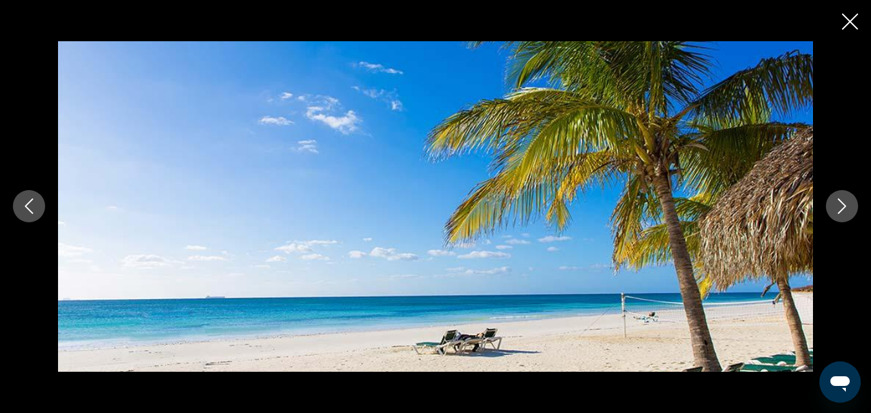
click at [840, 208] on icon "Next image" at bounding box center [841, 205] width 15 height 15
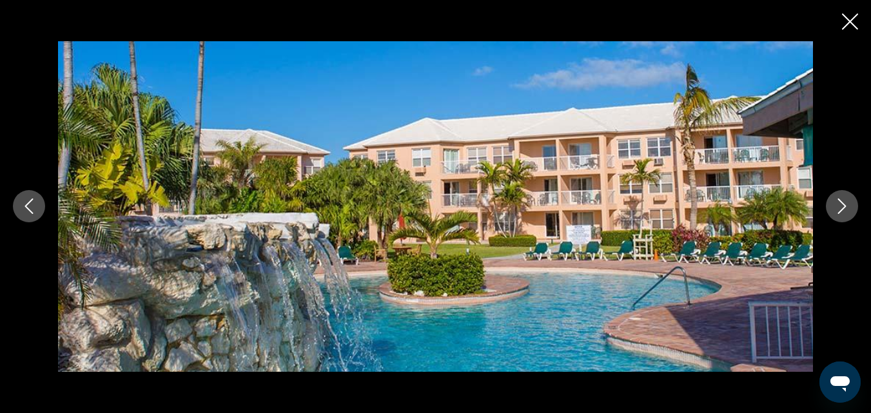
click at [842, 208] on icon "Next image" at bounding box center [841, 205] width 15 height 15
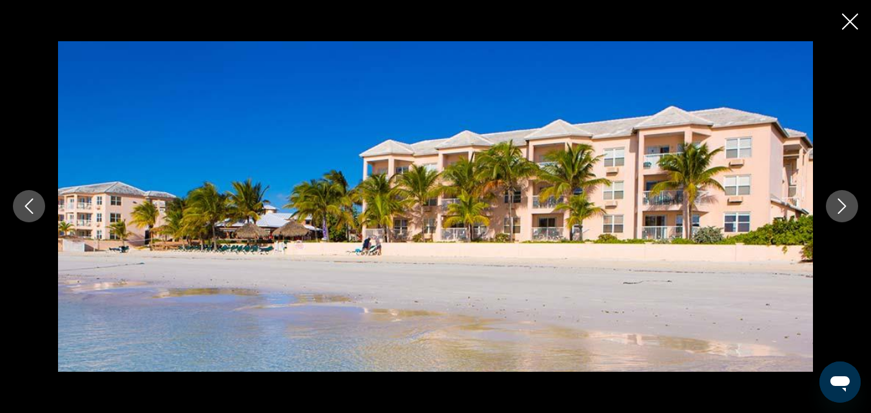
click at [842, 206] on icon "Next image" at bounding box center [841, 205] width 15 height 15
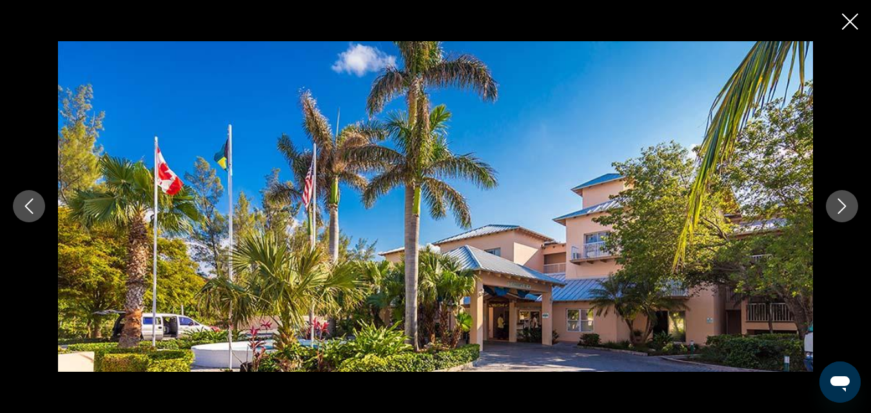
click at [842, 206] on icon "Next image" at bounding box center [841, 205] width 15 height 15
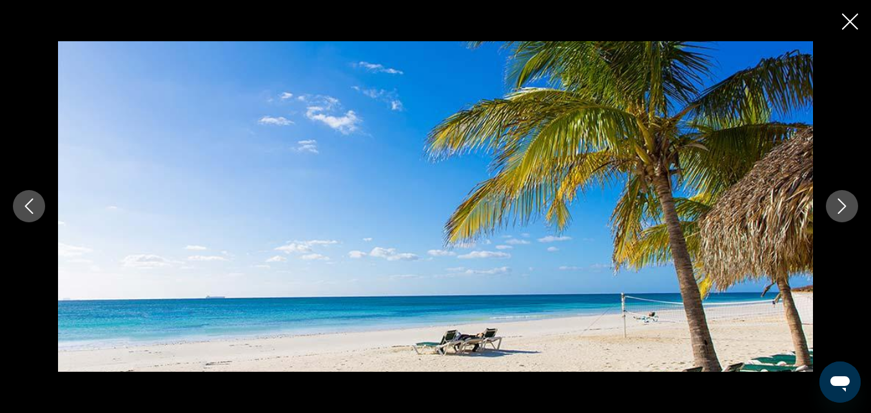
click at [845, 209] on icon "Next image" at bounding box center [841, 205] width 15 height 15
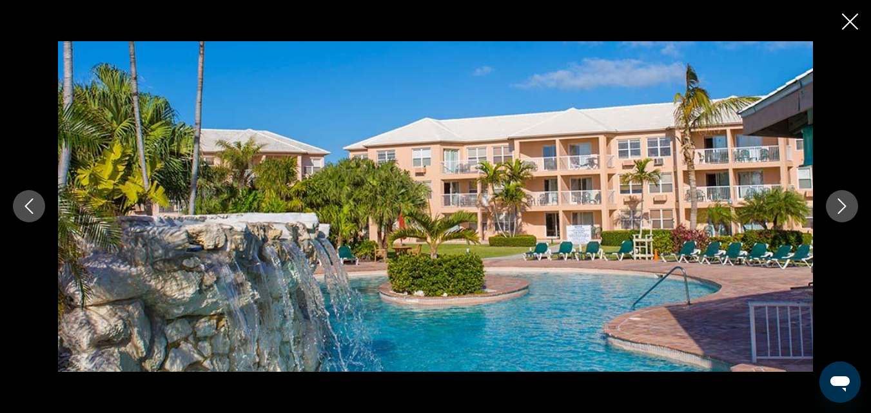
click at [847, 211] on icon "Next image" at bounding box center [841, 205] width 15 height 15
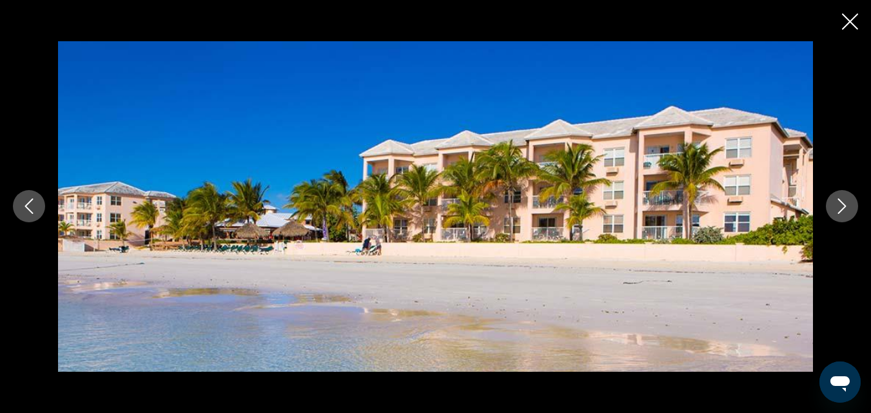
click at [847, 211] on icon "Next image" at bounding box center [841, 205] width 15 height 15
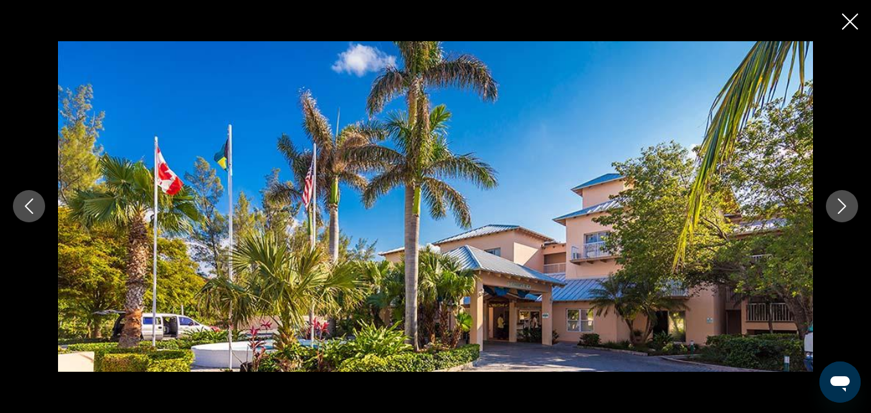
click at [847, 211] on icon "Next image" at bounding box center [841, 205] width 15 height 15
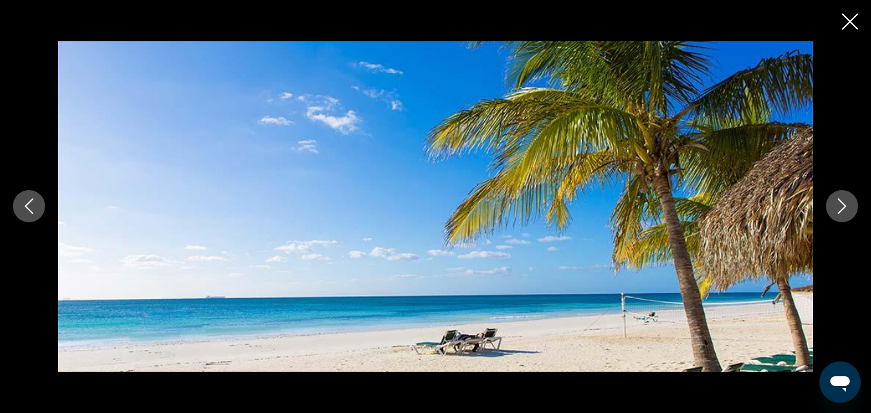
click at [844, 209] on icon "Next image" at bounding box center [841, 205] width 15 height 15
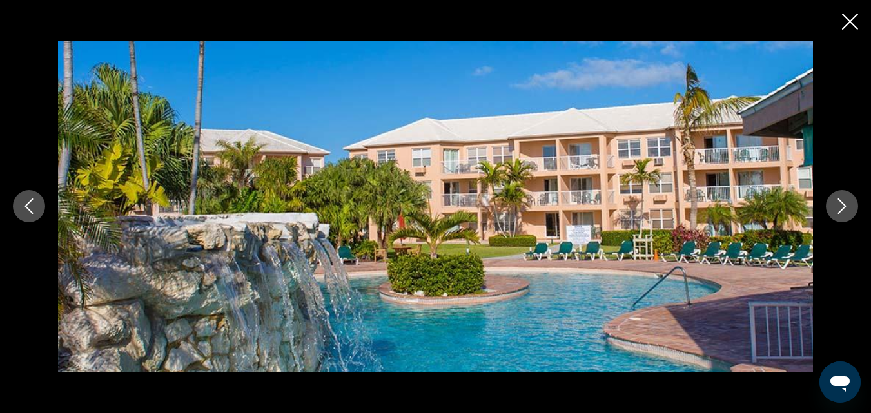
click at [844, 209] on icon "Next image" at bounding box center [841, 205] width 15 height 15
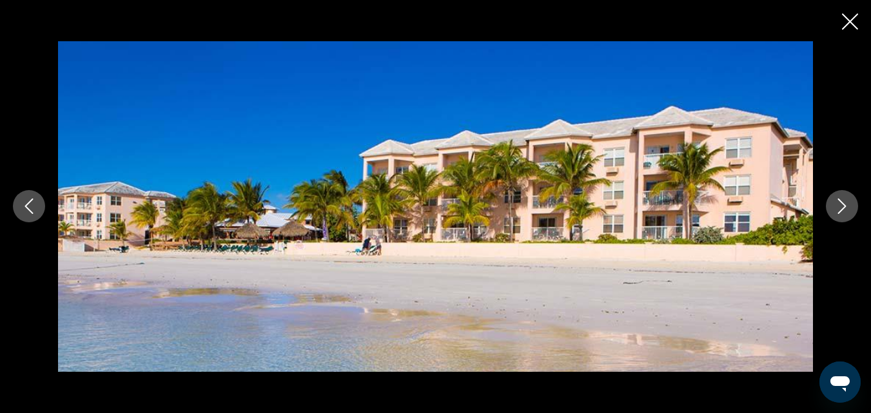
click at [853, 19] on icon "Close slideshow" at bounding box center [850, 22] width 16 height 16
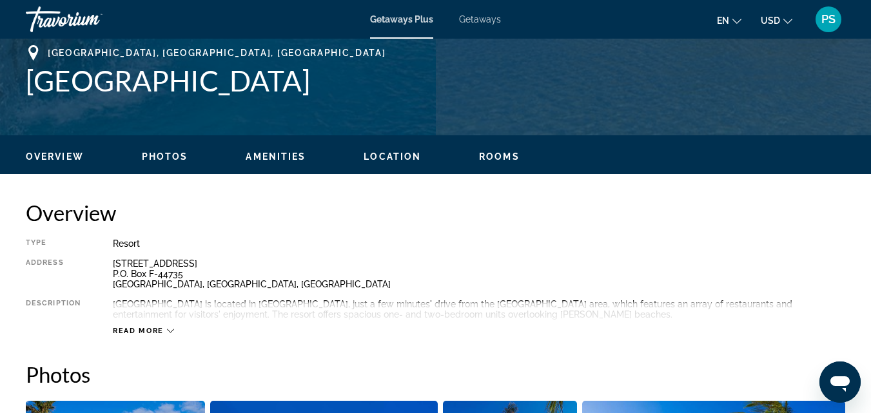
scroll to position [558, 0]
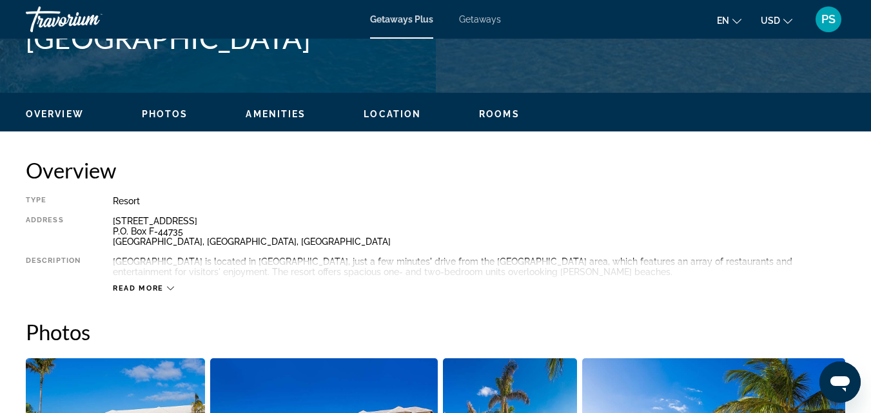
drag, startPoint x: 372, startPoint y: 265, endPoint x: 164, endPoint y: 289, distance: 209.5
click at [164, 289] on div "Read more" at bounding box center [143, 288] width 61 height 8
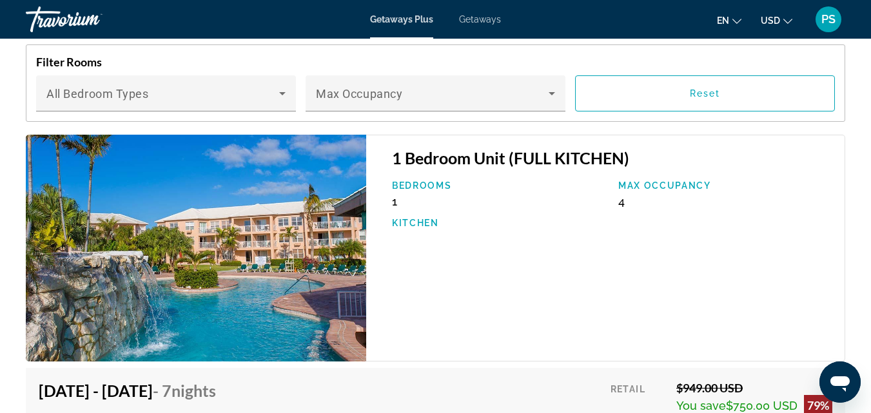
scroll to position [2104, 0]
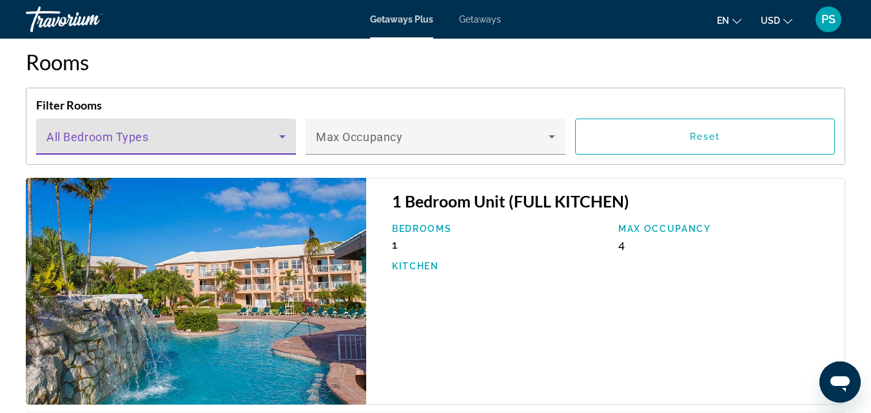
click at [283, 136] on icon "Main content" at bounding box center [282, 136] width 6 height 3
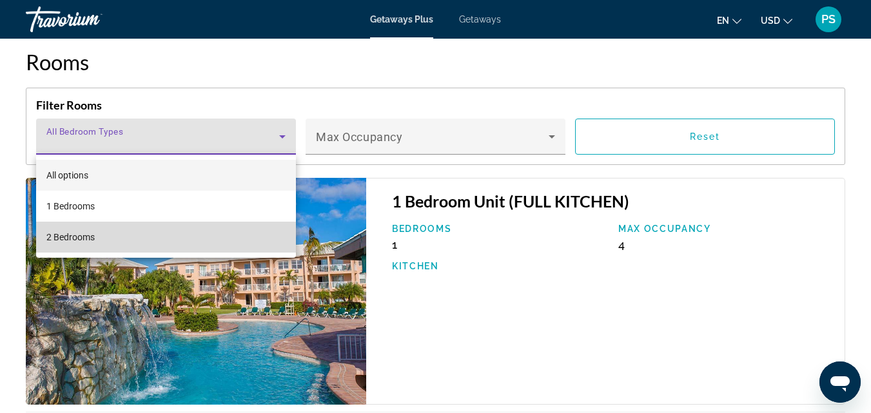
click at [90, 238] on span "2 Bedrooms" at bounding box center [70, 236] width 48 height 15
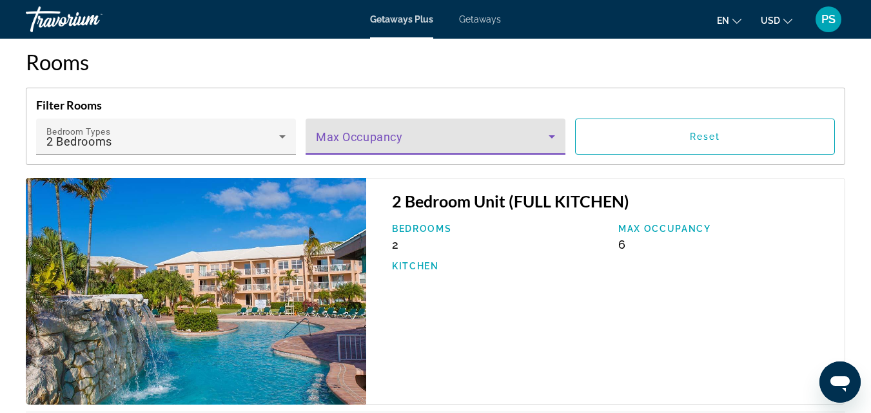
click at [550, 139] on icon "Main content" at bounding box center [551, 136] width 15 height 15
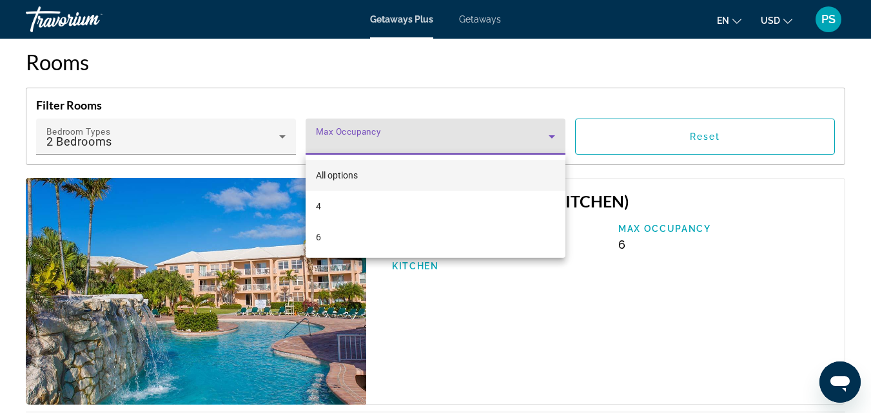
click at [550, 139] on div at bounding box center [435, 206] width 871 height 413
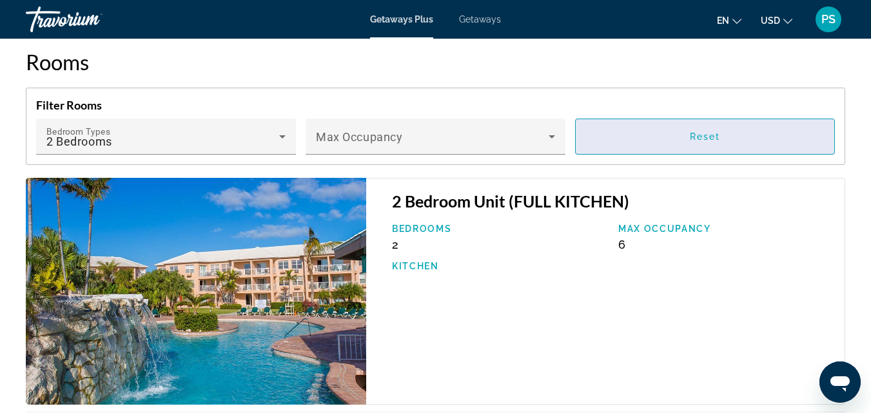
click at [714, 137] on span "Reset" at bounding box center [705, 136] width 31 height 10
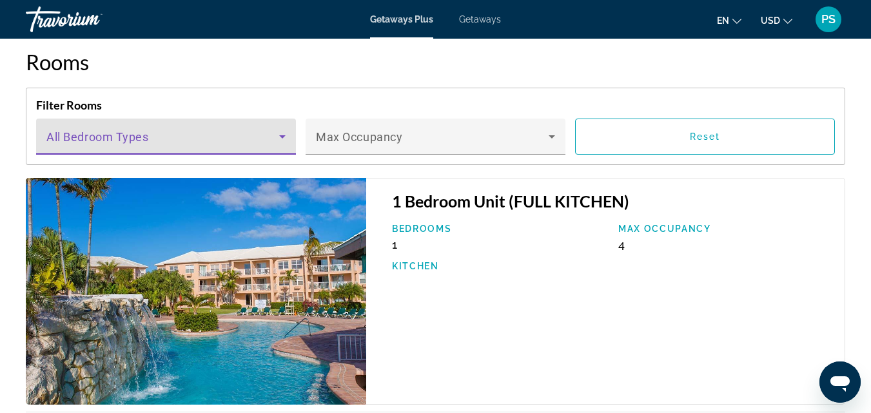
click at [278, 138] on icon "Main content" at bounding box center [282, 136] width 15 height 15
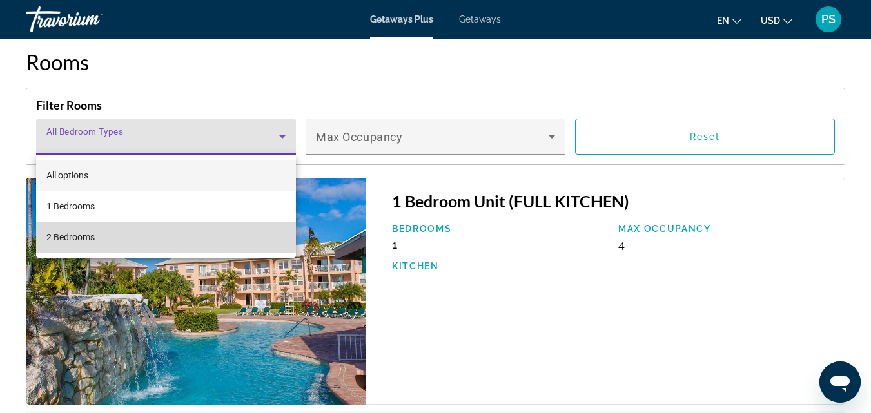
click at [61, 233] on span "2 Bedrooms" at bounding box center [70, 236] width 48 height 15
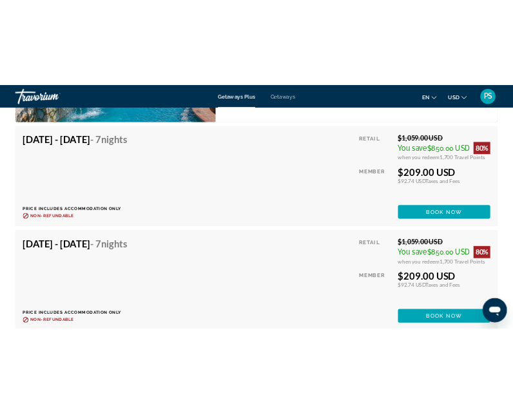
scroll to position [2928, 0]
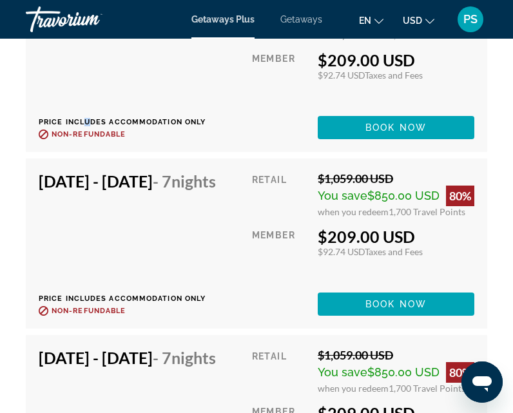
click at [88, 93] on div "Oct 11, 2025 - Oct 18, 2025 - 7 Nights Price includes accommodation only Refund…" at bounding box center [132, 67] width 187 height 144
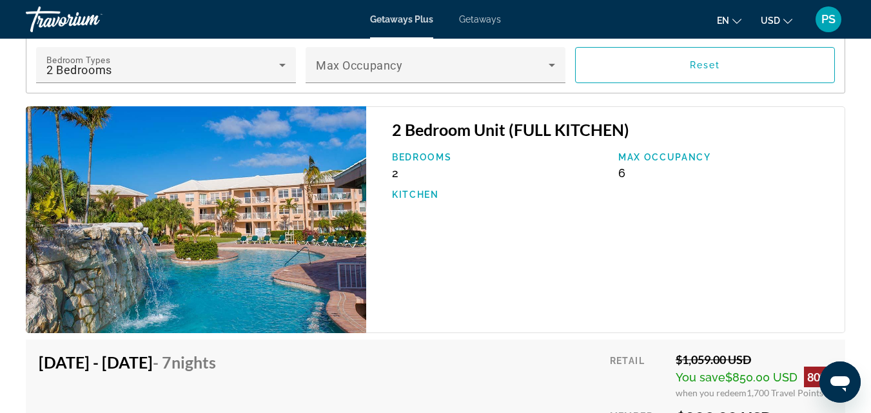
scroll to position [2533, 0]
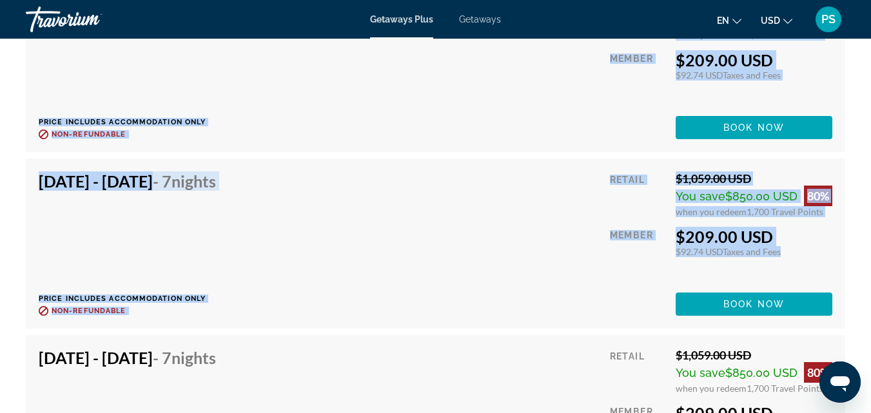
drag, startPoint x: 876, startPoint y: 281, endPoint x: 628, endPoint y: 302, distance: 248.4
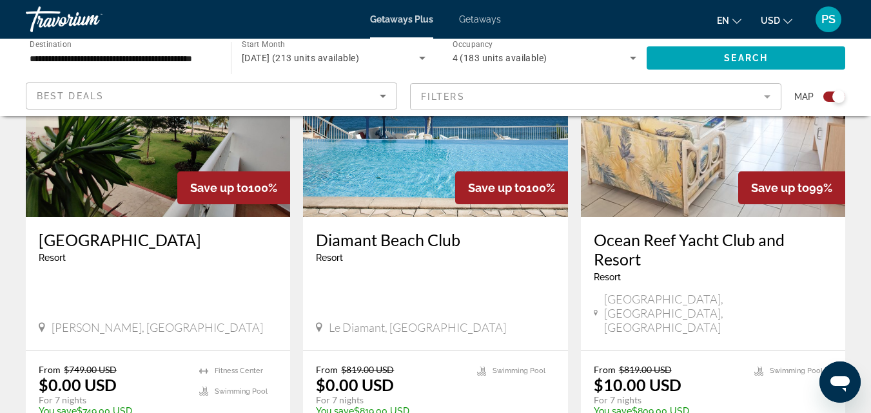
scroll to position [507, 0]
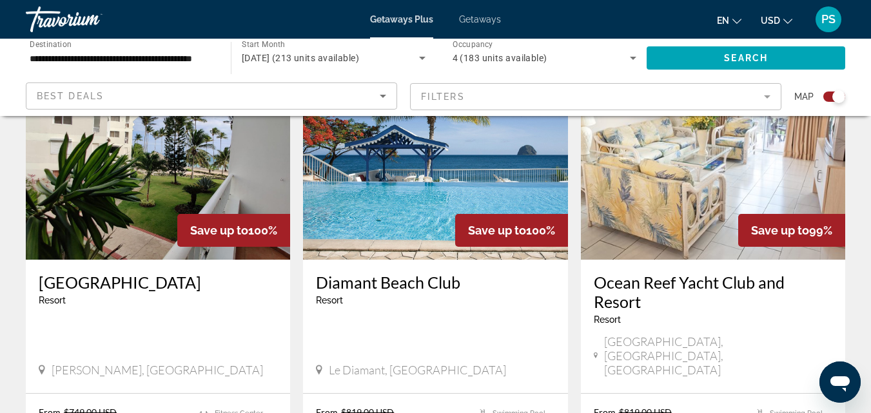
click at [410, 137] on img "Main content" at bounding box center [435, 156] width 264 height 206
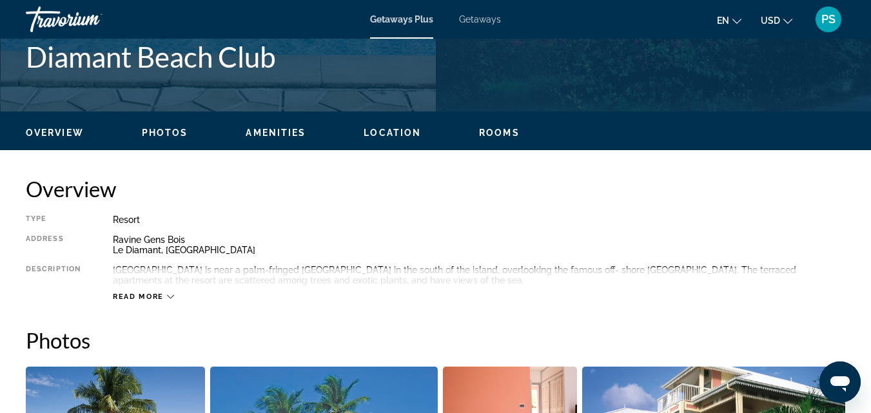
scroll to position [529, 0]
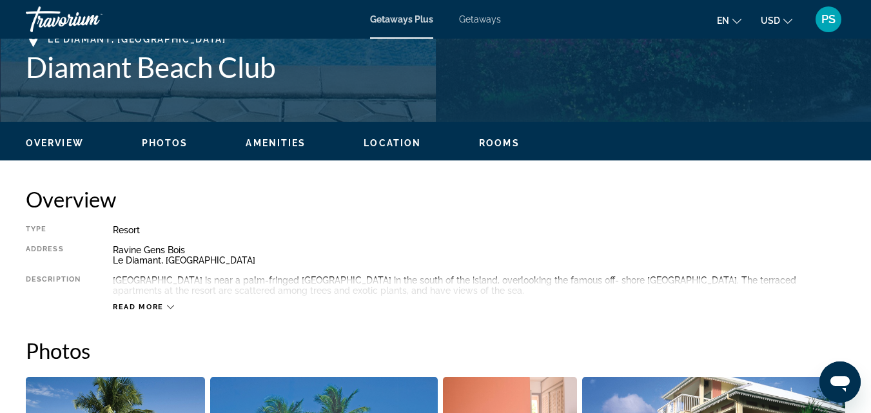
click at [364, 68] on h1 "Diamant Beach Club" at bounding box center [435, 67] width 819 height 34
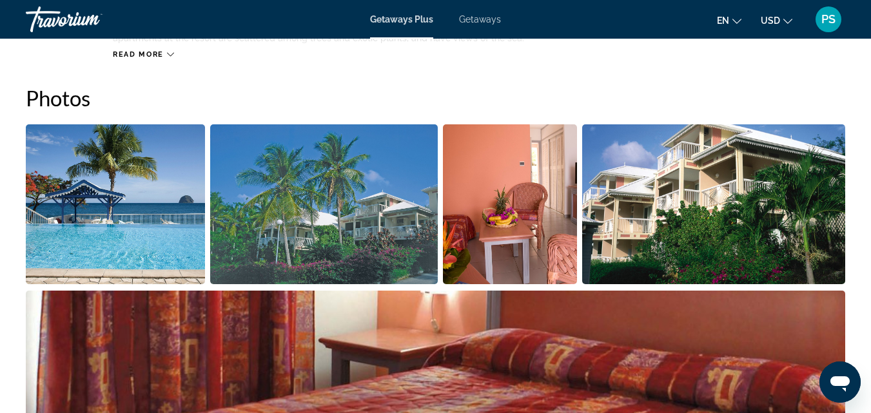
scroll to position [816, 0]
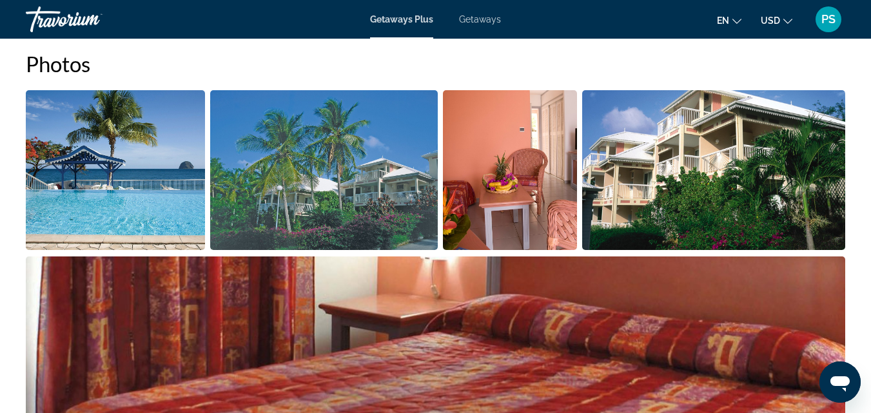
click at [164, 160] on img "Open full-screen image slider" at bounding box center [115, 170] width 179 height 160
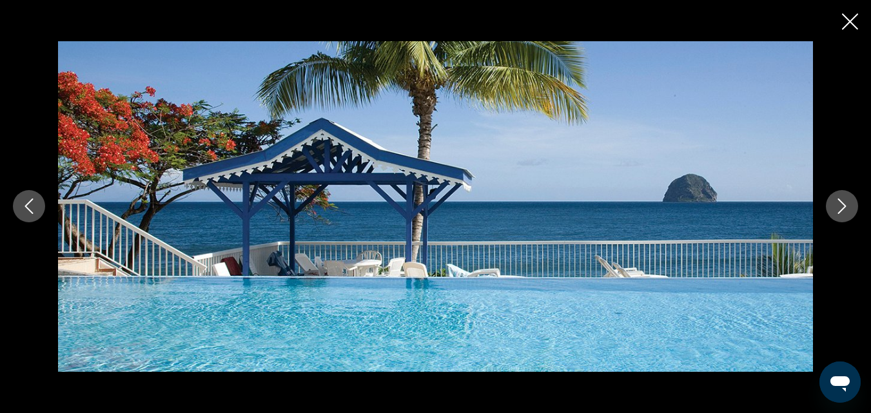
click at [849, 211] on button "Next image" at bounding box center [841, 206] width 32 height 32
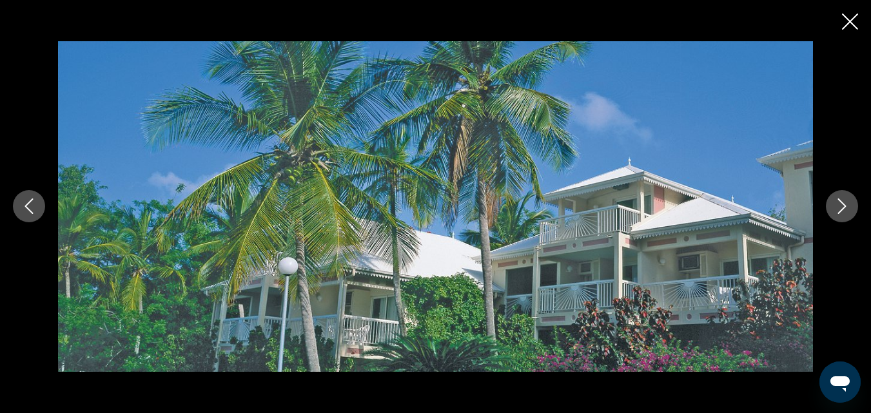
click at [851, 212] on button "Next image" at bounding box center [841, 206] width 32 height 32
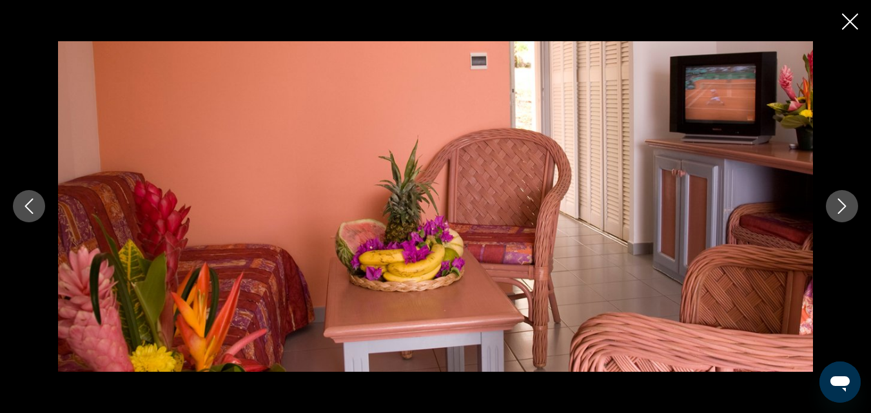
click at [852, 213] on button "Next image" at bounding box center [841, 206] width 32 height 32
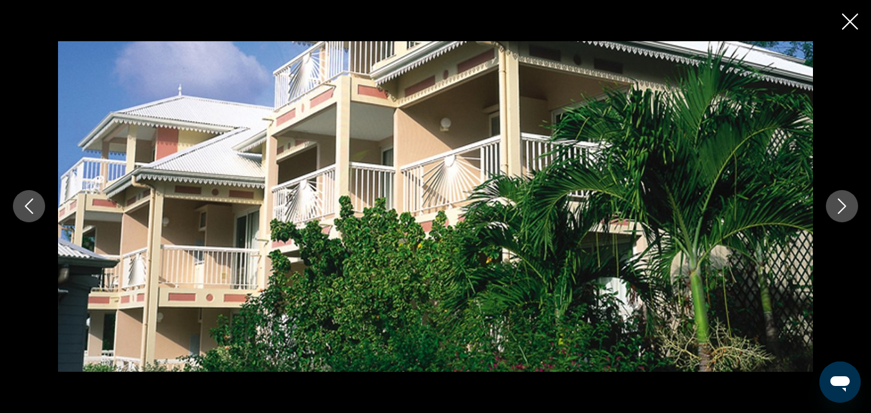
click at [853, 213] on button "Next image" at bounding box center [841, 206] width 32 height 32
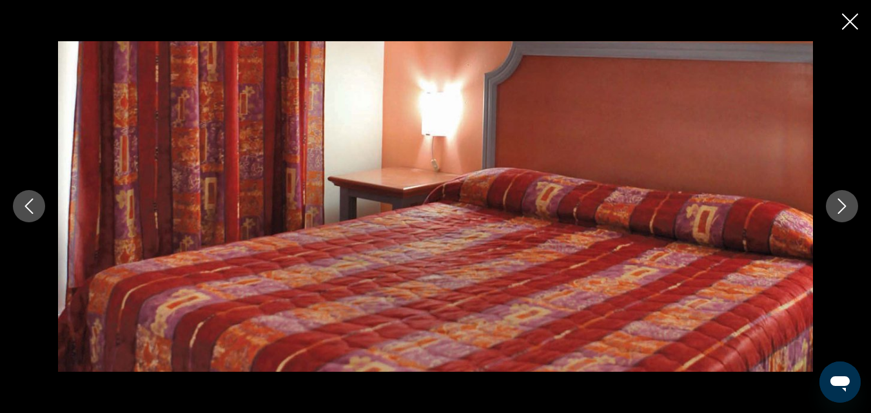
click at [853, 214] on button "Next image" at bounding box center [841, 206] width 32 height 32
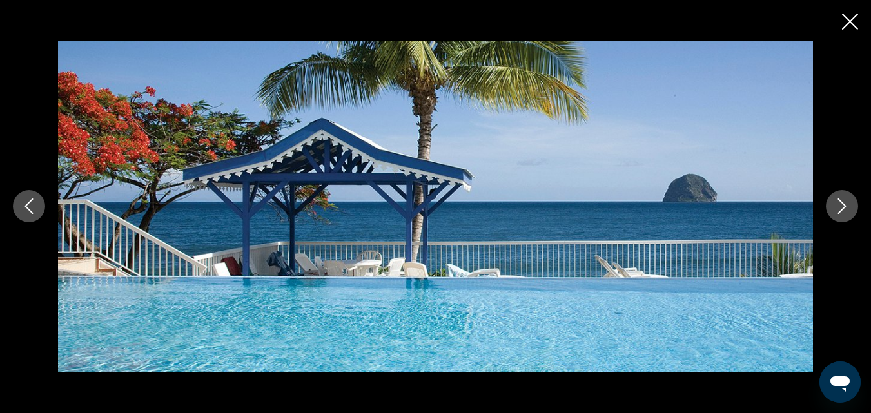
click at [854, 216] on button "Next image" at bounding box center [841, 206] width 32 height 32
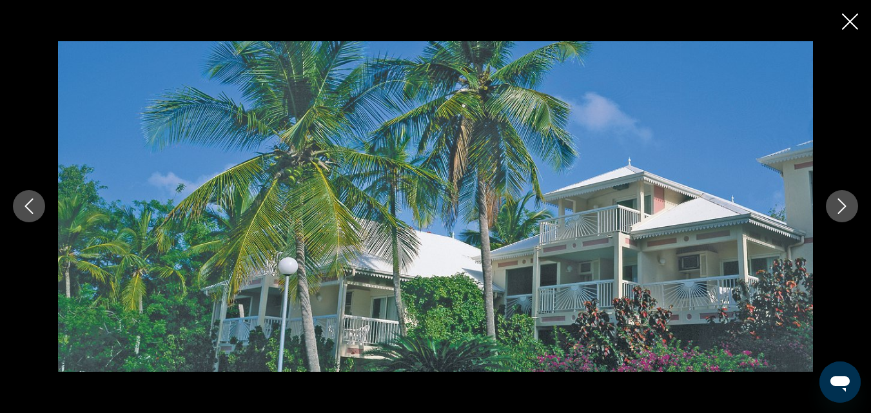
click at [854, 217] on div "prev next" at bounding box center [435, 206] width 871 height 331
click at [842, 214] on icon "Next image" at bounding box center [841, 205] width 15 height 15
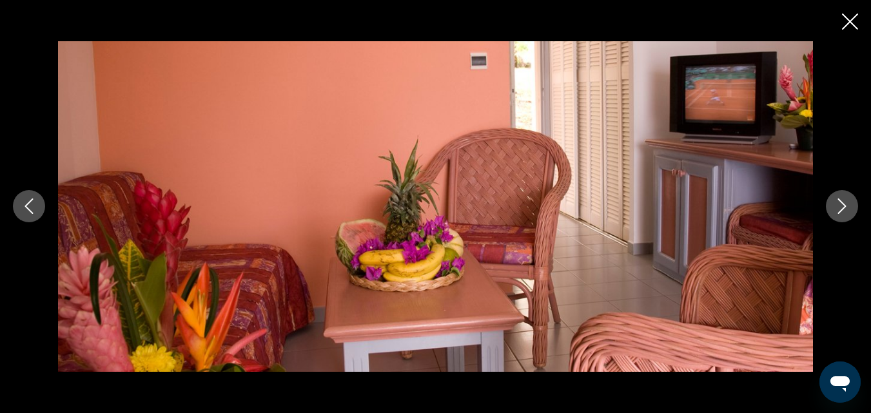
click at [839, 209] on icon "Next image" at bounding box center [841, 205] width 15 height 15
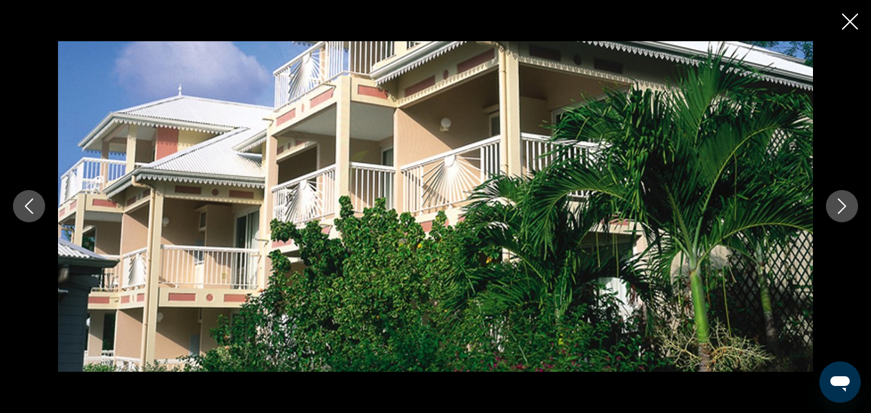
click at [840, 209] on icon "Next image" at bounding box center [841, 205] width 15 height 15
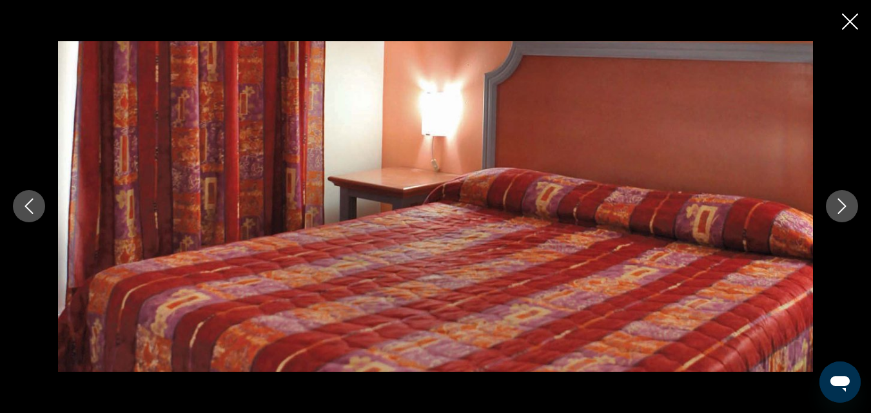
click at [840, 210] on icon "Next image" at bounding box center [841, 205] width 15 height 15
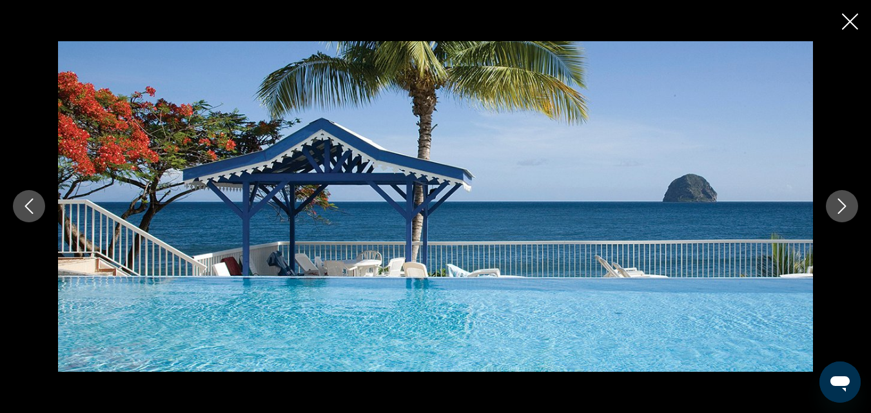
click at [840, 210] on icon "Next image" at bounding box center [841, 205] width 15 height 15
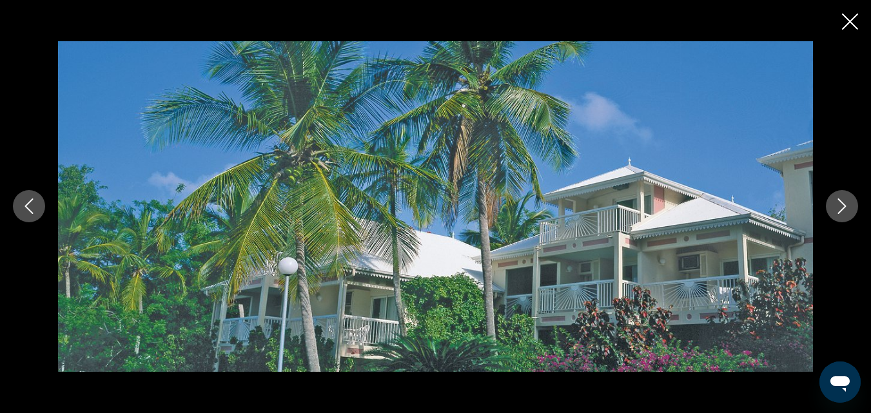
click at [840, 210] on icon "Next image" at bounding box center [841, 205] width 15 height 15
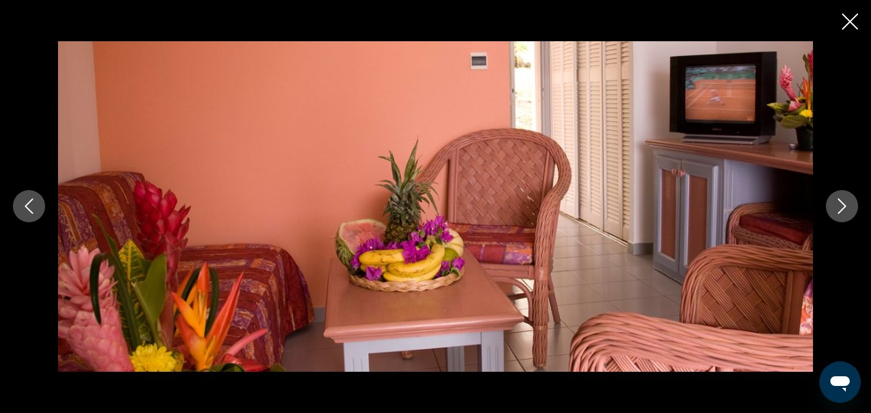
click at [840, 210] on icon "Next image" at bounding box center [841, 205] width 15 height 15
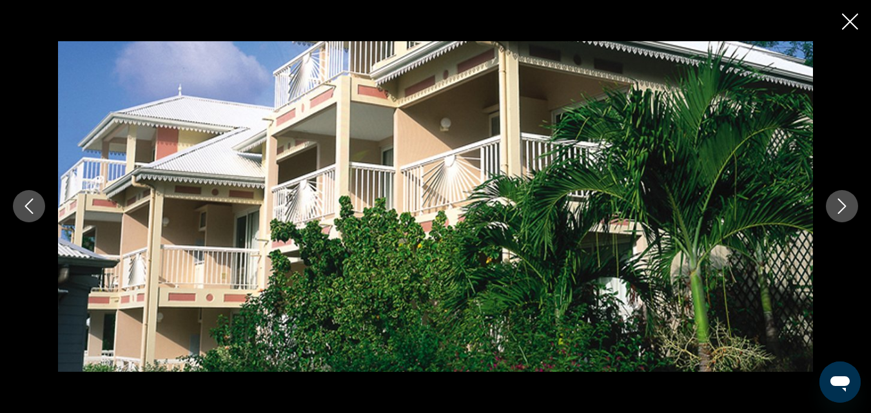
click at [848, 23] on icon "Close slideshow" at bounding box center [850, 22] width 16 height 16
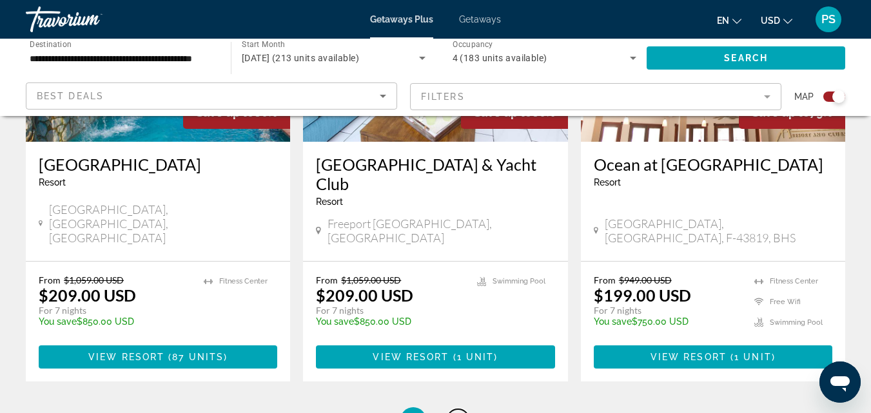
scroll to position [998, 0]
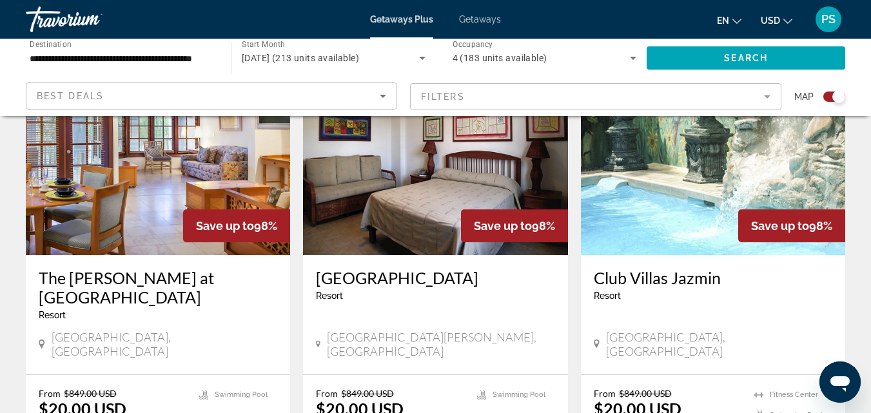
drag, startPoint x: 876, startPoint y: 206, endPoint x: 455, endPoint y: 307, distance: 433.3
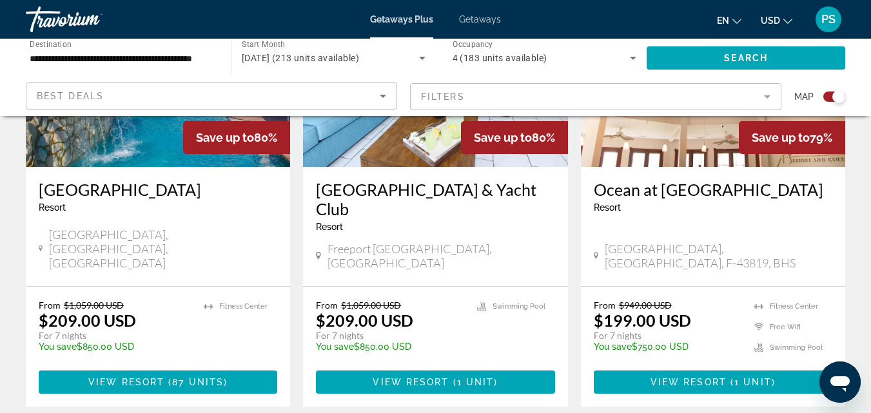
scroll to position [2071, 0]
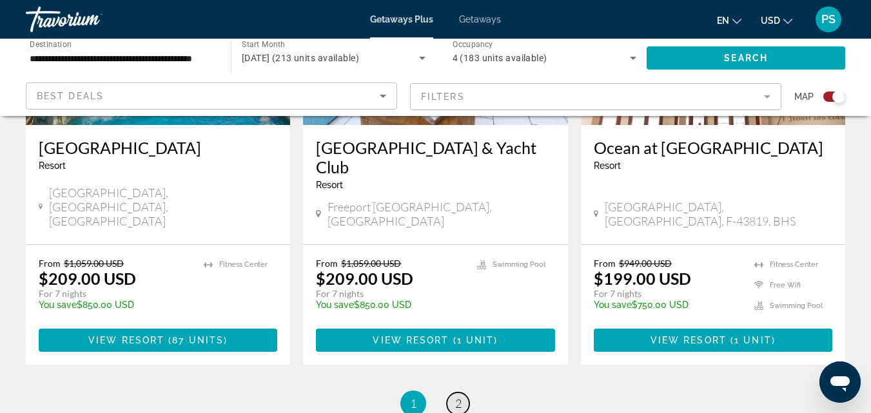
click at [461, 392] on link "page 2" at bounding box center [458, 403] width 23 height 23
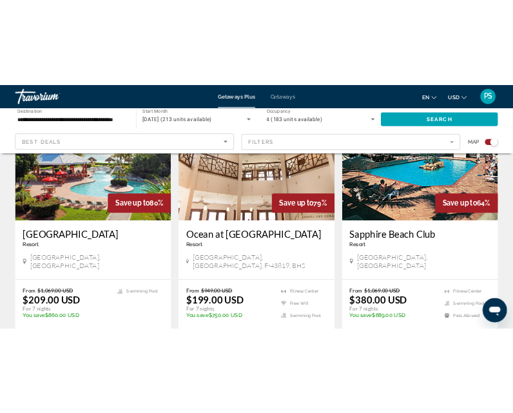
scroll to position [409, 0]
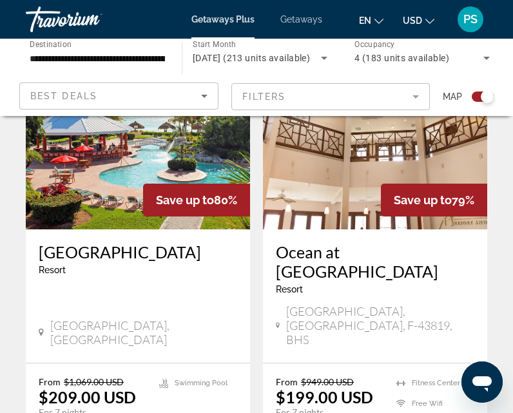
drag, startPoint x: 0, startPoint y: 127, endPoint x: 6, endPoint y: -8, distance: 134.8
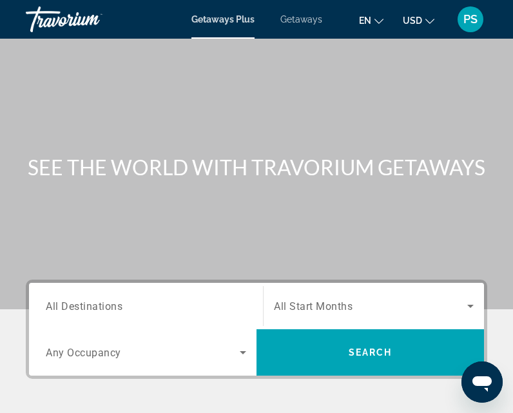
click at [280, 107] on div "Main content" at bounding box center [256, 154] width 513 height 309
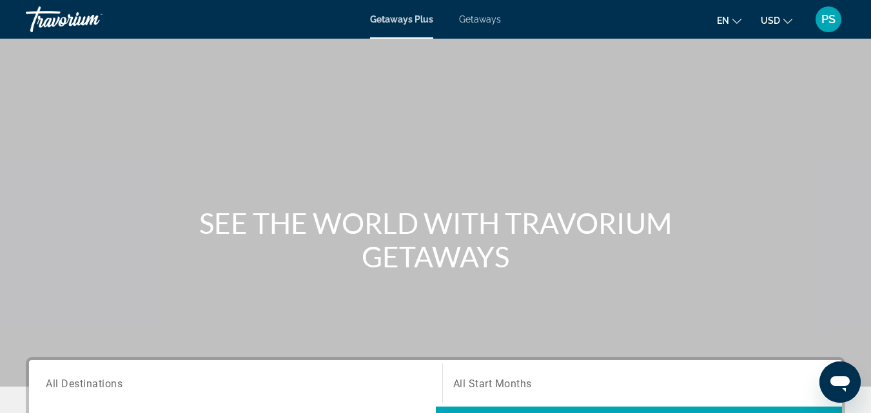
click at [862, 12] on div "Getaways Plus Getaways en English Español Français Italiano Português русский U…" at bounding box center [435, 20] width 871 height 34
drag, startPoint x: 257, startPoint y: 103, endPoint x: 707, endPoint y: 39, distance: 454.3
click at [781, 19] on button "USD USD ($) MXN (Mex$) CAD (Can$) GBP (£) EUR (€) AUD (A$) NZD (NZ$) CNY (CN¥)" at bounding box center [776, 20] width 32 height 19
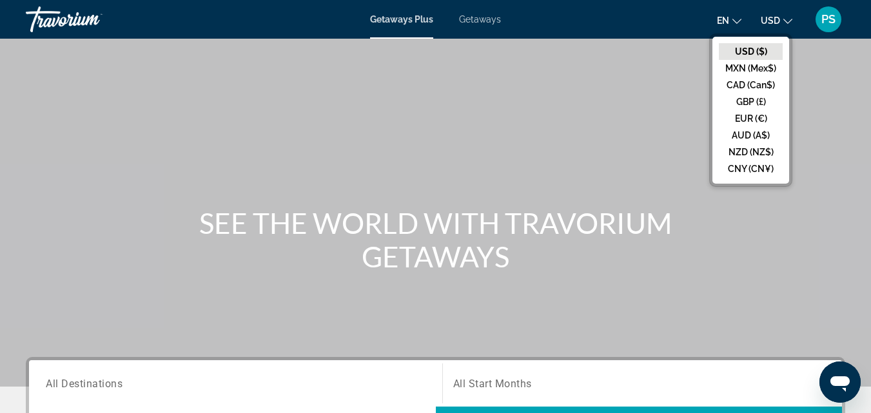
drag, startPoint x: 781, startPoint y: 19, endPoint x: 372, endPoint y: 118, distance: 420.4
click at [351, 121] on div "Main content" at bounding box center [435, 193] width 871 height 387
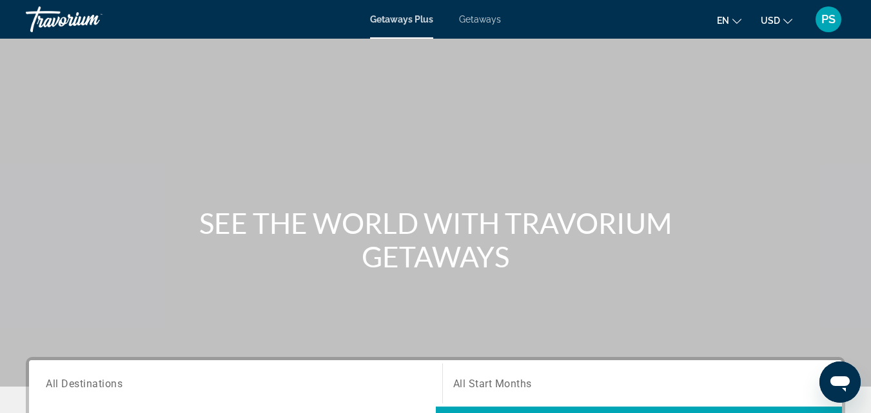
click at [783, 21] on button "USD USD ($) MXN (Mex$) CAD (Can$) GBP (£) EUR (€) AUD (A$) NZD (NZ$) CNY (CN¥)" at bounding box center [776, 20] width 32 height 19
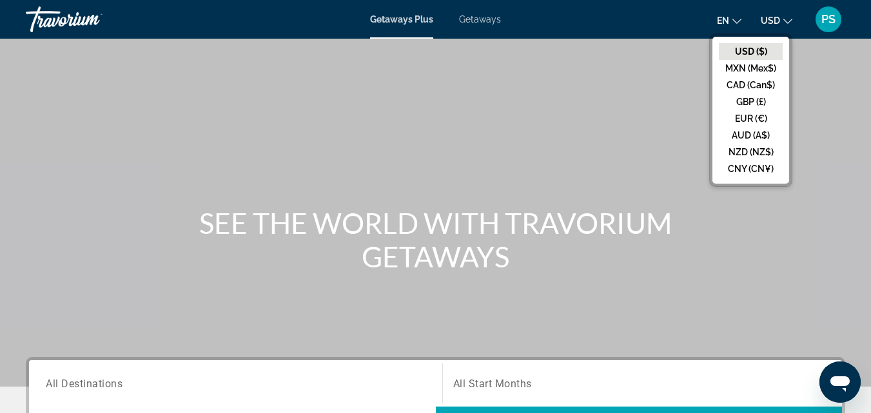
click at [748, 48] on button "USD ($)" at bounding box center [751, 51] width 64 height 17
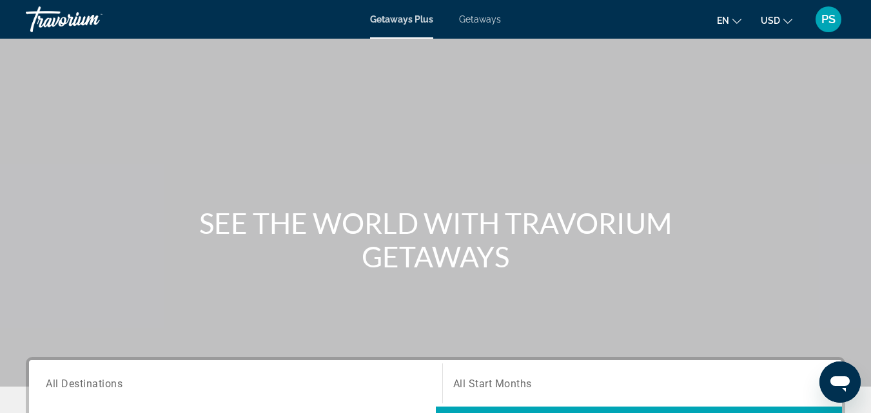
click at [737, 20] on icon "Change language" at bounding box center [736, 21] width 9 height 9
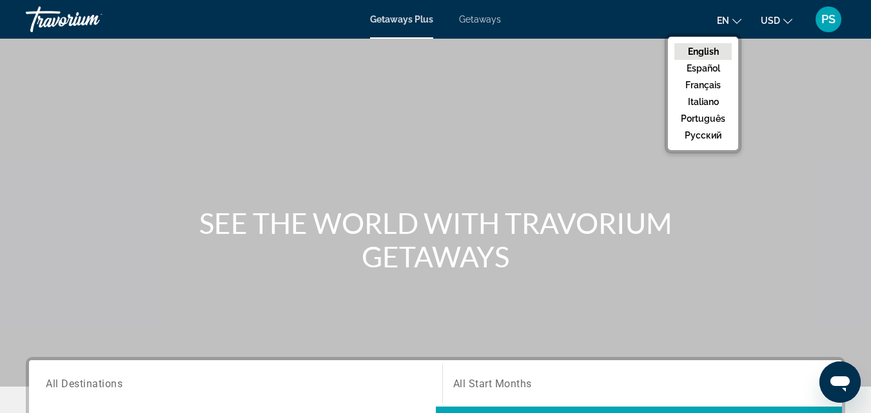
click at [698, 50] on button "English" at bounding box center [702, 51] width 57 height 17
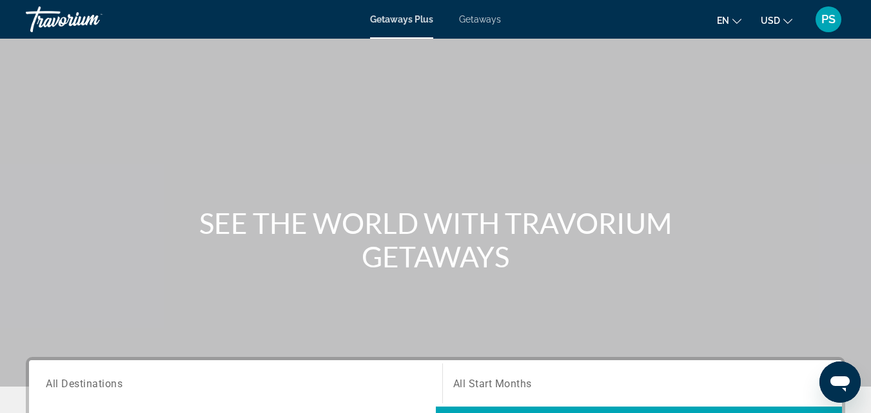
click at [839, 17] on div "PS" at bounding box center [828, 19] width 26 height 26
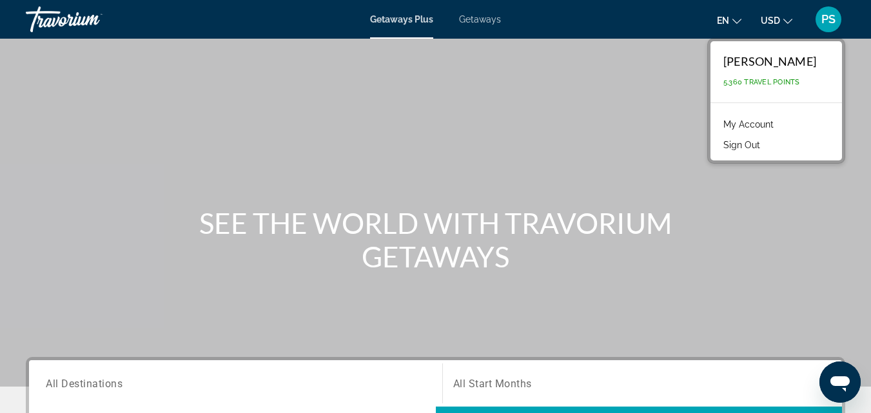
click at [766, 139] on button "Sign Out" at bounding box center [742, 145] width 50 height 17
